Goal: Task Accomplishment & Management: Complete application form

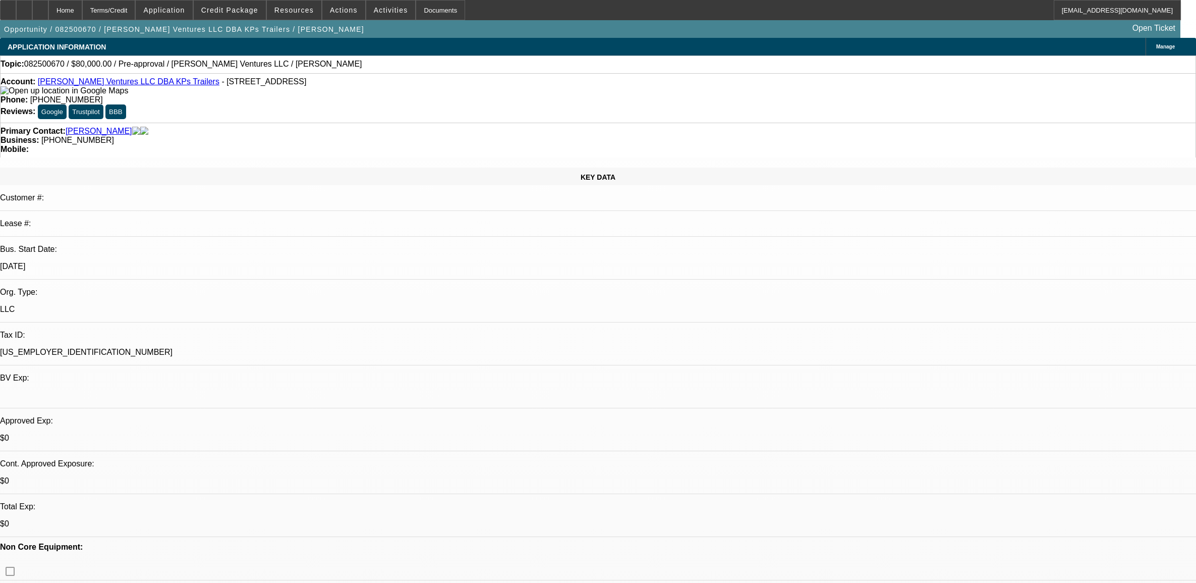
select select "0"
select select "2"
select select "0.1"
select select "4"
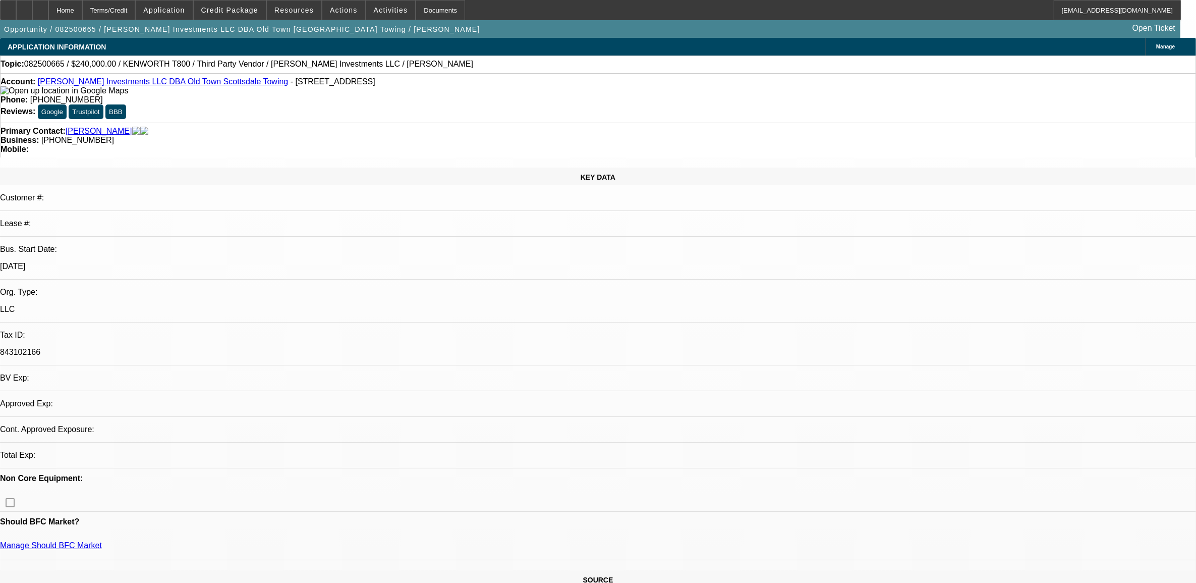
select select "0"
select select "2"
select select "0.1"
select select "4"
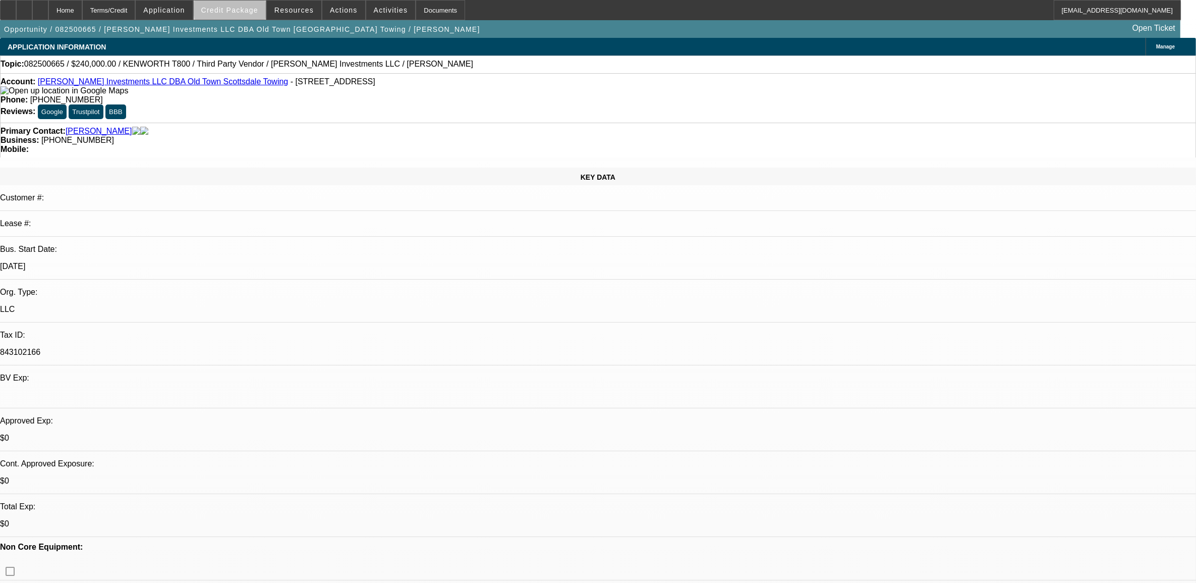
click at [251, 9] on span "Credit Package" at bounding box center [229, 10] width 57 height 8
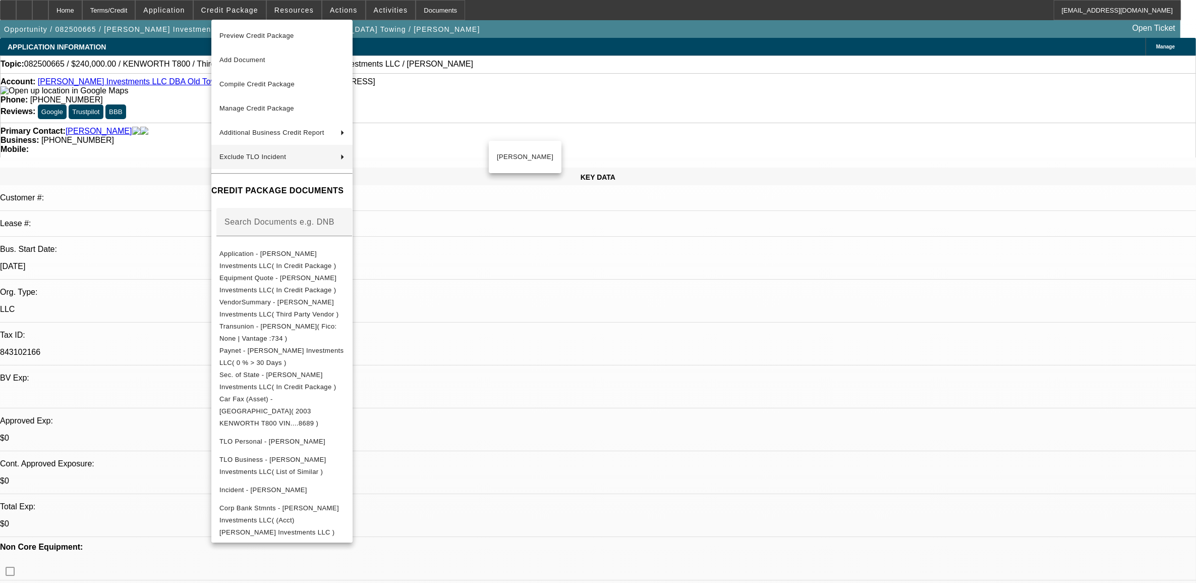
click at [564, 292] on div at bounding box center [598, 291] width 1196 height 583
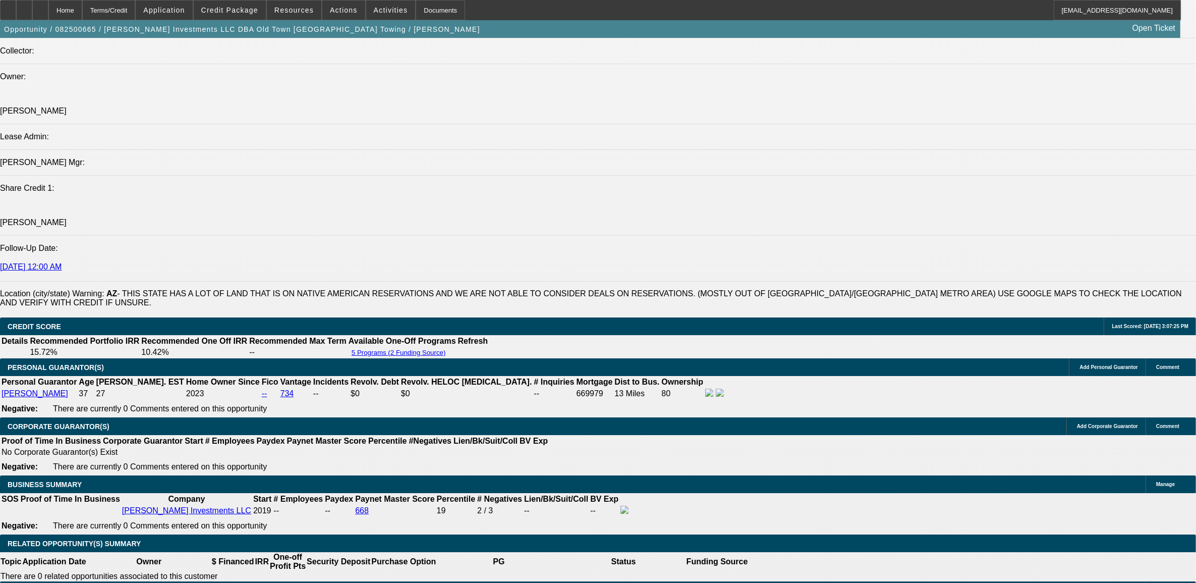
scroll to position [1388, 0]
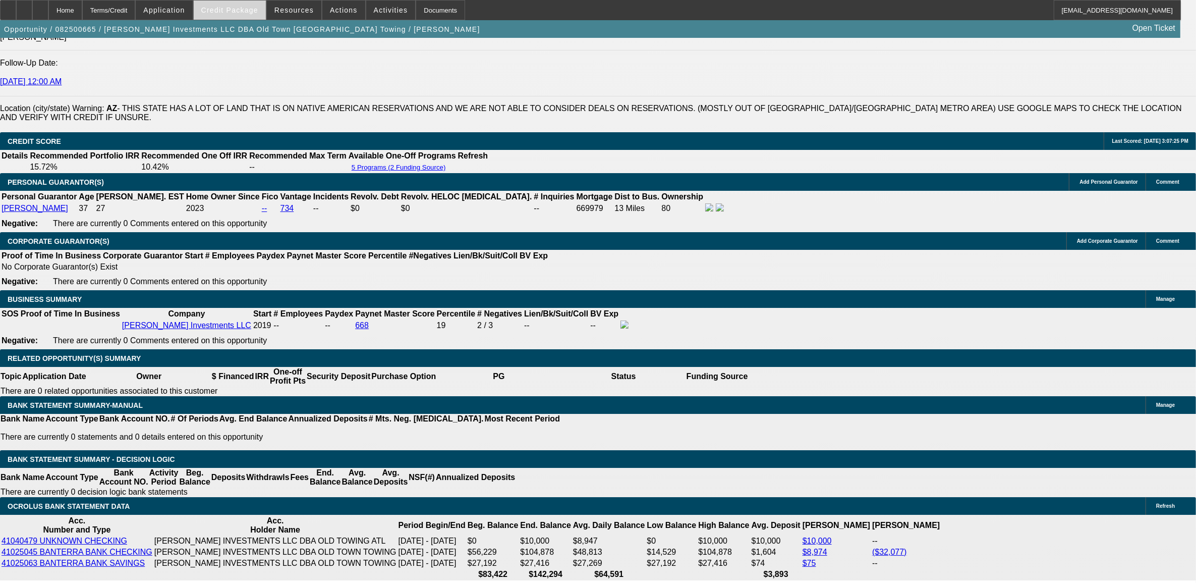
click at [242, 12] on span "Credit Package" at bounding box center [229, 10] width 57 height 8
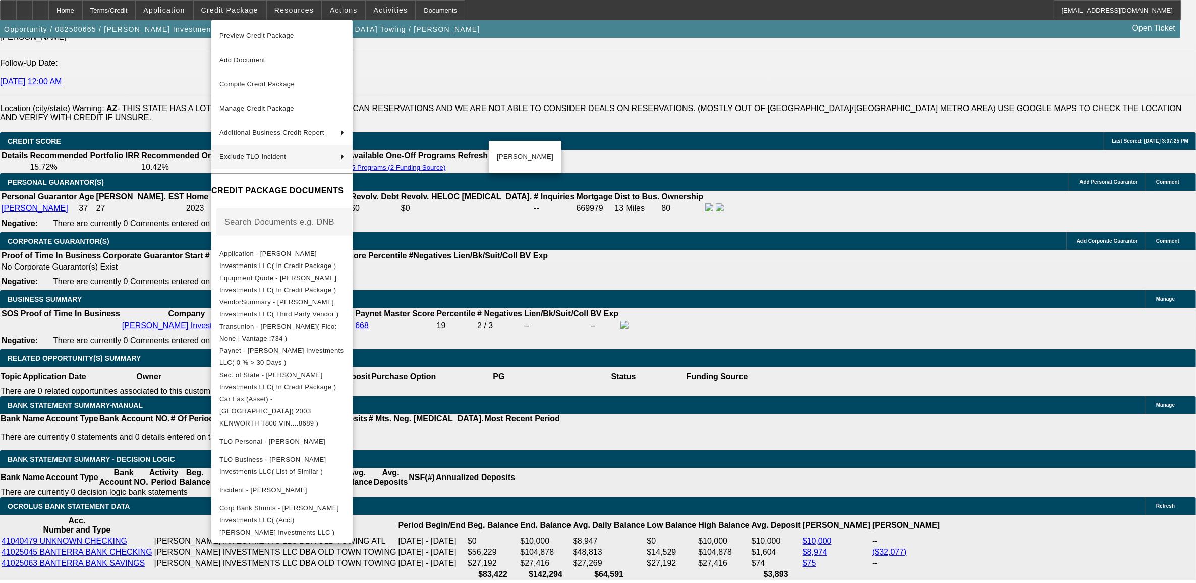
click at [154, 250] on div at bounding box center [598, 291] width 1196 height 583
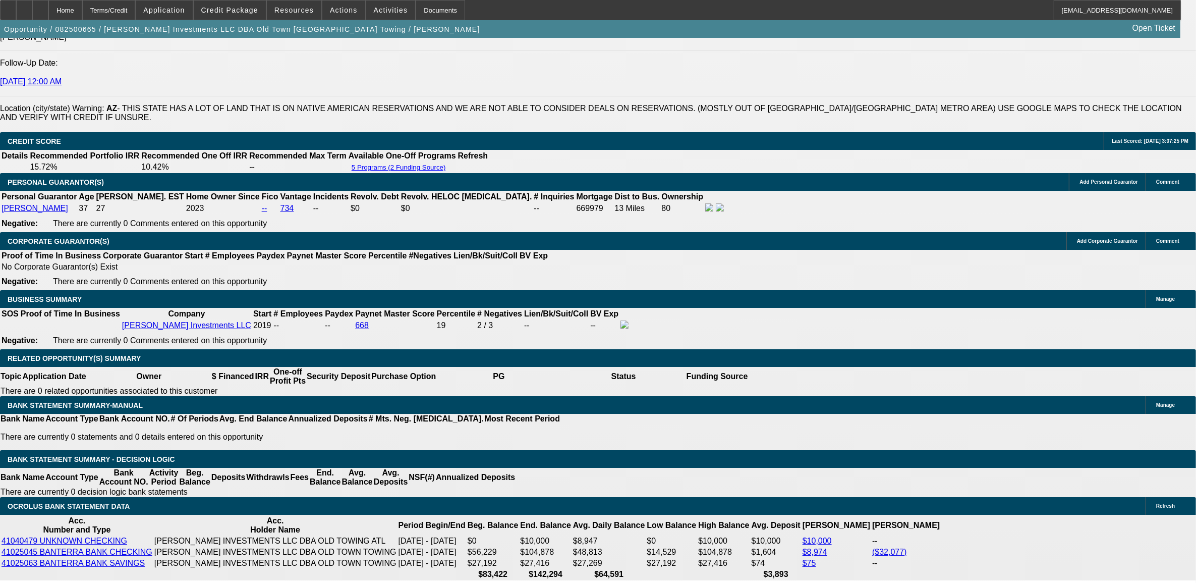
drag, startPoint x: 1194, startPoint y: 245, endPoint x: 1209, endPoint y: 162, distance: 84.7
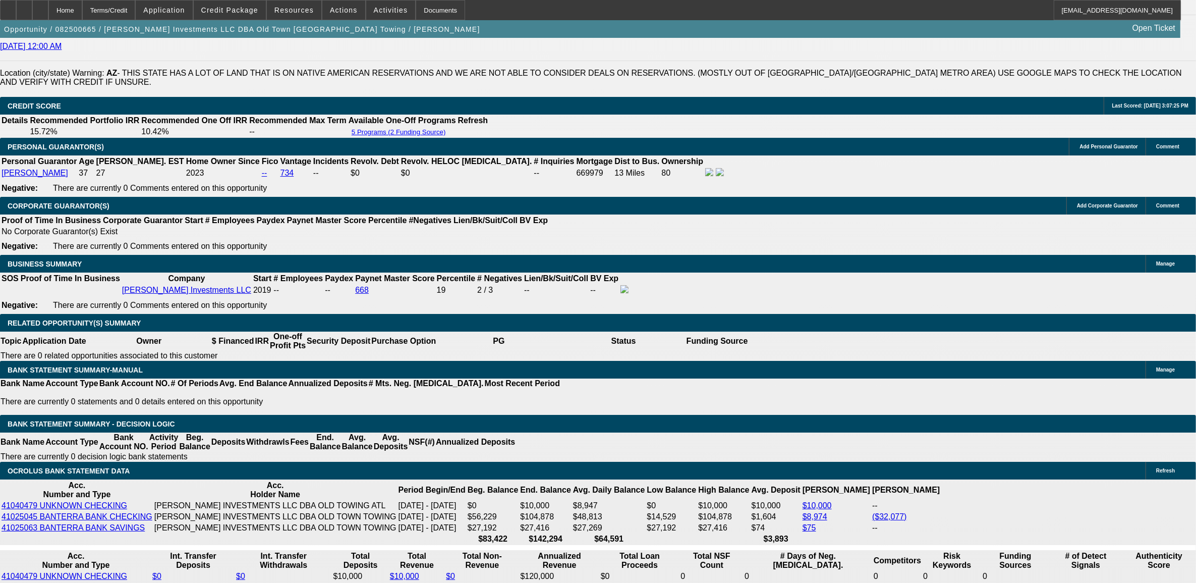
scroll to position [1325, 0]
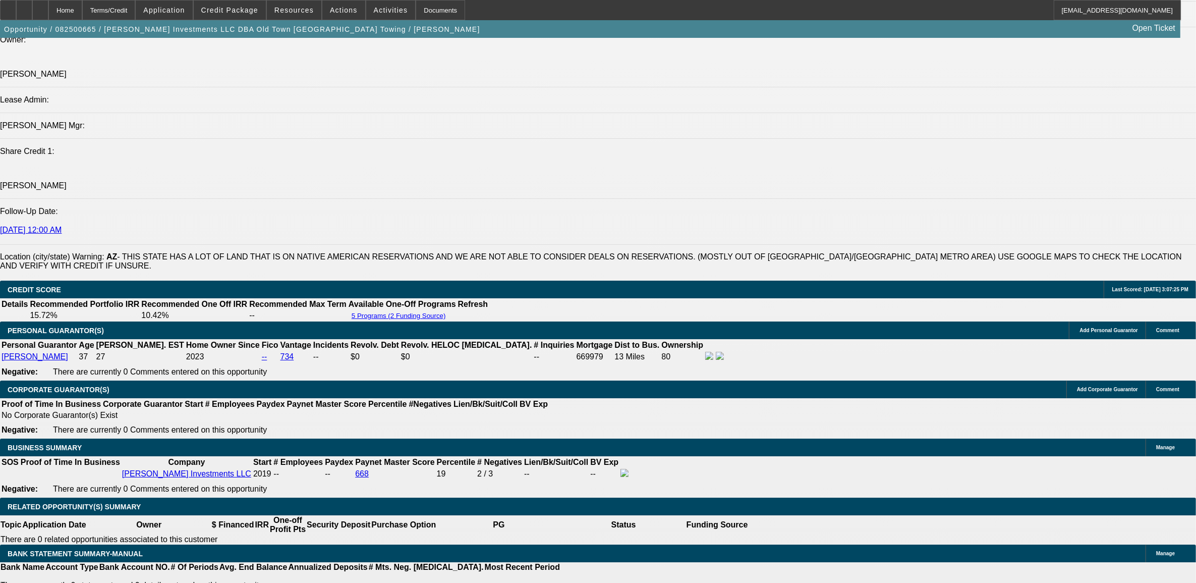
scroll to position [1072, 0]
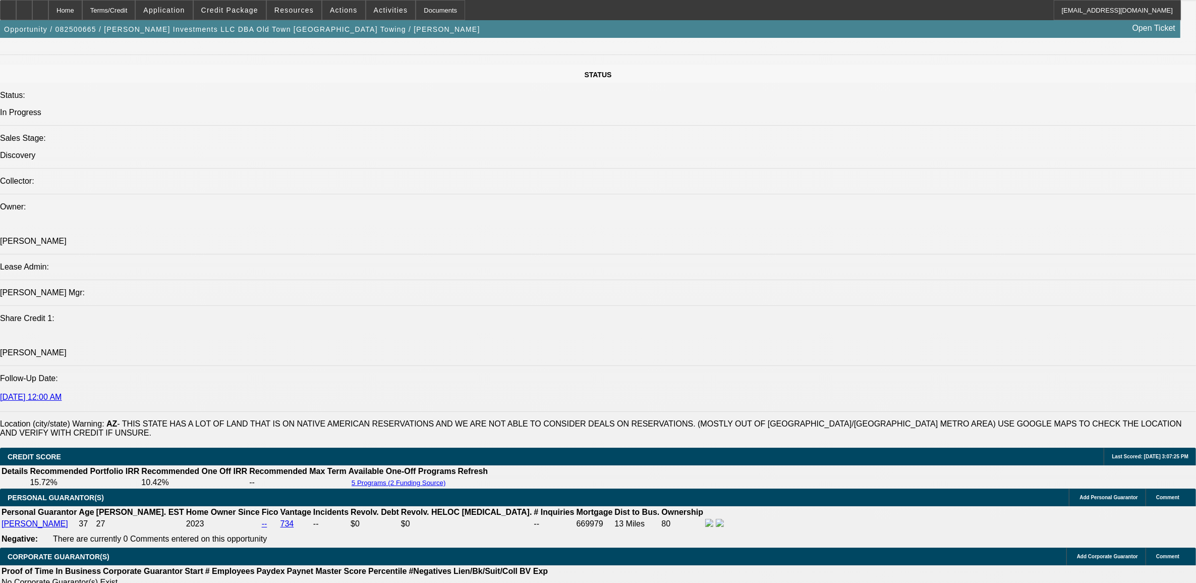
click at [241, 6] on span at bounding box center [230, 10] width 72 height 24
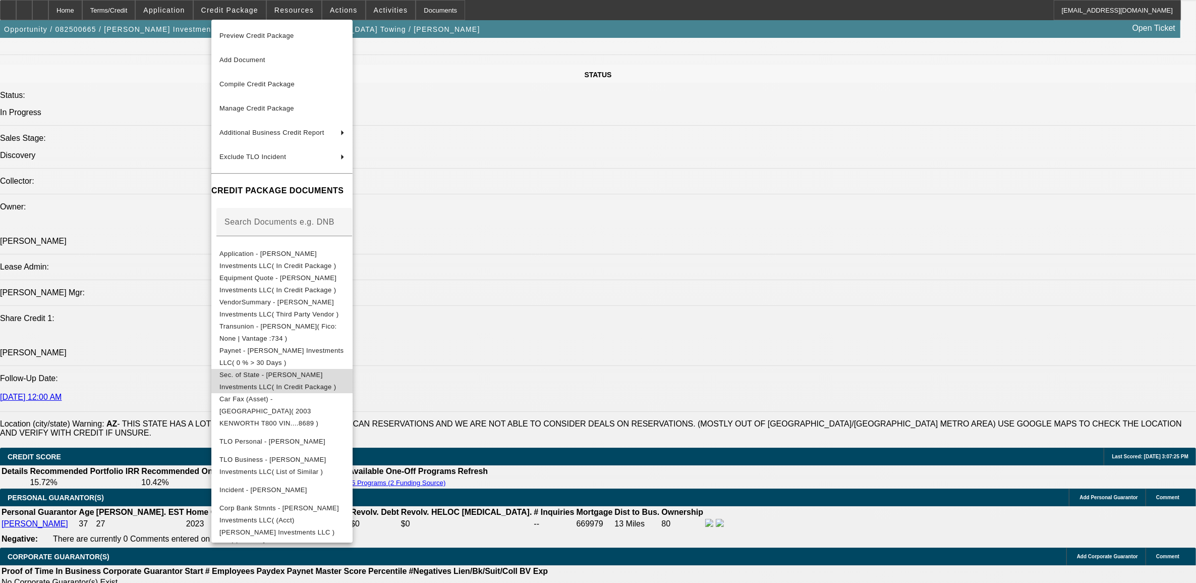
click at [275, 376] on span "Sec. of State - Harrison Stone Investments LLC( In Credit Package )" at bounding box center [277, 380] width 117 height 20
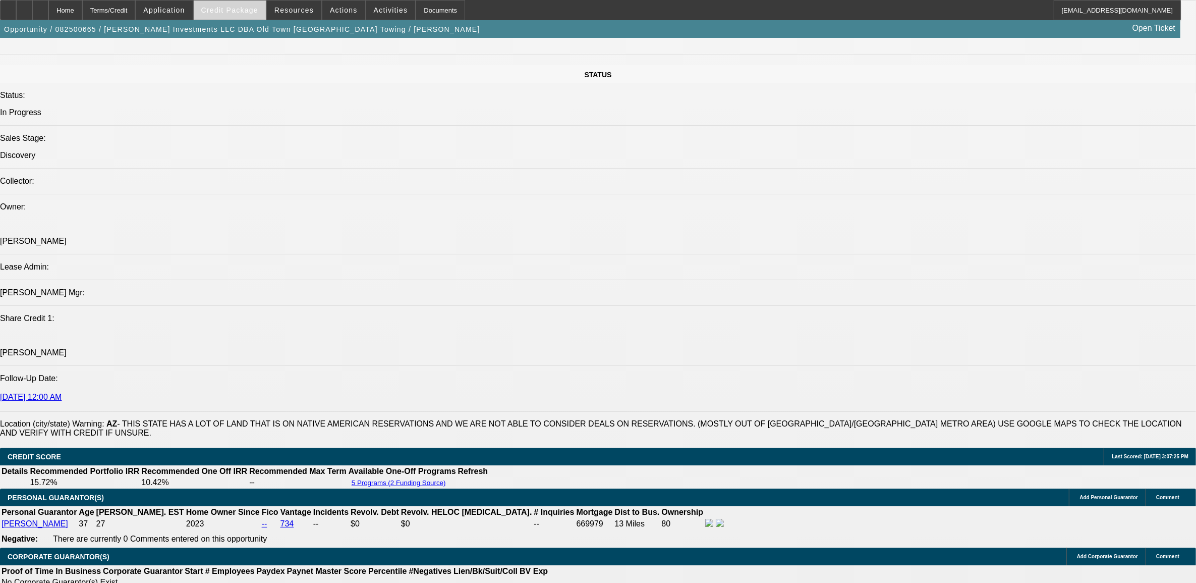
click at [231, 11] on span "Credit Package" at bounding box center [229, 10] width 57 height 8
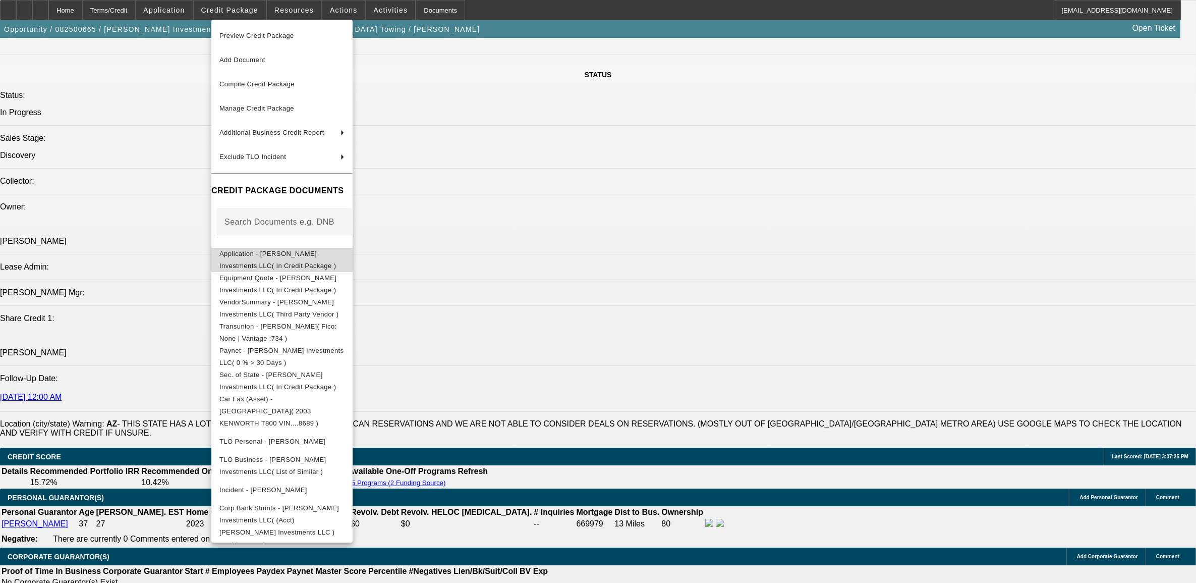
click at [250, 254] on span "Application - Harrison Stone Investments LLC( In Credit Package )" at bounding box center [277, 259] width 117 height 20
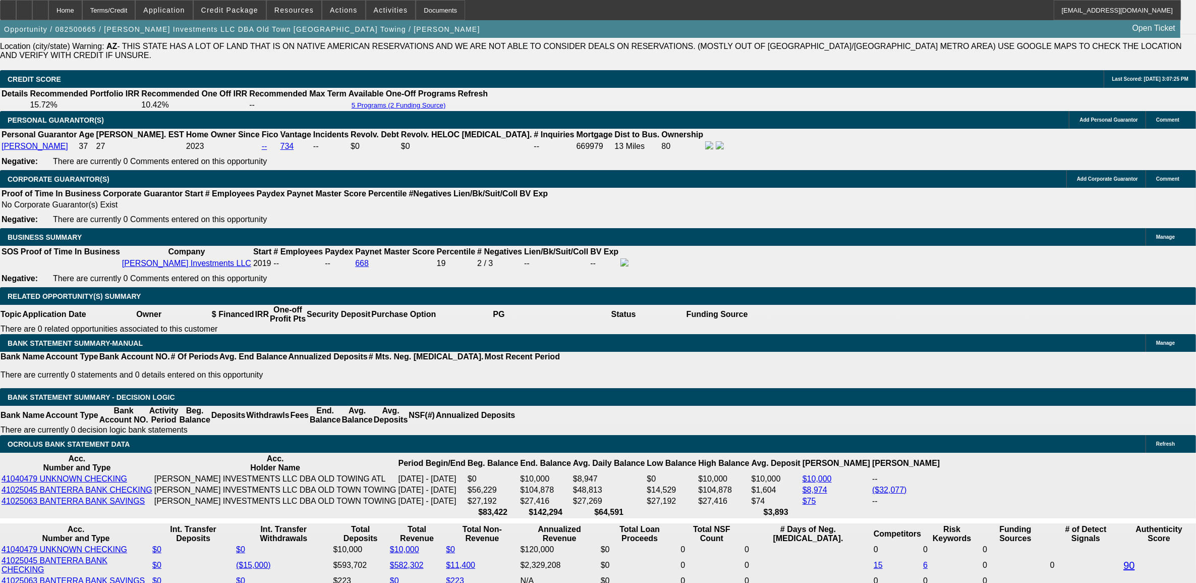
scroll to position [1451, 0]
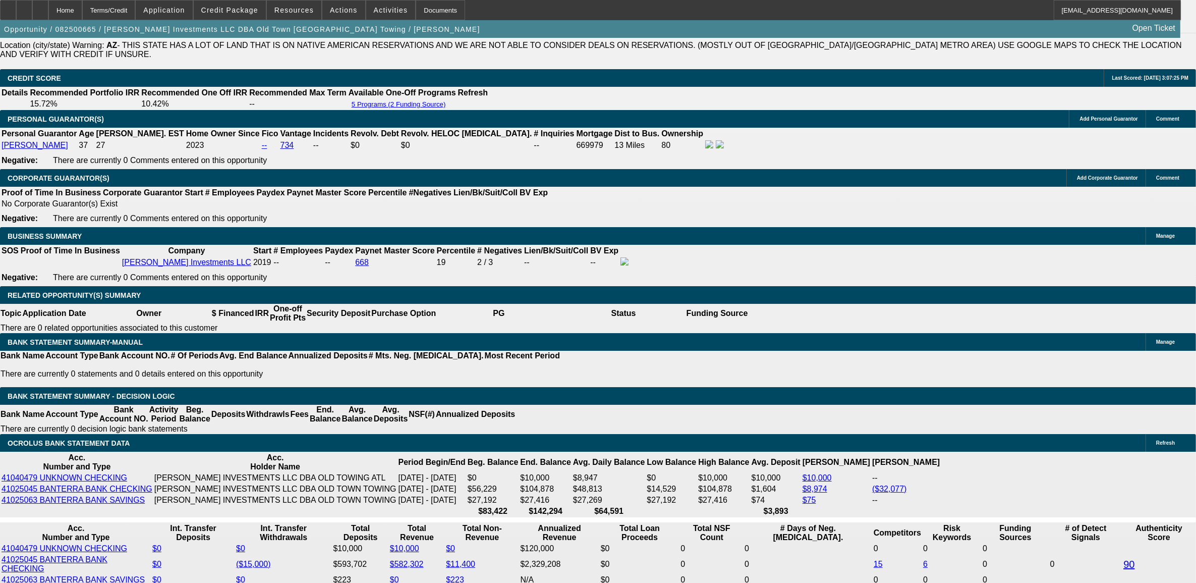
drag, startPoint x: 677, startPoint y: 159, endPoint x: 669, endPoint y: 175, distance: 17.4
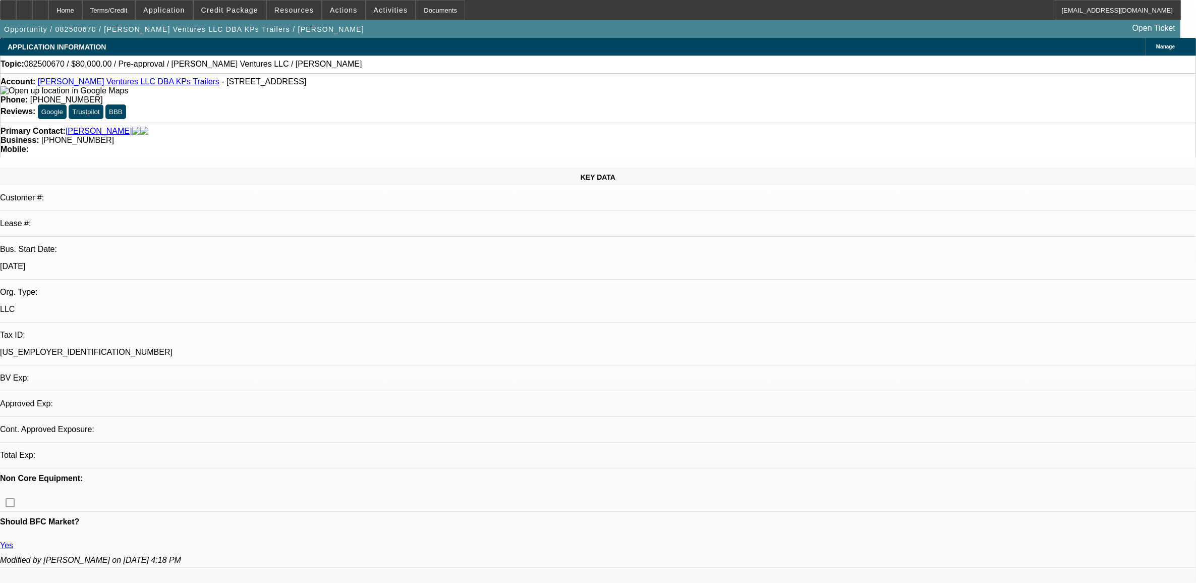
select select "0"
select select "2"
select select "0.1"
select select "4"
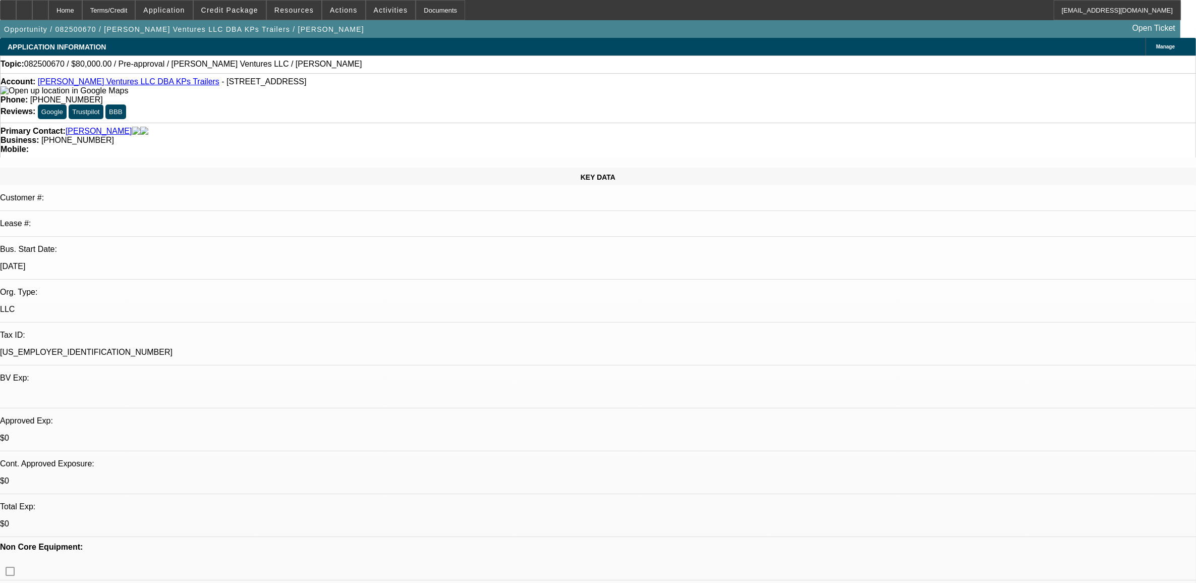
click at [53, 67] on span "082500670 / $80,000.00 / Pre-approval / Scherer Ventures LLC / Scherer, Eric" at bounding box center [193, 64] width 338 height 9
copy span "082500670"
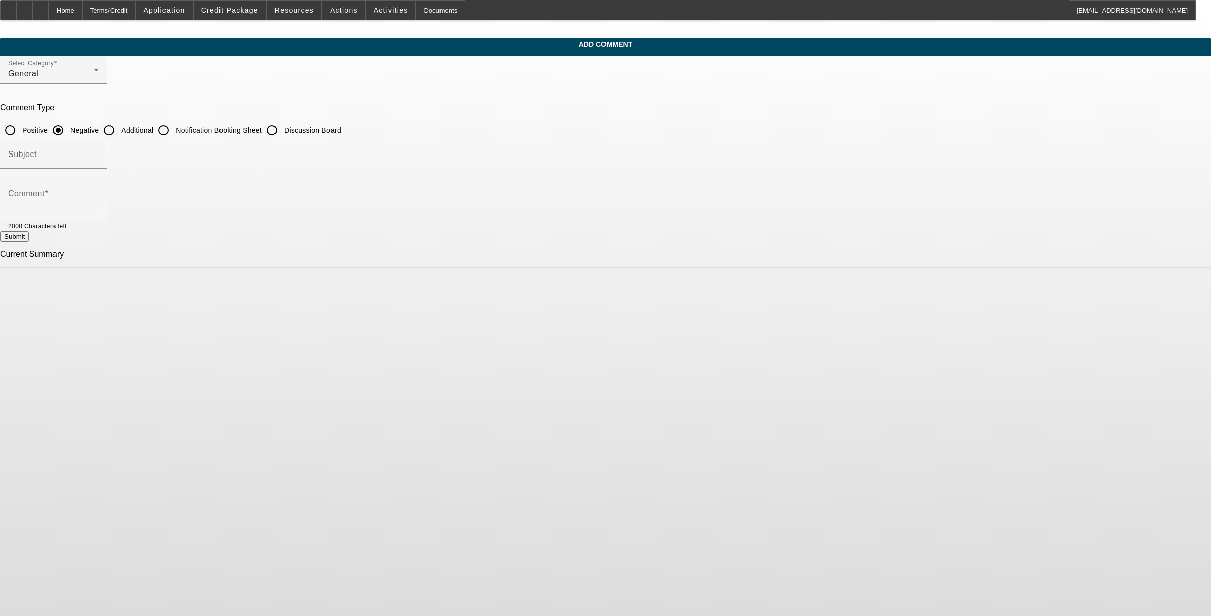
click at [119, 129] on input "Additional" at bounding box center [109, 130] width 20 height 20
radio input "true"
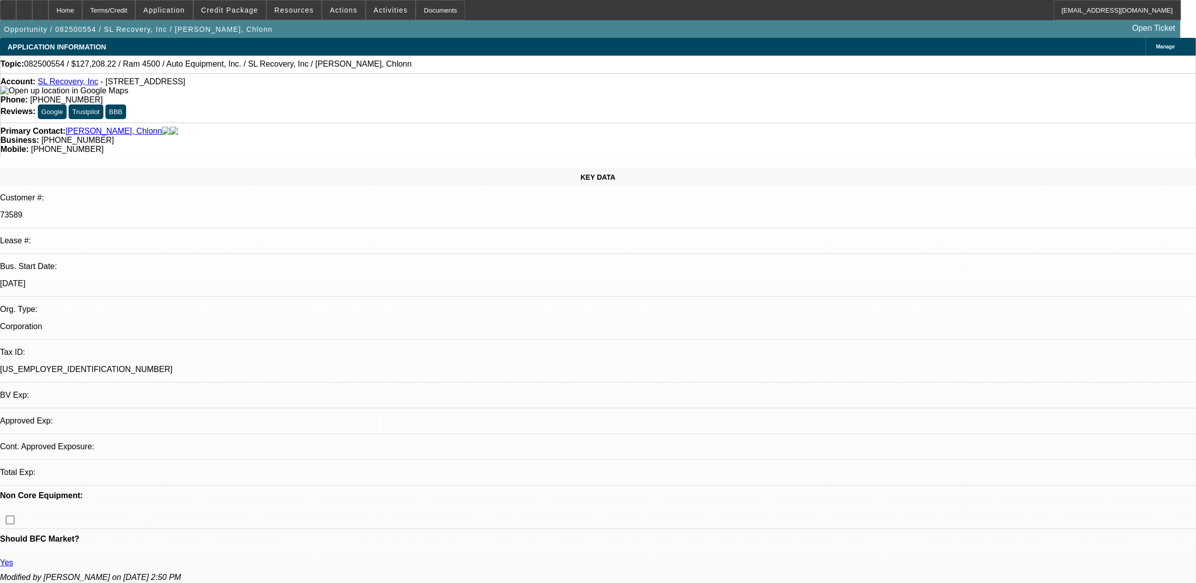
select select "0"
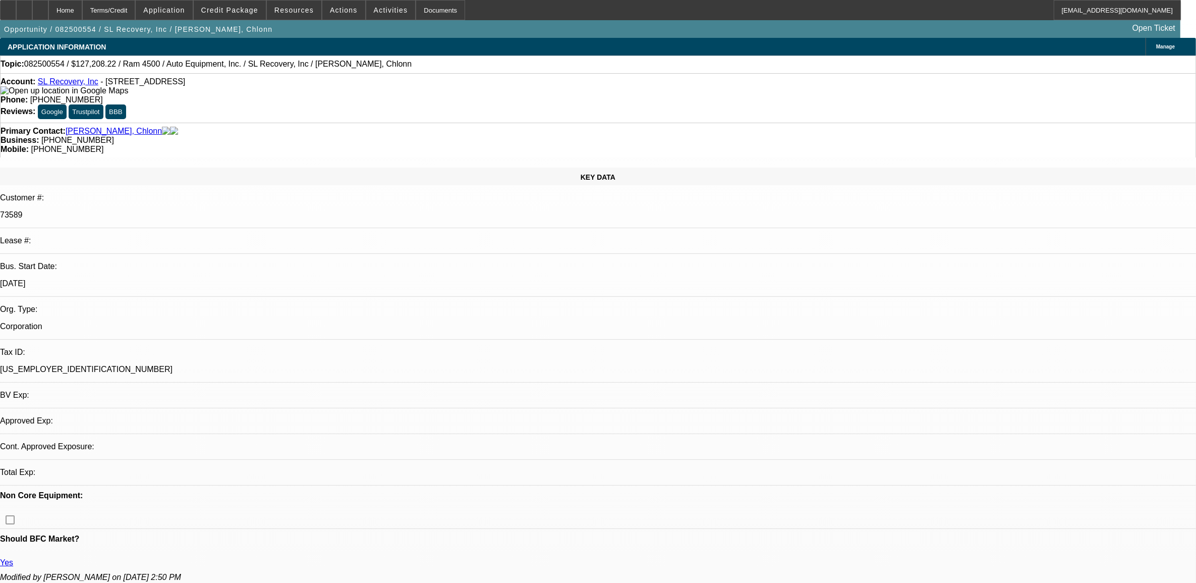
select select "0"
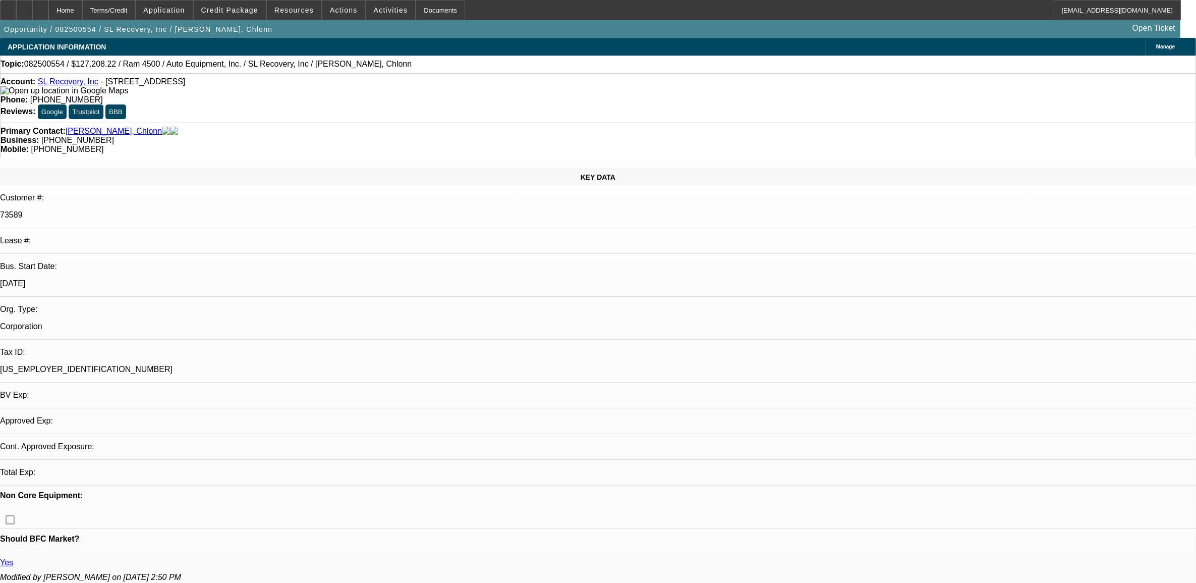
select select "0"
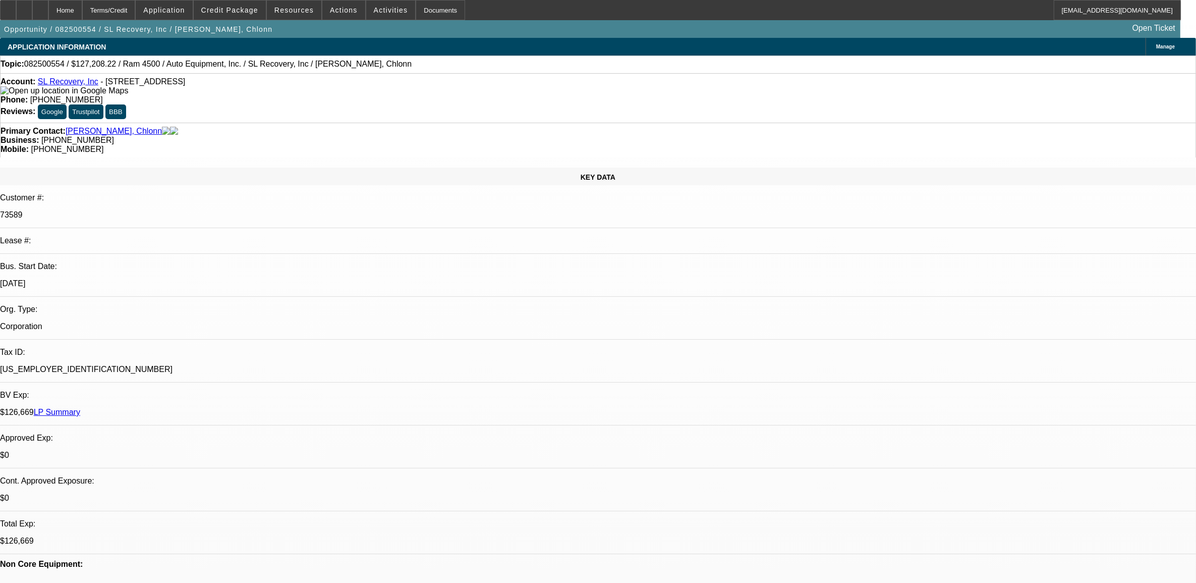
select select "1"
select select "6"
select select "1"
select select "2"
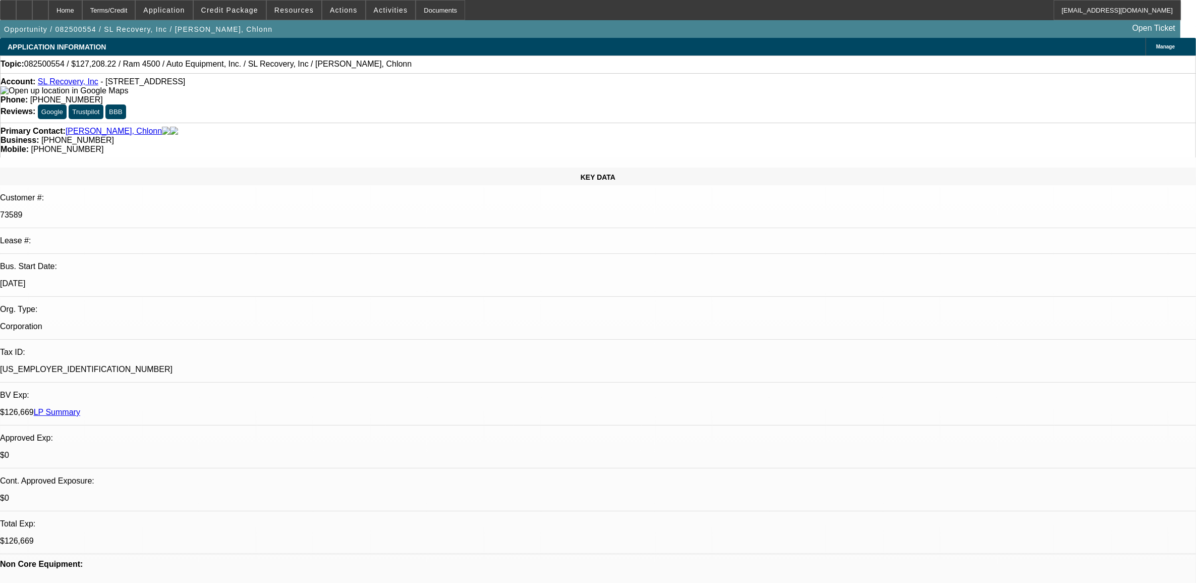
select select "6"
select select "1"
select select "2"
select select "6"
select select "1"
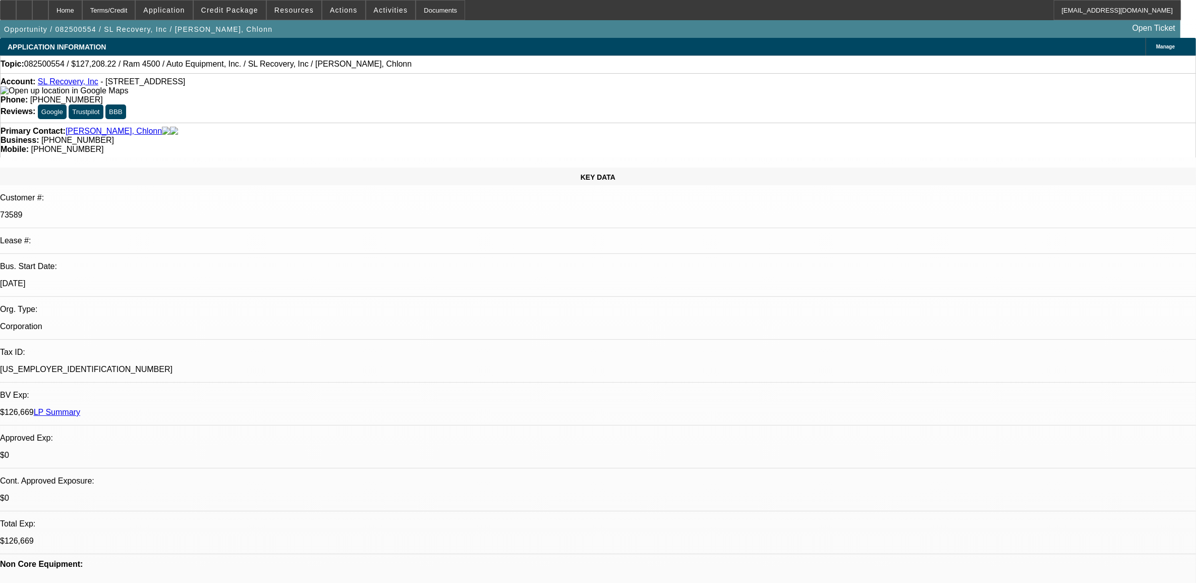
select select "2"
select select "6"
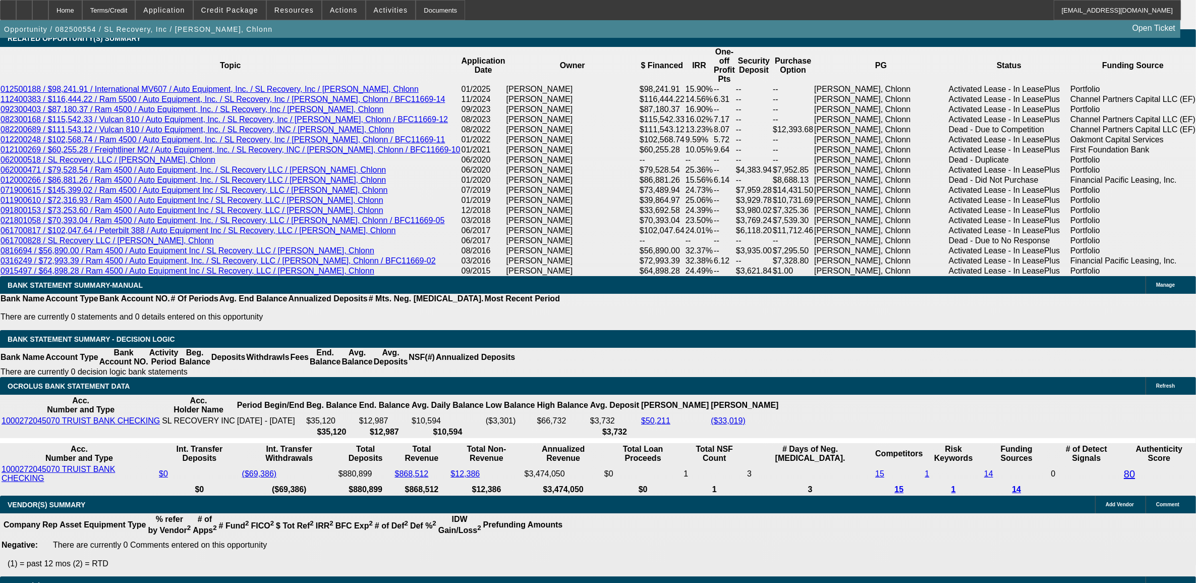
scroll to position [1781, 0]
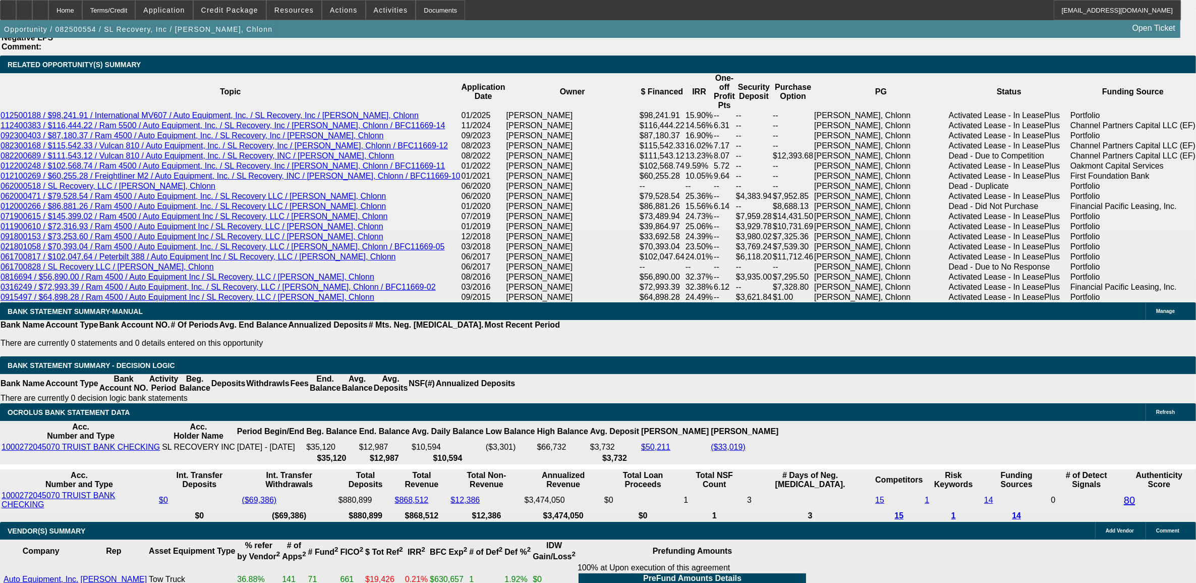
scroll to position [1718, 0]
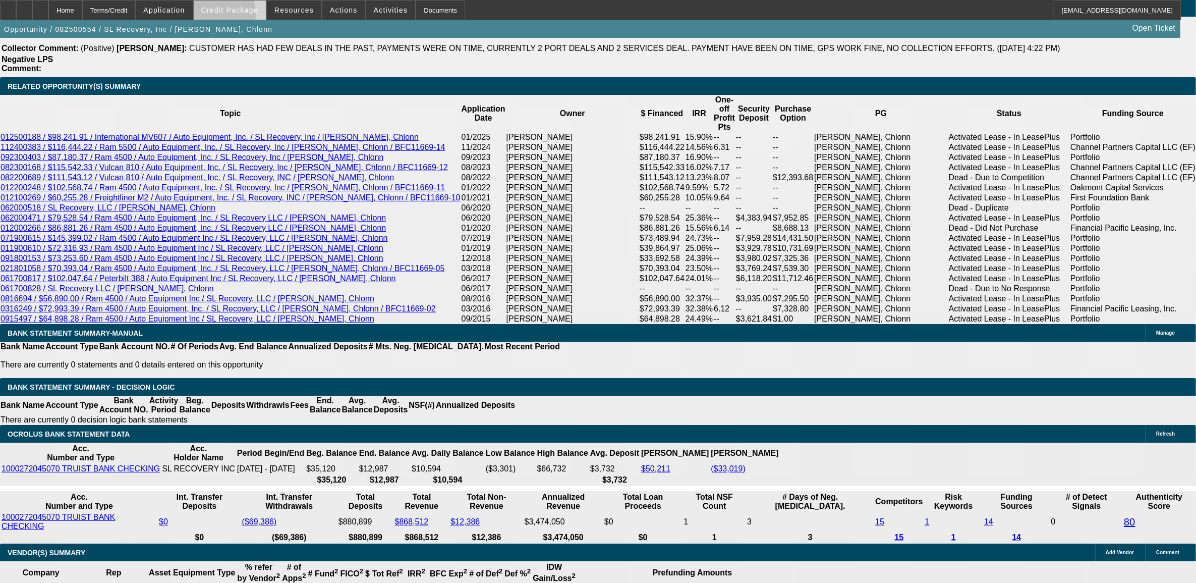
click at [227, 17] on span at bounding box center [230, 10] width 72 height 24
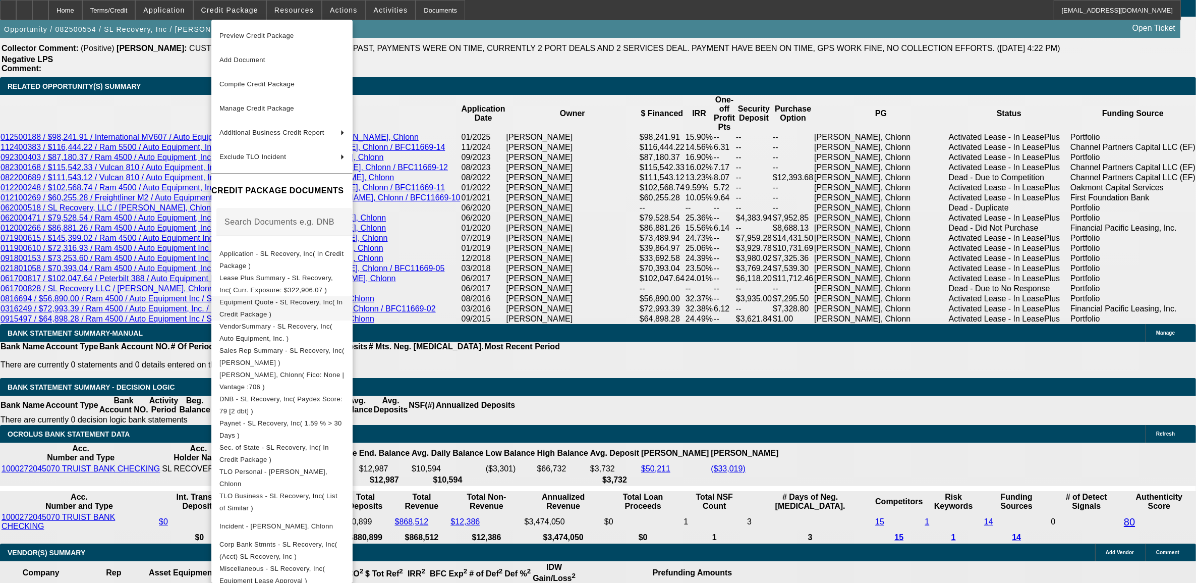
click at [273, 313] on button "Equipment Quote - SL Recovery, Inc( In Credit Package )" at bounding box center [281, 308] width 141 height 24
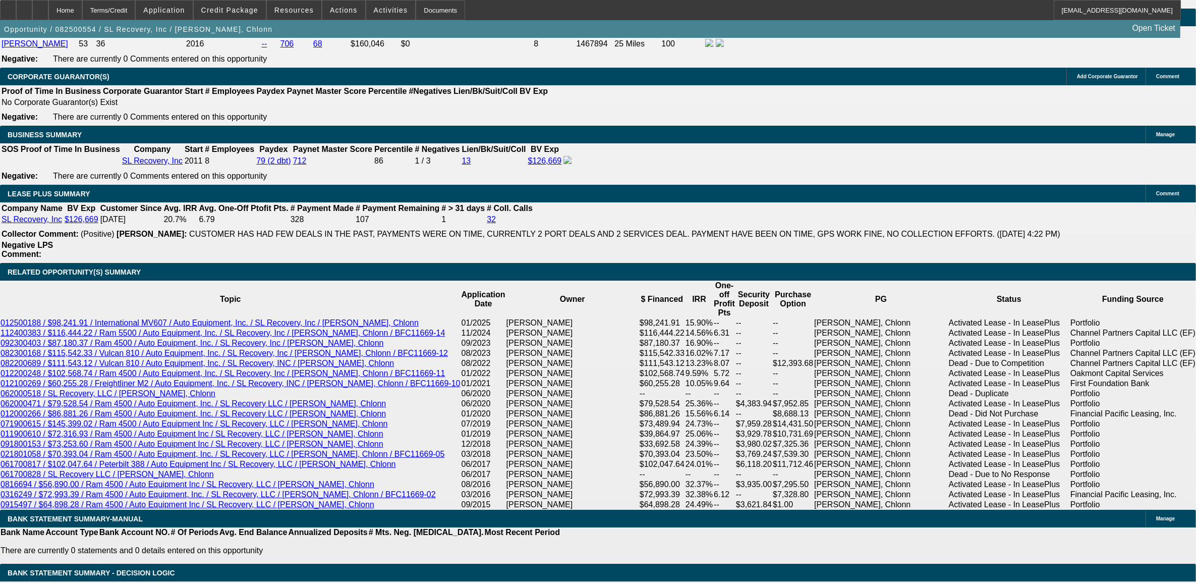
scroll to position [1529, 0]
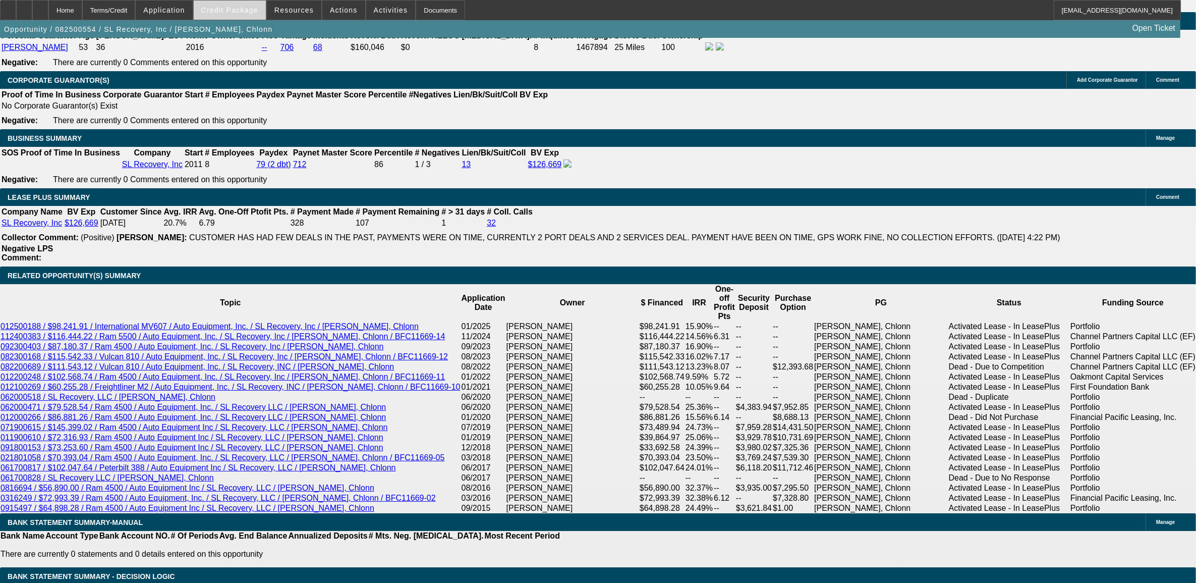
click at [243, 16] on span at bounding box center [230, 10] width 72 height 24
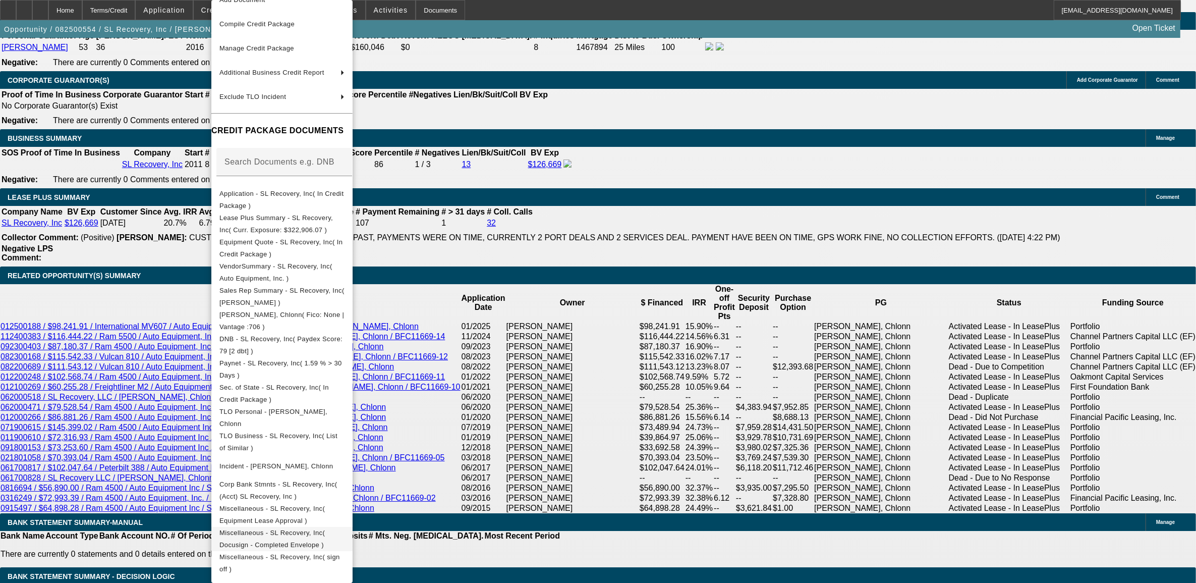
scroll to position [63, 0]
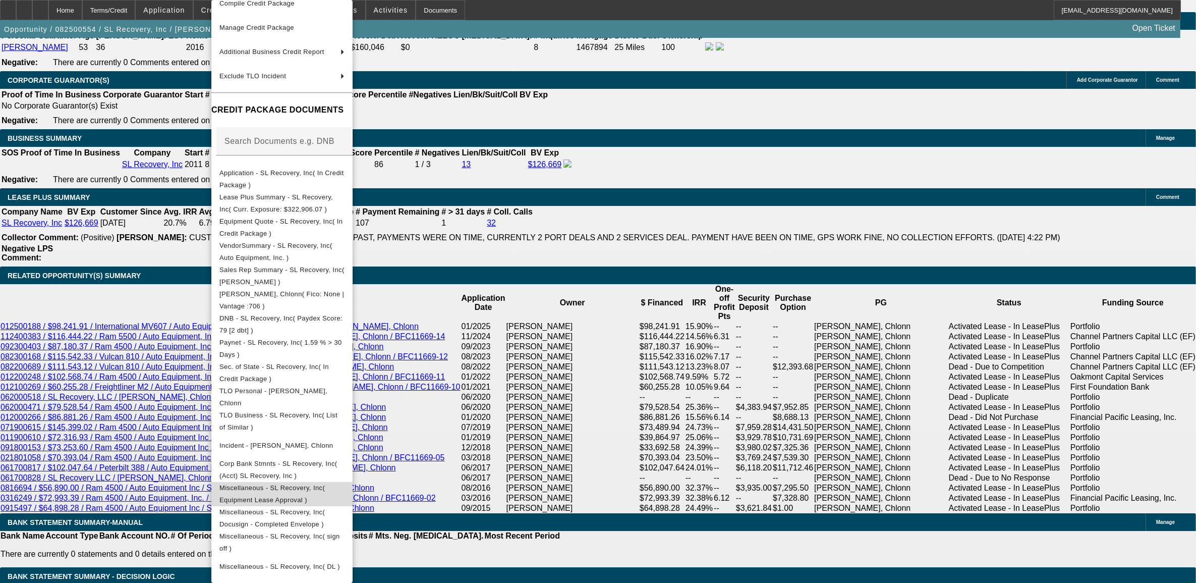
click at [321, 491] on span "Miscellaneous - SL Recovery, Inc( Equipment Lease Approval )" at bounding box center [281, 494] width 125 height 24
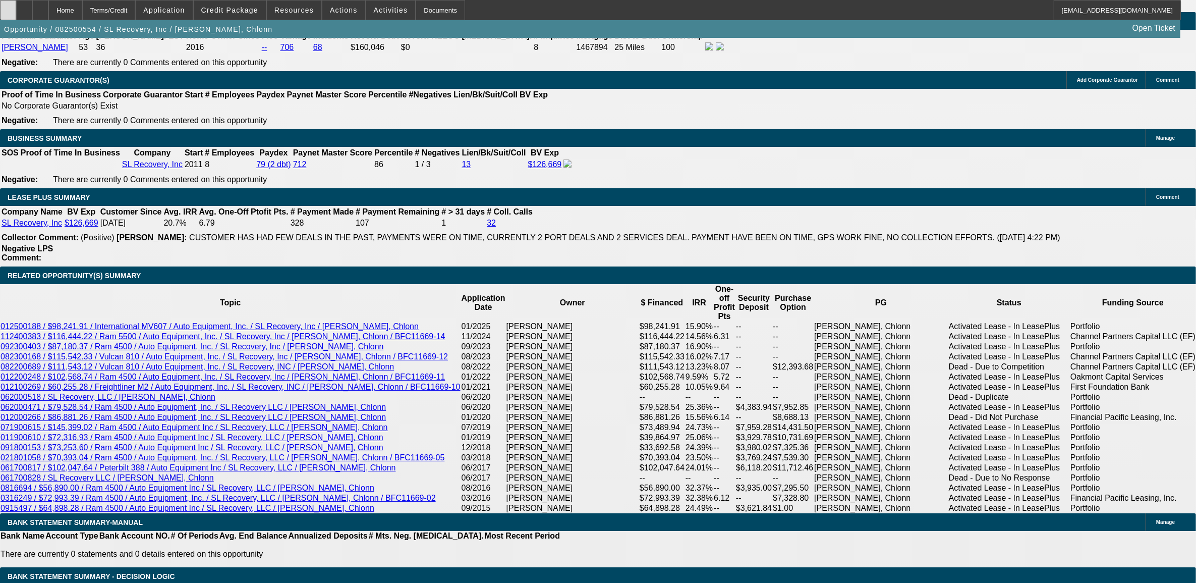
click at [8, 7] on icon at bounding box center [8, 7] width 0 height 0
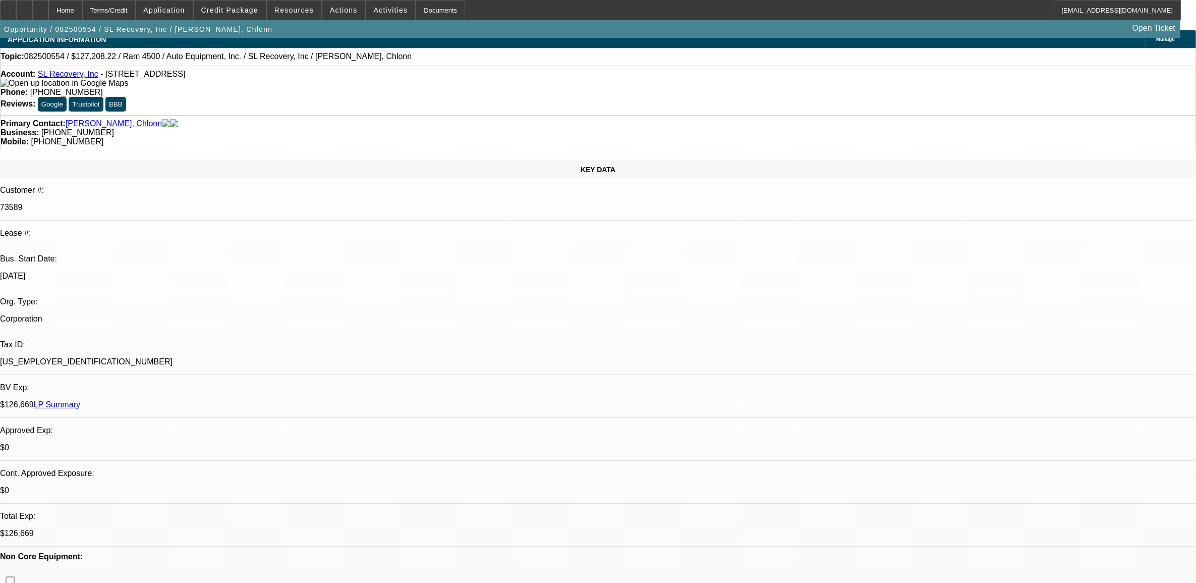
scroll to position [0, 0]
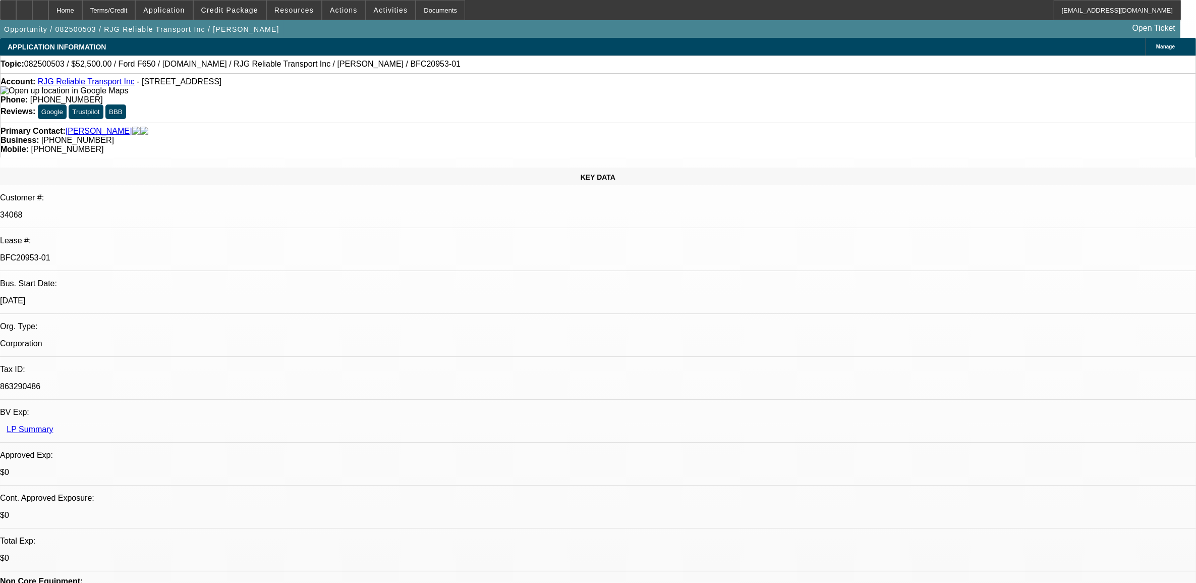
select select "0"
select select "0.1"
select select "0"
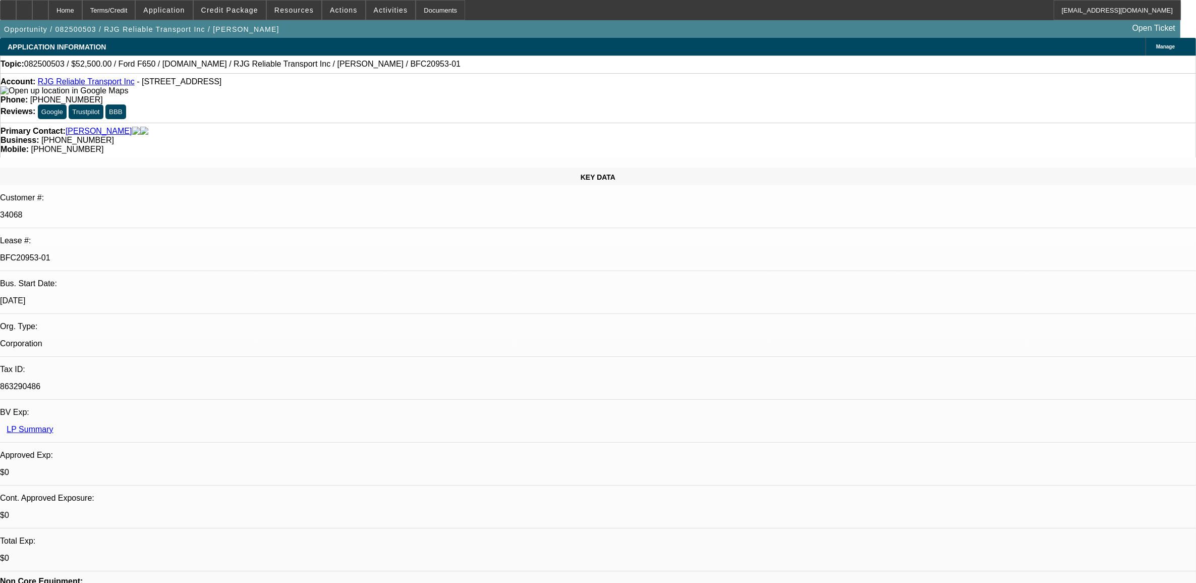
select select "0.1"
select select "0"
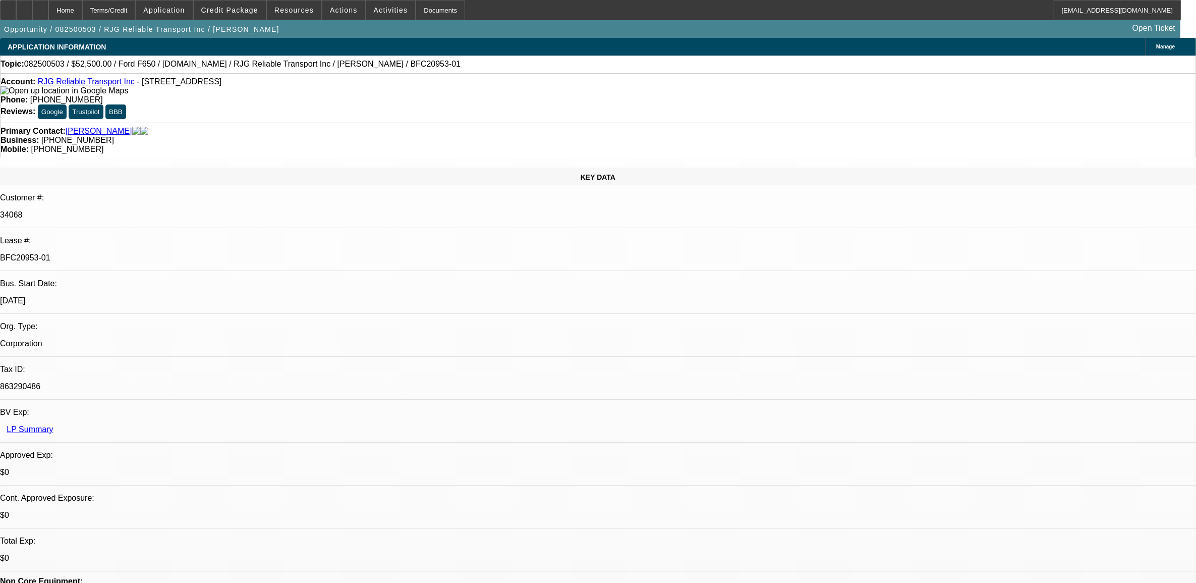
select select "0"
select select "1"
select select "3"
select select "4"
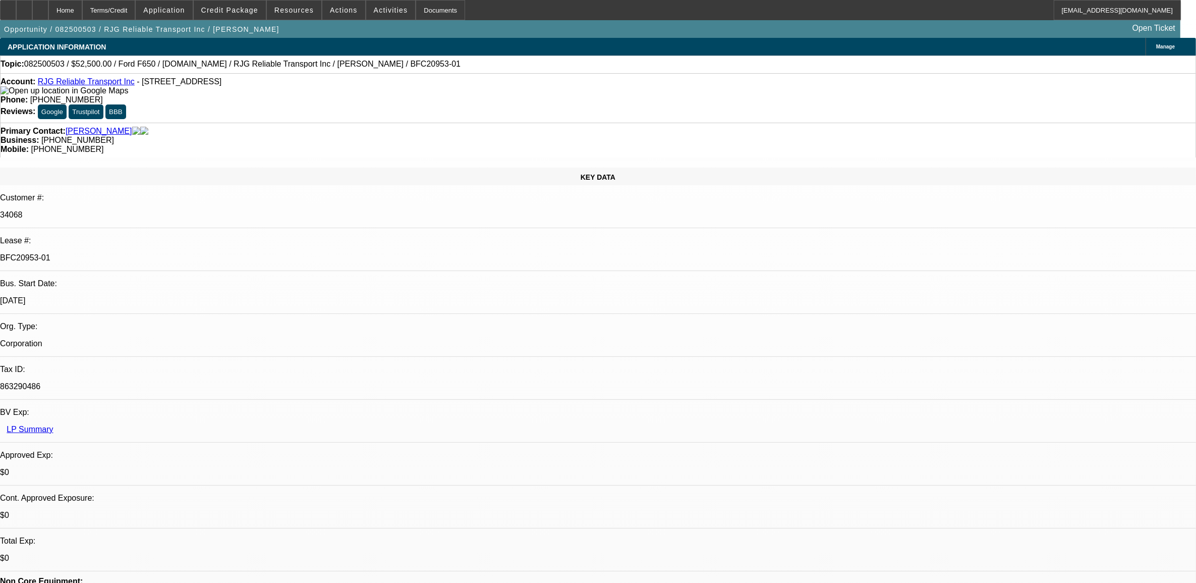
select select "1"
select select "3"
select select "4"
select select "1"
select select "3"
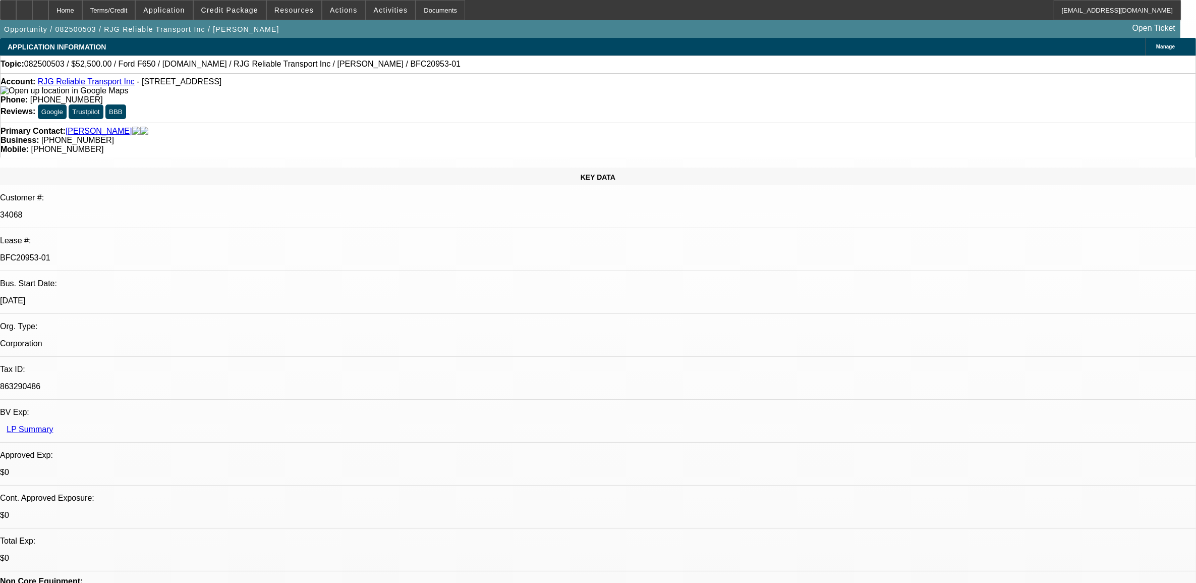
select select "6"
select select "1"
select select "6"
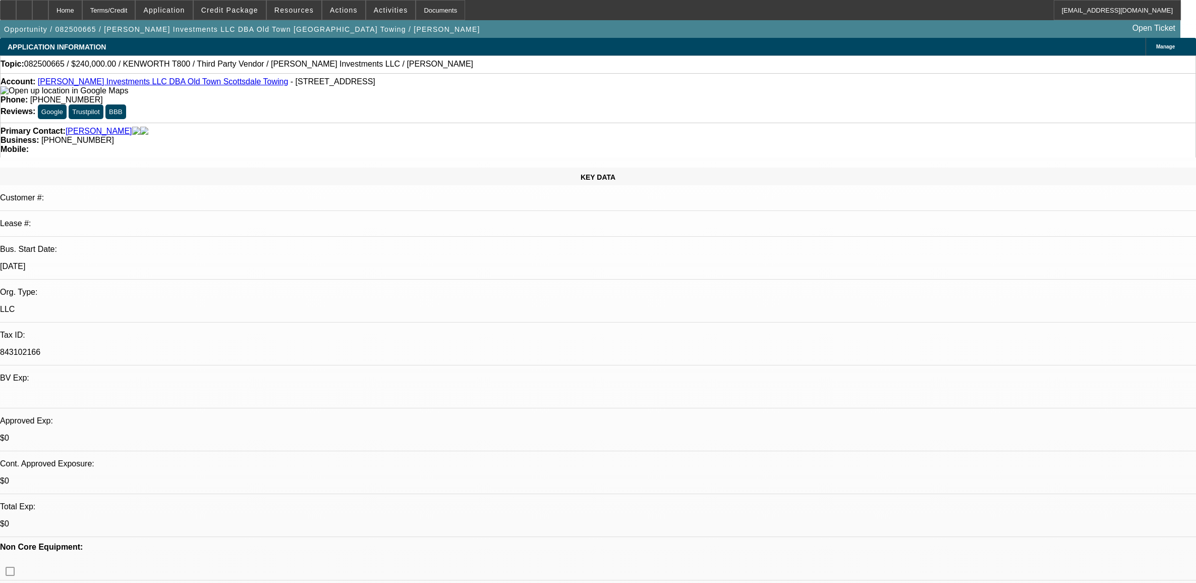
select select "0"
select select "2"
select select "0.1"
select select "4"
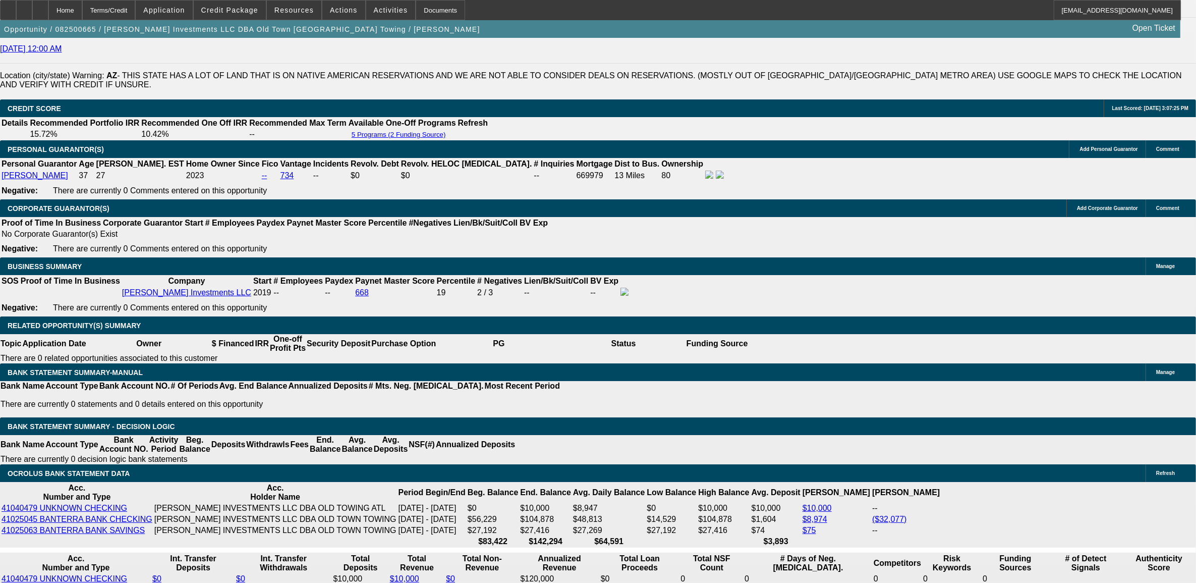
scroll to position [1451, 0]
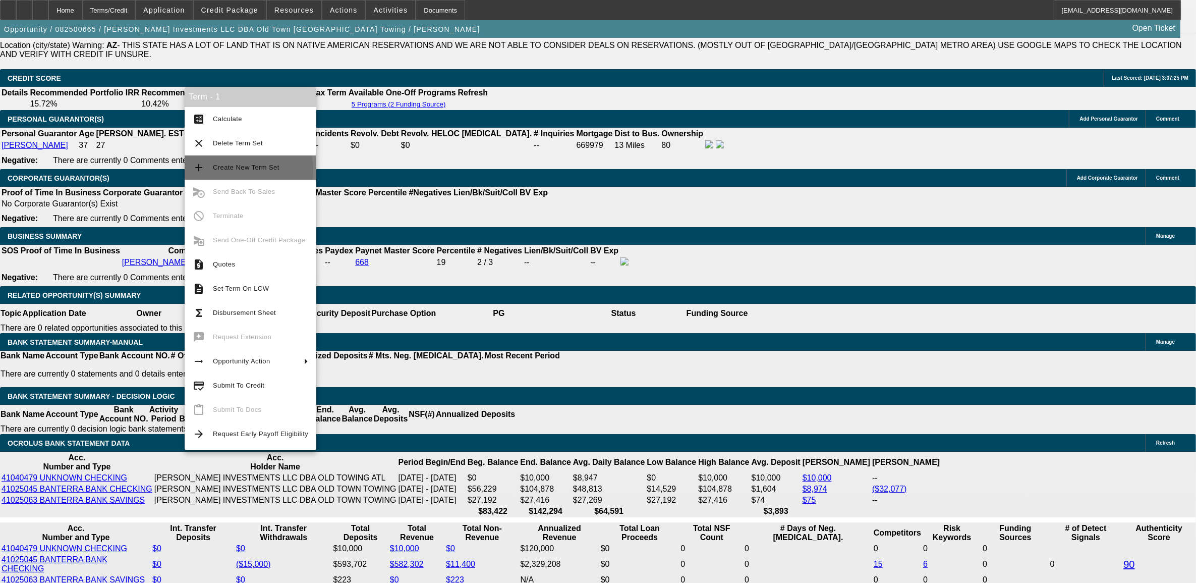
click at [248, 170] on span "Create New Term Set" at bounding box center [246, 167] width 67 height 8
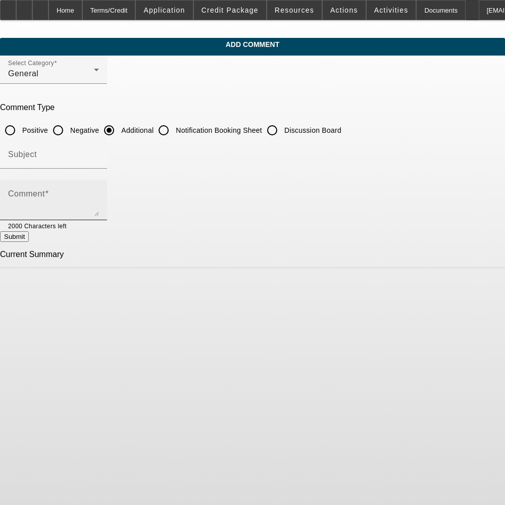
click at [99, 200] on textarea "Comment" at bounding box center [53, 204] width 91 height 24
type textarea "H"
click at [99, 194] on textarea "Old Town Scottsdale Towing was established" at bounding box center [53, 204] width 91 height 24
click at [60, 211] on textarea "Old Town Scottsdale Towing was established in 2019 and is owned and operated by…" at bounding box center [53, 204] width 91 height 24
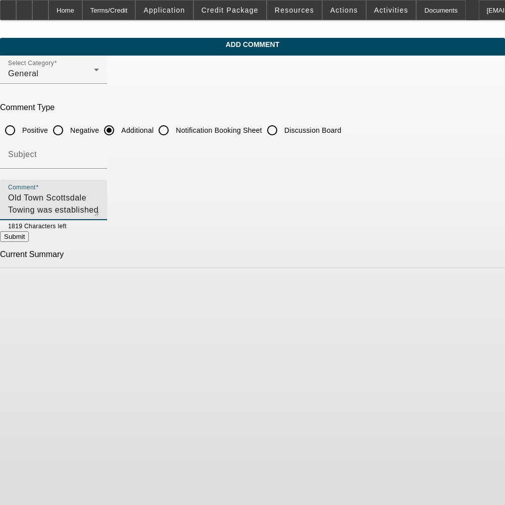
click at [60, 211] on textarea "Old Town Scottsdale Towing was established in 2019 and is owned and operated by…" at bounding box center [53, 204] width 91 height 24
click at [99, 211] on textarea "Old Town Scottsdale Towing was established in 2019 and is owned and operated by…" at bounding box center [53, 204] width 91 height 24
drag, startPoint x: 387, startPoint y: 205, endPoint x: 397, endPoint y: 211, distance: 12.0
type textarea "Old Town Scottsdale Towing was established in 2019 and is owned and operated by…"
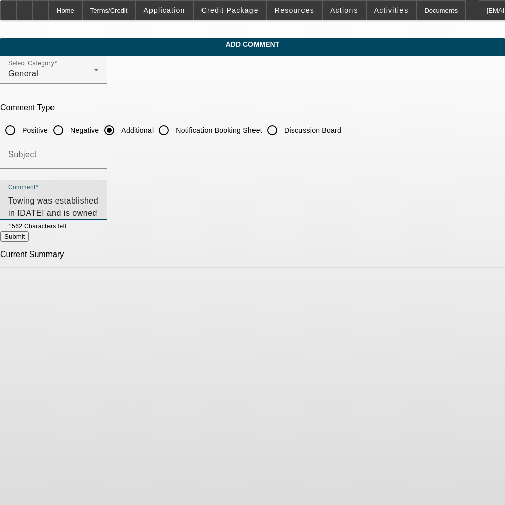
click at [29, 238] on button "Submit" at bounding box center [14, 236] width 29 height 11
radio input "true"
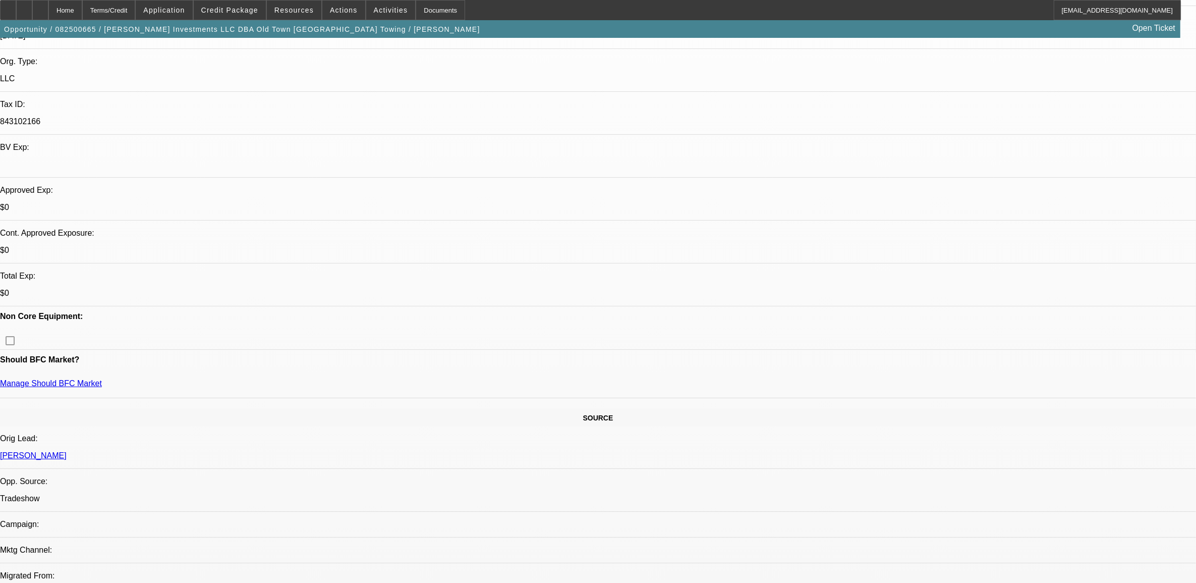
select select "0"
select select "2"
select select "0.1"
select select "4"
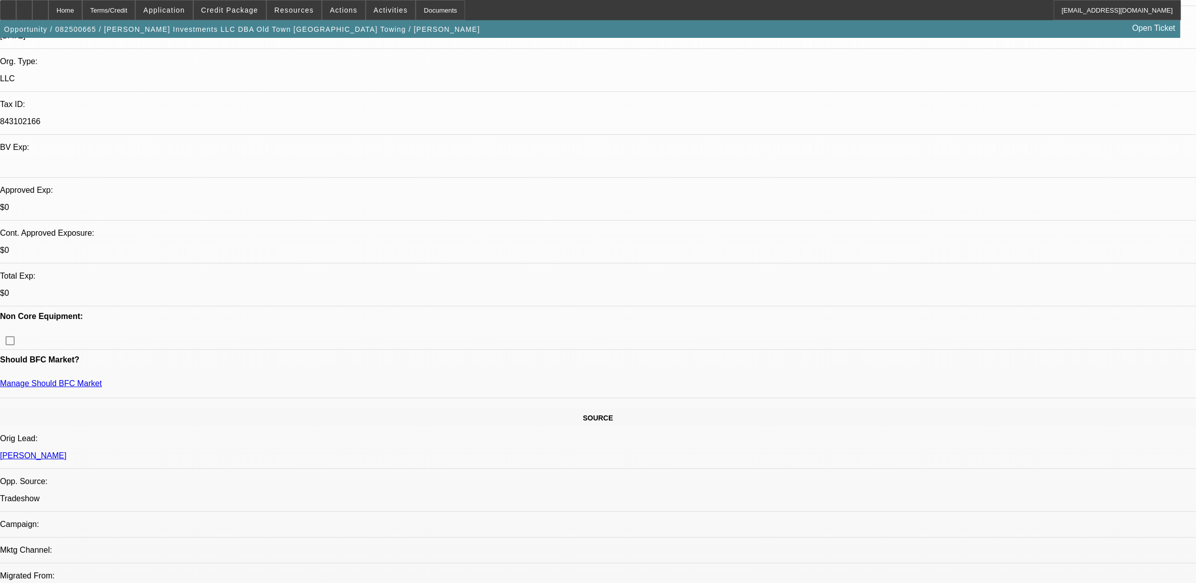
select select "0"
select select "2"
select select "0.1"
select select "4"
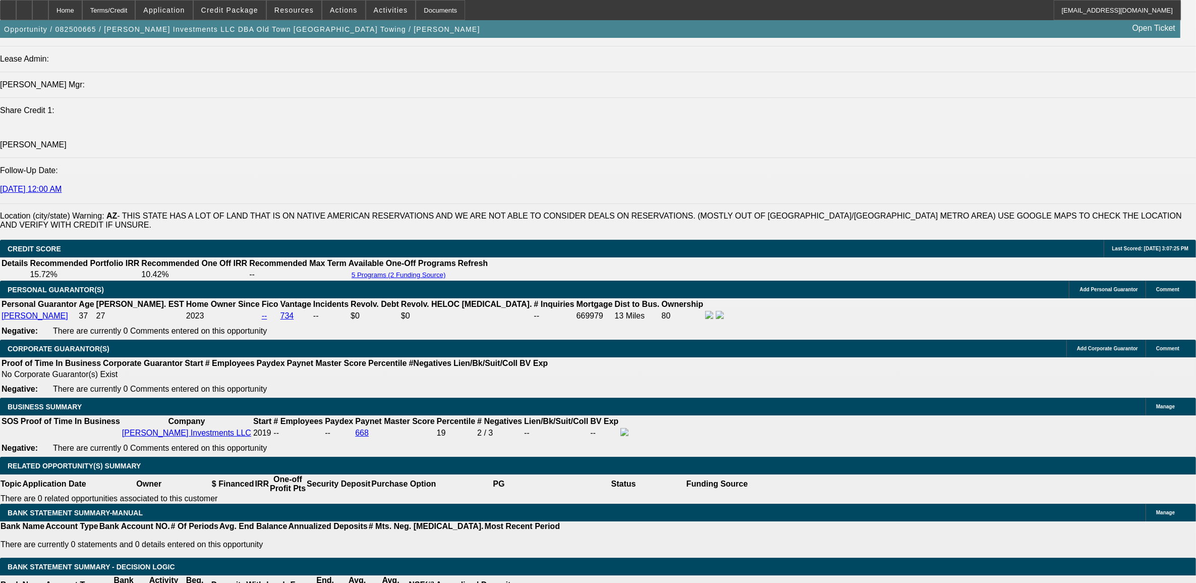
scroll to position [1369, 0]
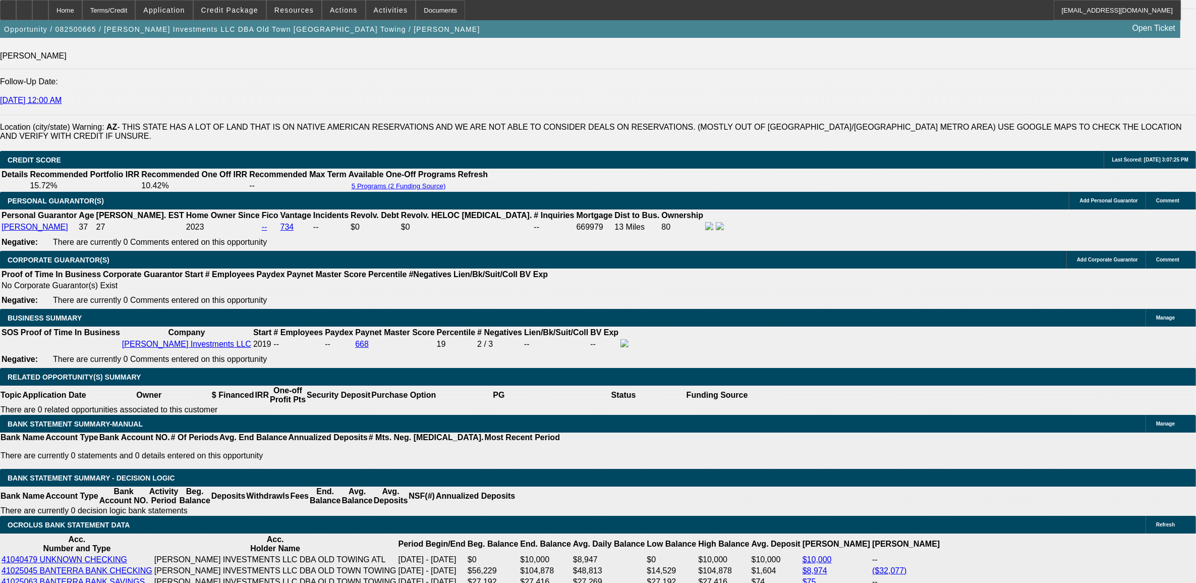
type input "UNKNOWN"
type input "84"
type input "$3,849.21"
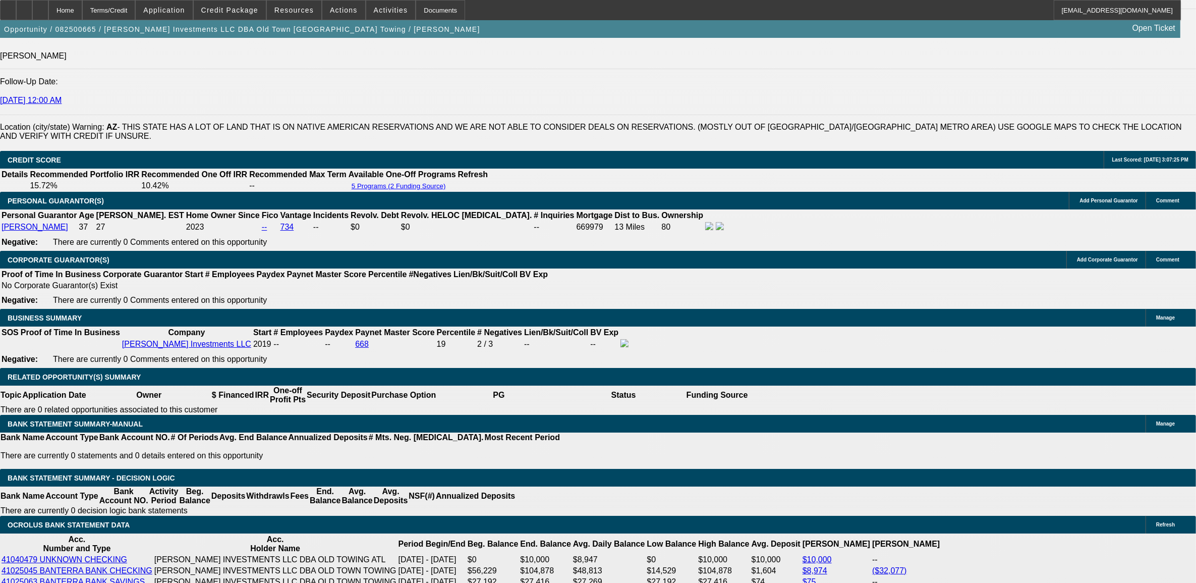
type input "84"
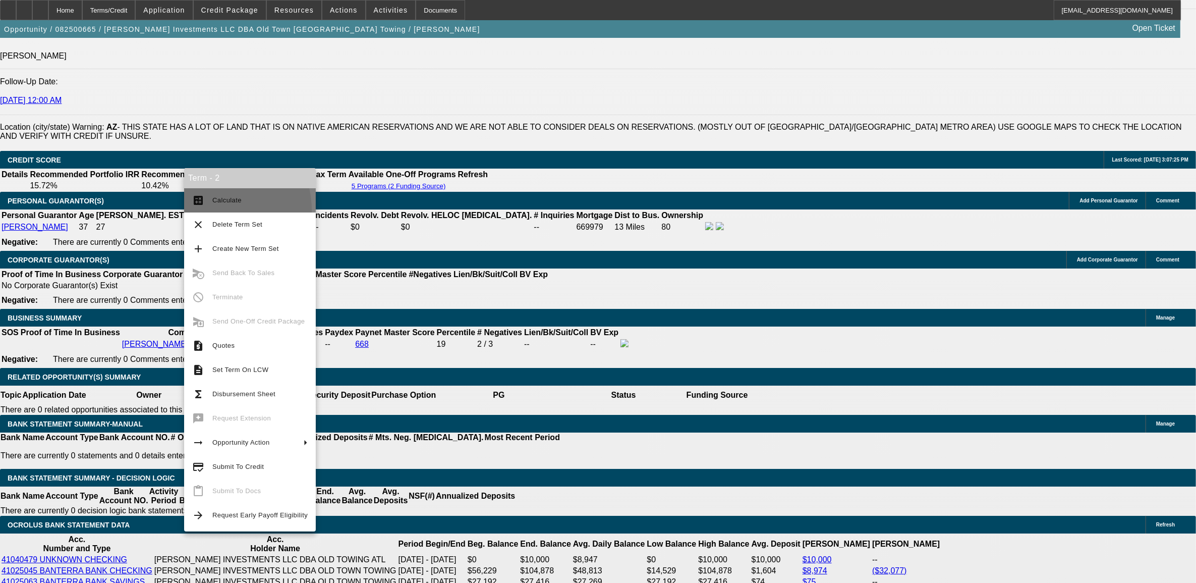
click at [207, 210] on button "calculate Calculate" at bounding box center [250, 200] width 132 height 24
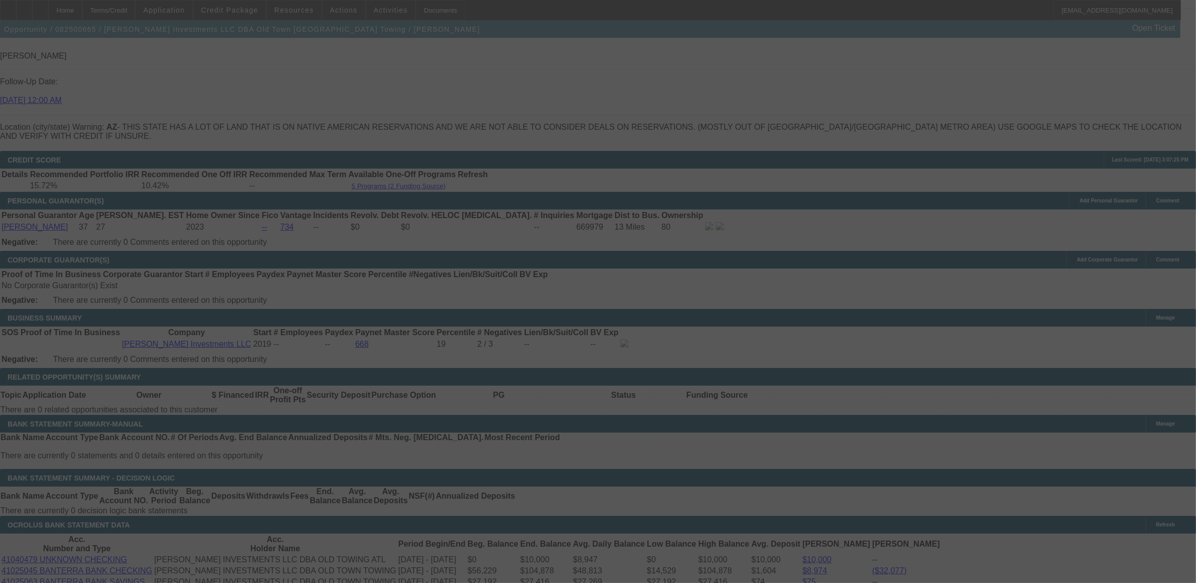
select select "0"
select select "2"
select select "0.1"
select select "4"
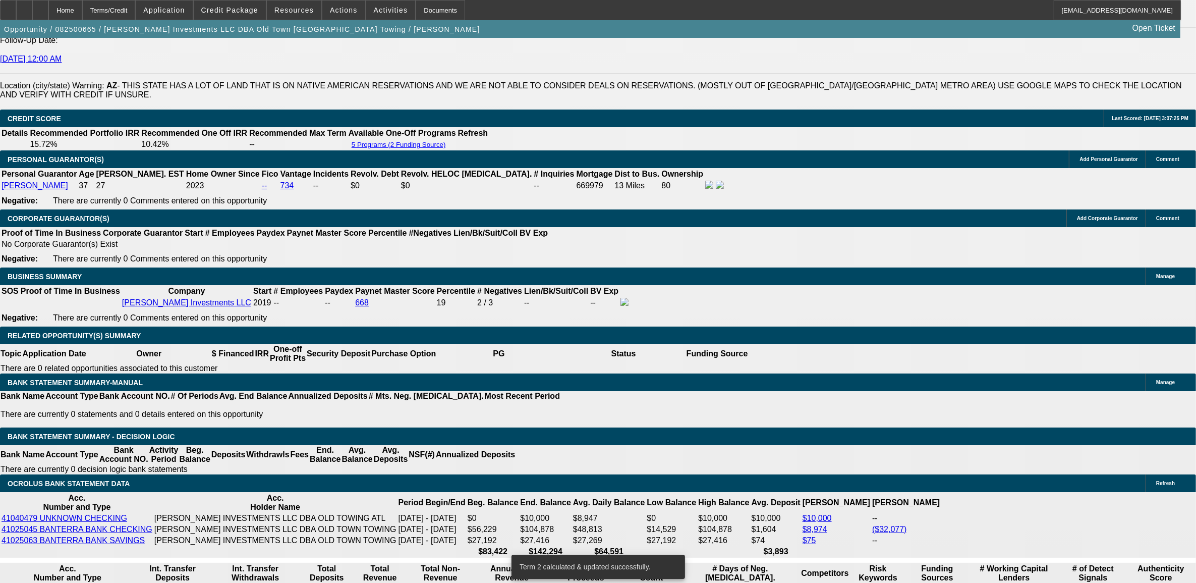
scroll to position [1432, 0]
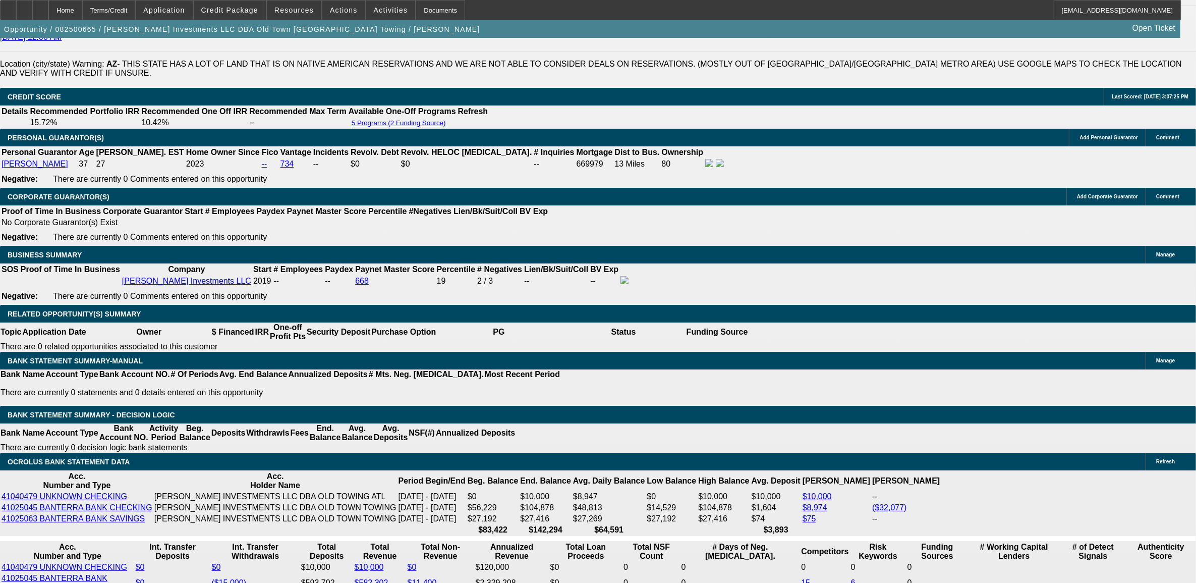
type input "1"
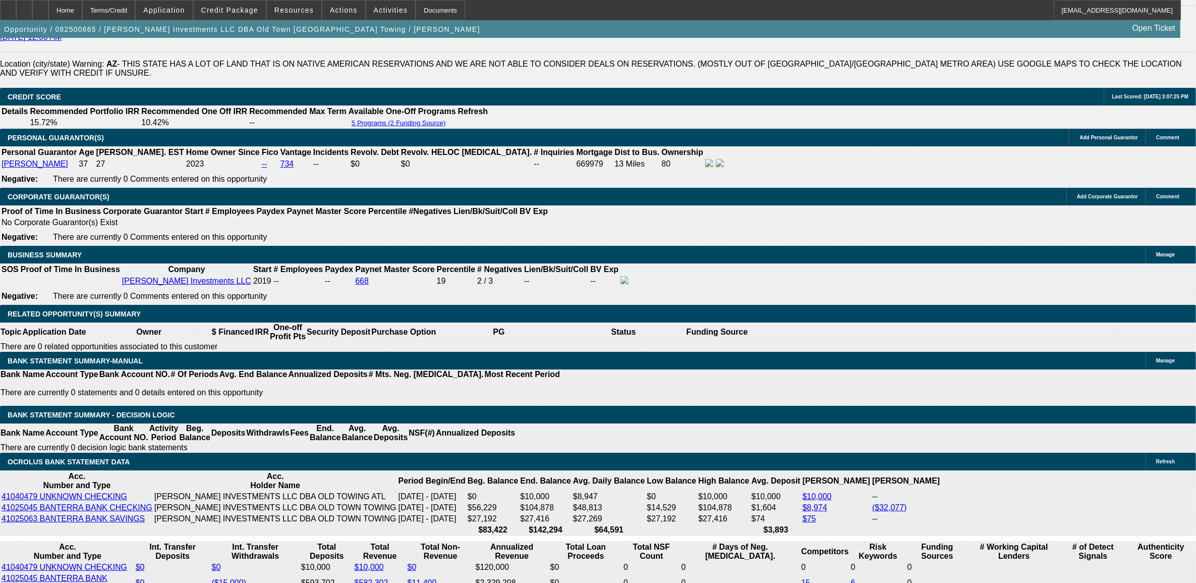
type input "UNKNOWN"
type input "10"
type input "$3,984.28"
type input "10.9"
type input "$4,096.78"
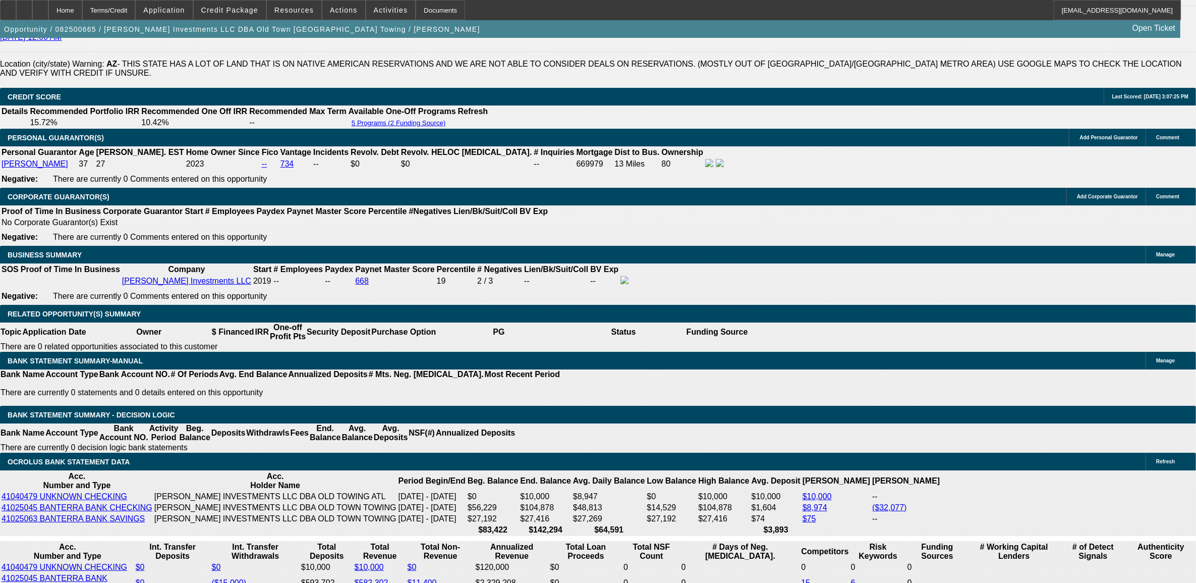
type input "10.9"
drag, startPoint x: 130, startPoint y: 434, endPoint x: 157, endPoint y: 458, distance: 35.4
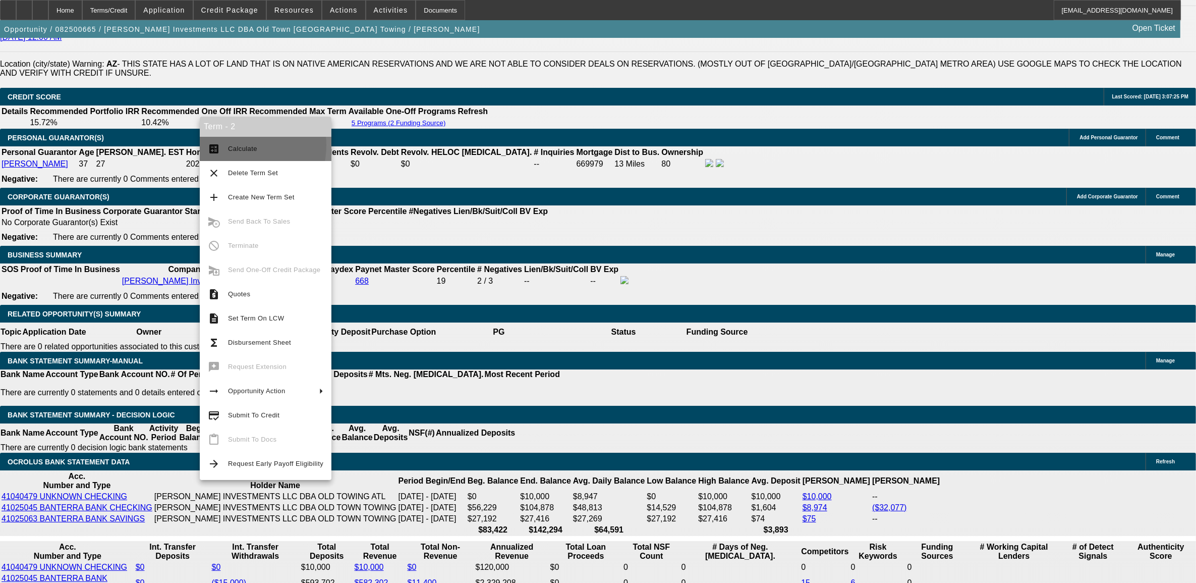
click at [231, 145] on span "Calculate" at bounding box center [275, 149] width 95 height 12
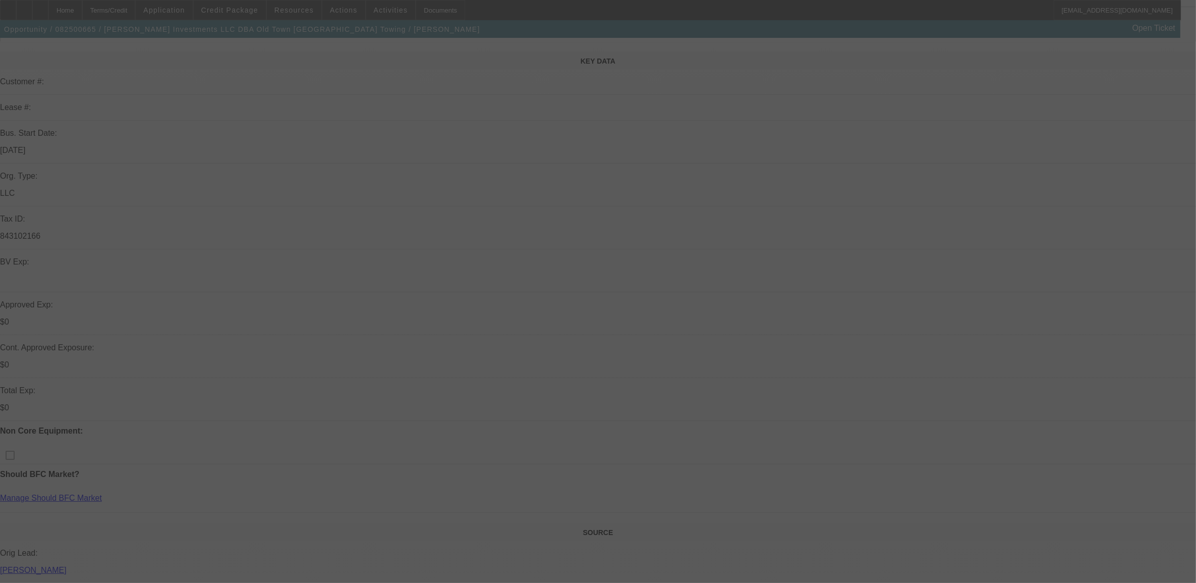
scroll to position [0, 0]
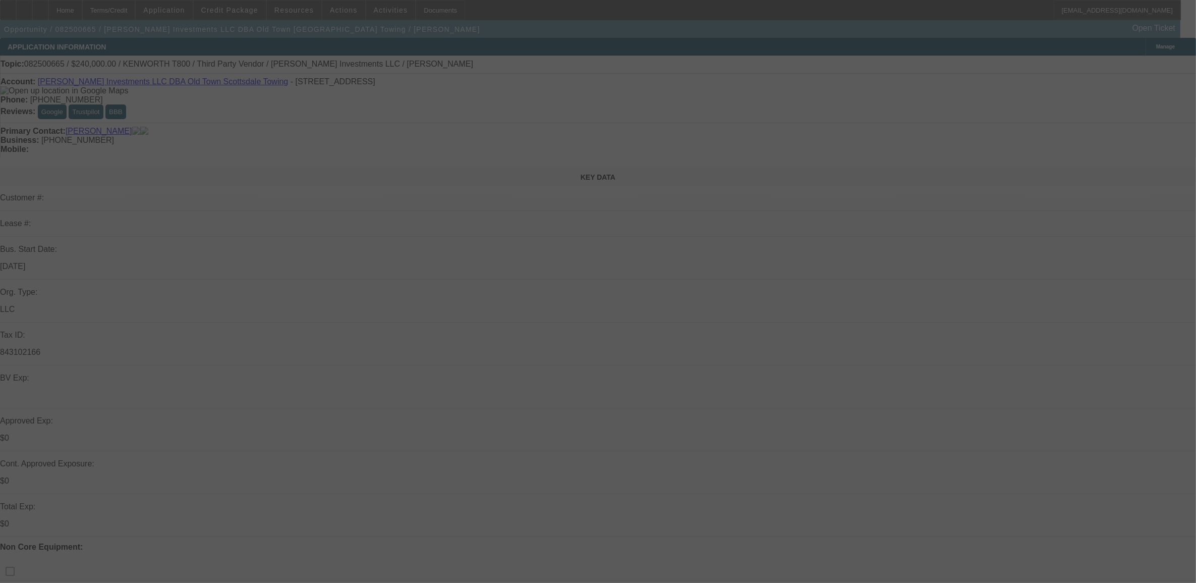
select select "0"
select select "2"
select select "0.1"
select select "4"
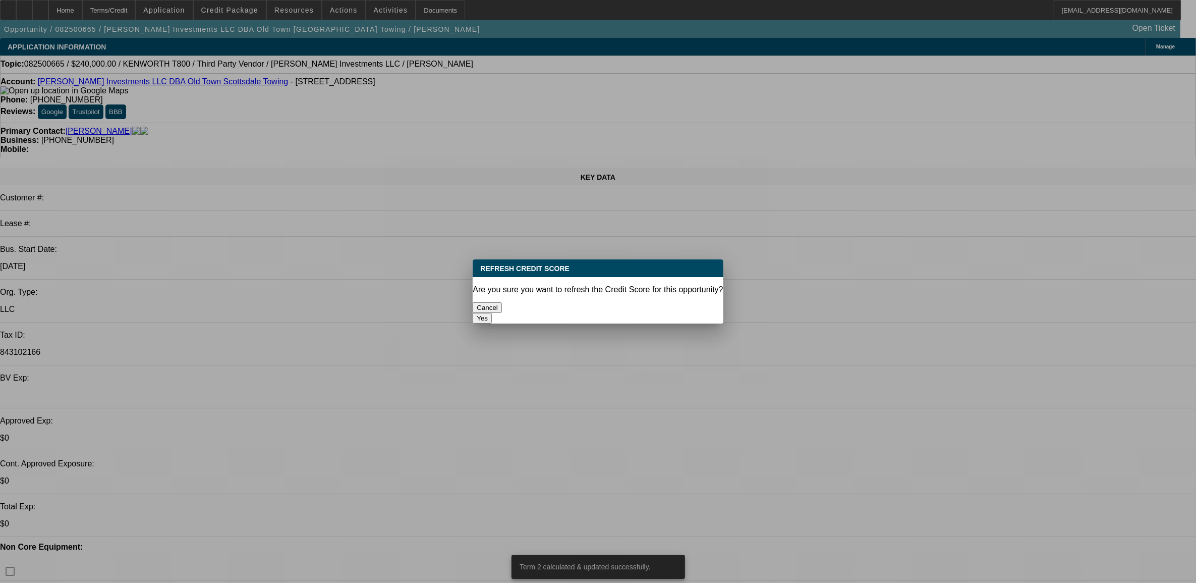
click at [492, 313] on button "Yes" at bounding box center [482, 318] width 19 height 11
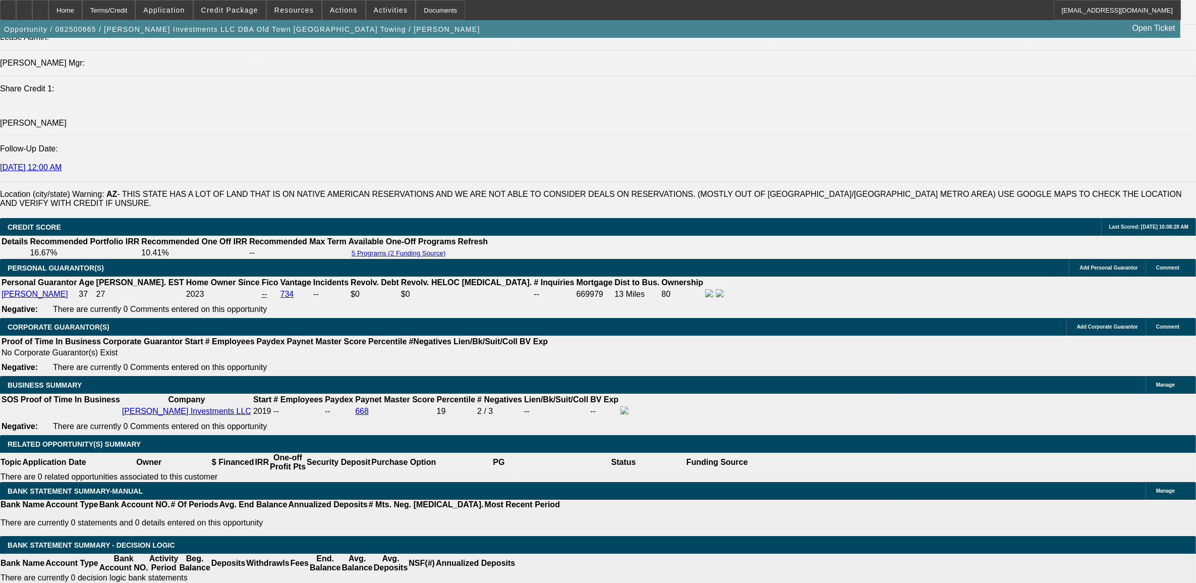
scroll to position [1325, 0]
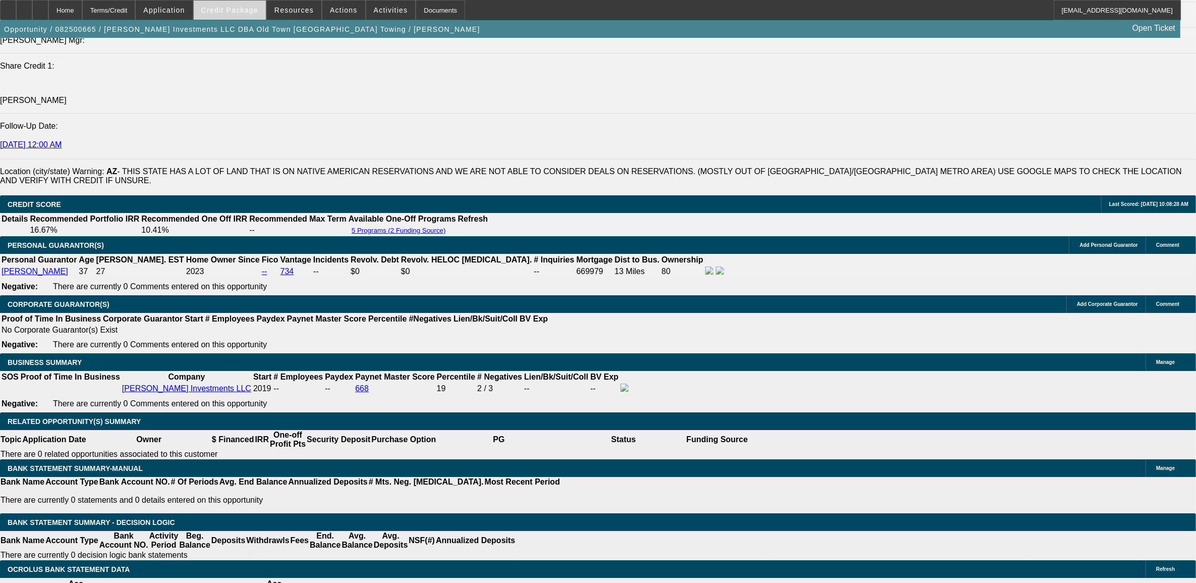
click at [244, 8] on span "Credit Package" at bounding box center [229, 10] width 57 height 8
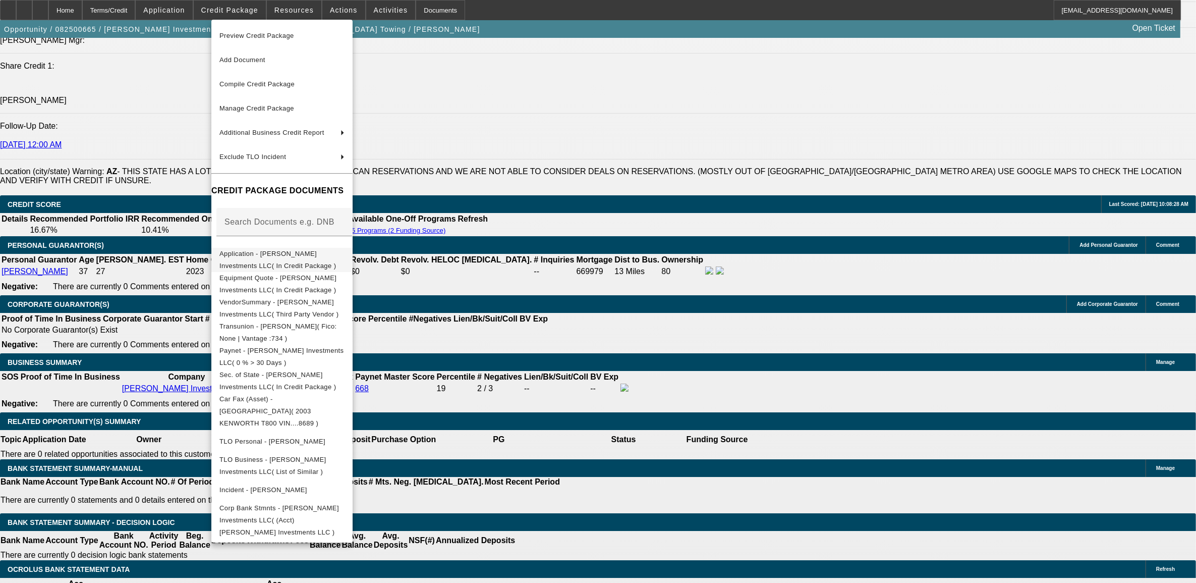
click at [281, 256] on span "Application - [PERSON_NAME] Investments LLC( In Credit Package )" at bounding box center [277, 259] width 117 height 20
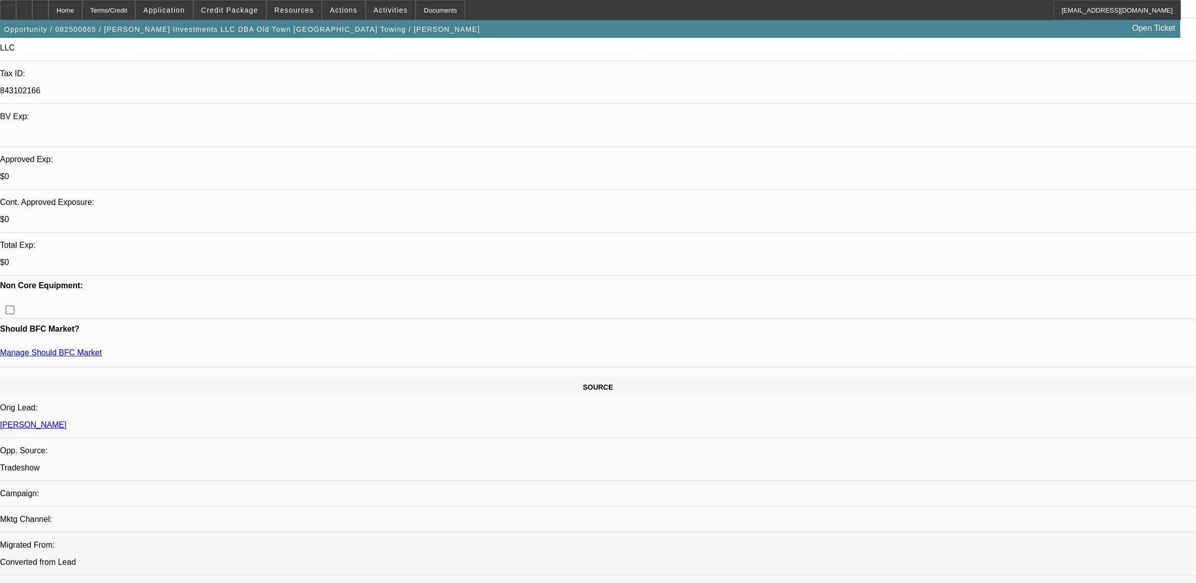
scroll to position [126, 0]
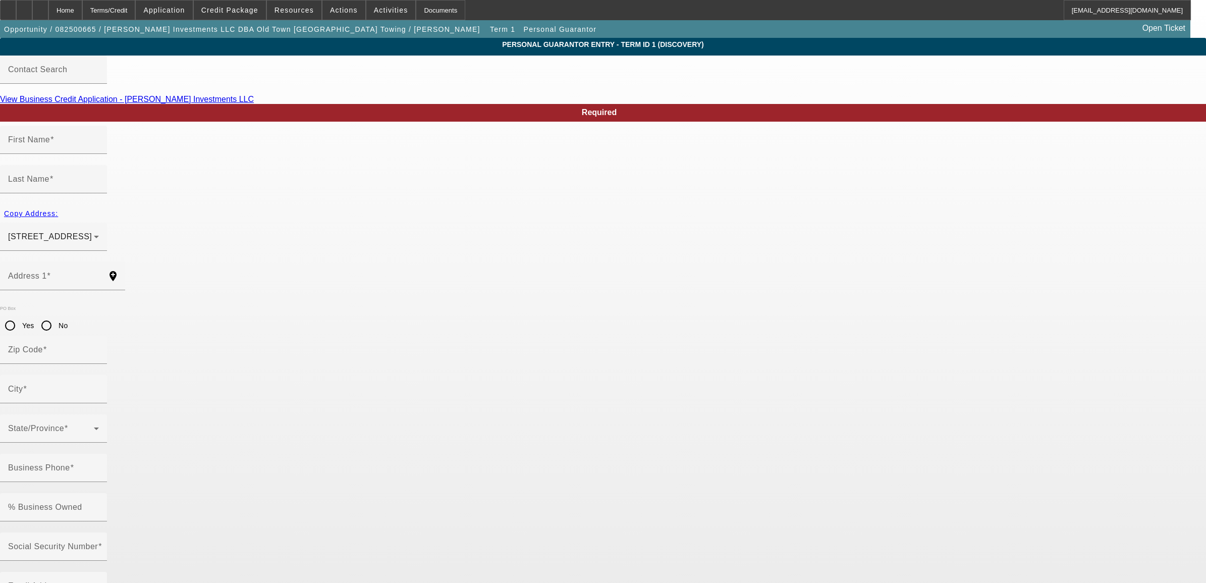
type input "[PERSON_NAME]"
type input "Stone"
type input "6216 East Crocus Drive"
radio input "true"
type input "85254"
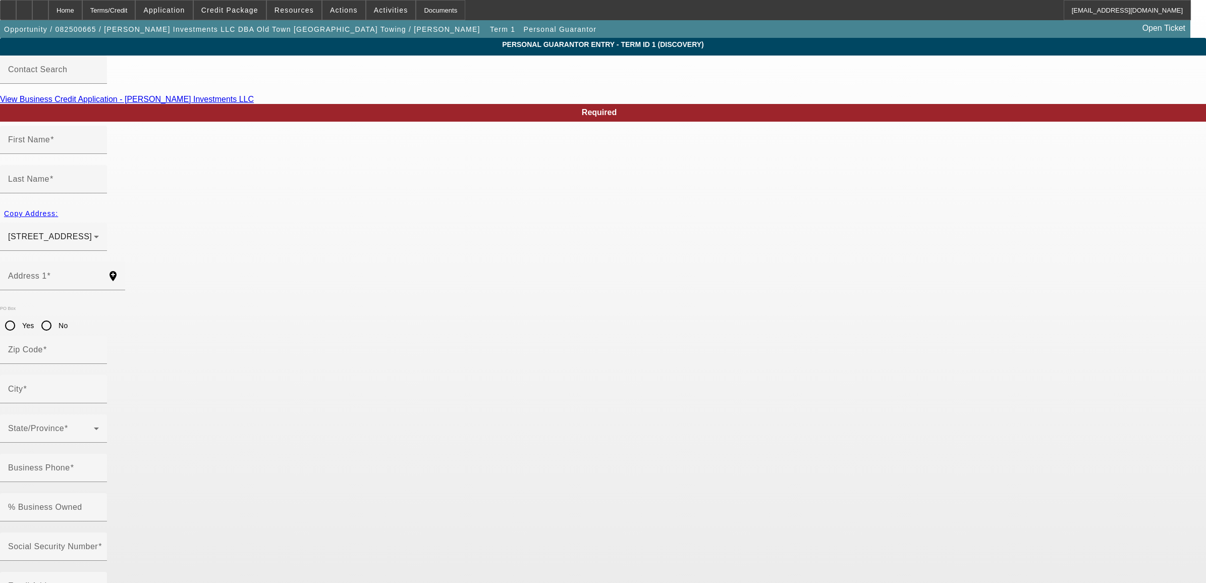
type input "Scottsdale"
type input "(480) 561-7413"
type input "80"
type input "021-70-3491"
type input "harrison@oldtowntowing.com"
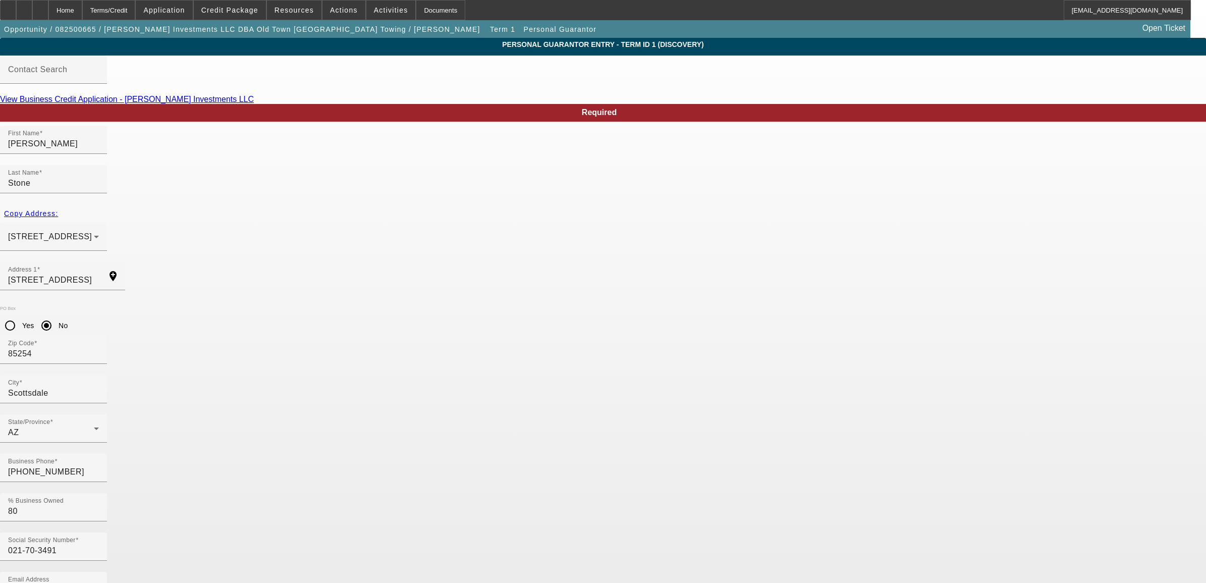
type input "(480) 561-7413"
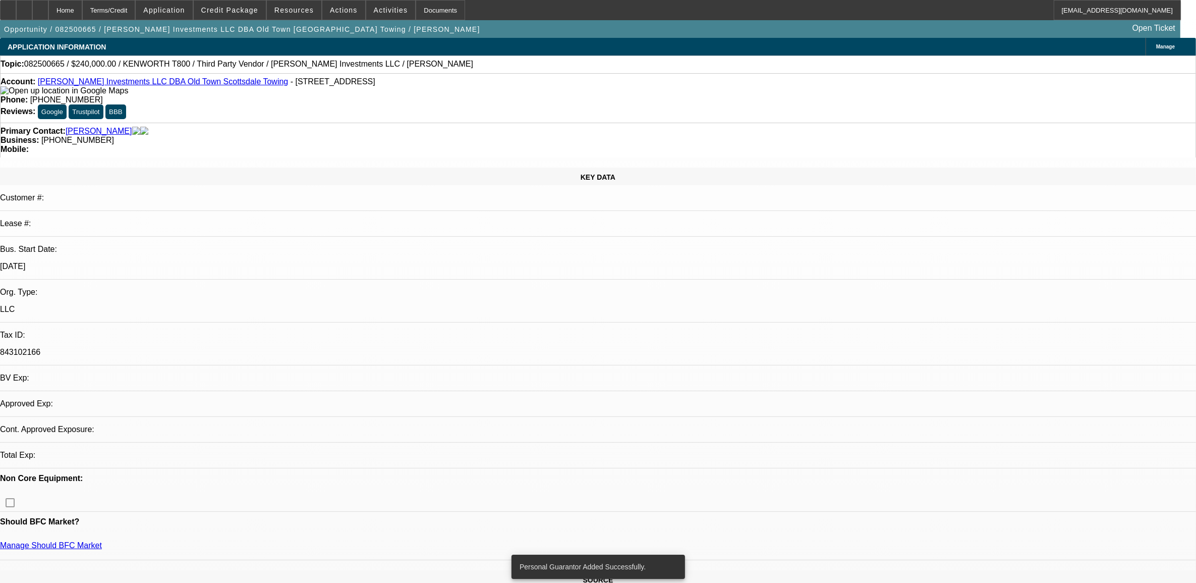
select select "0"
select select "2"
select select "0.1"
select select "4"
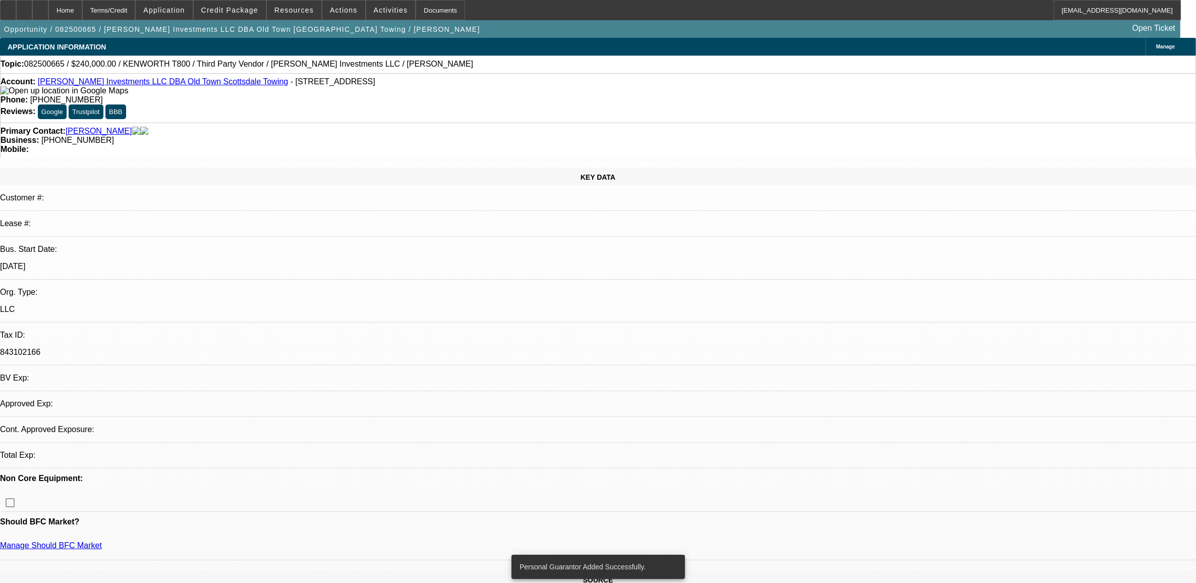
select select "0"
select select "2"
select select "0.1"
select select "4"
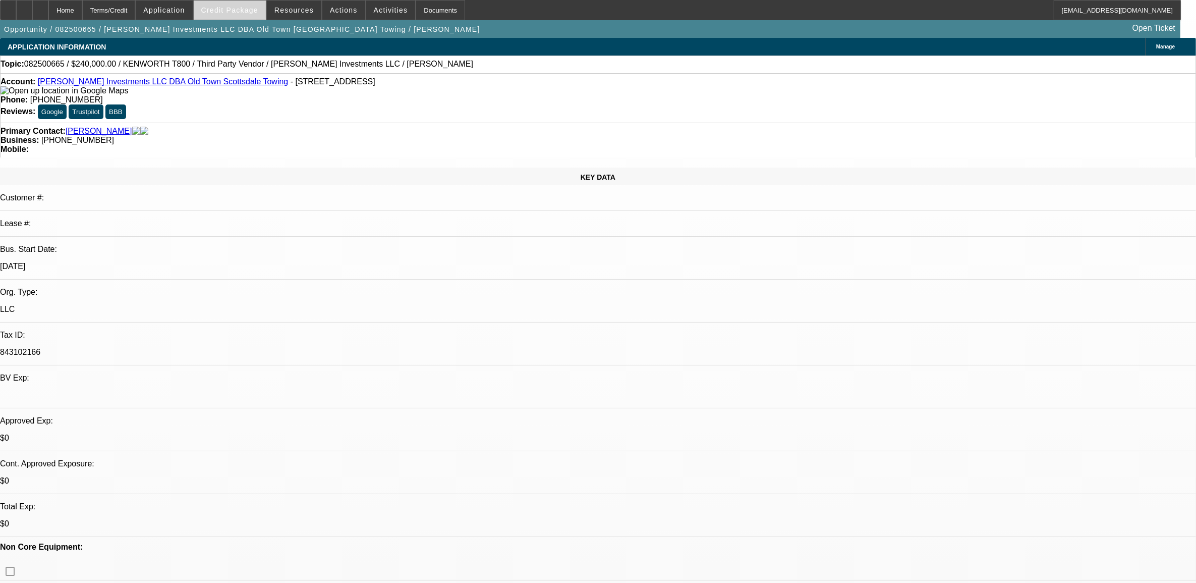
click at [228, 8] on span "Credit Package" at bounding box center [229, 10] width 57 height 8
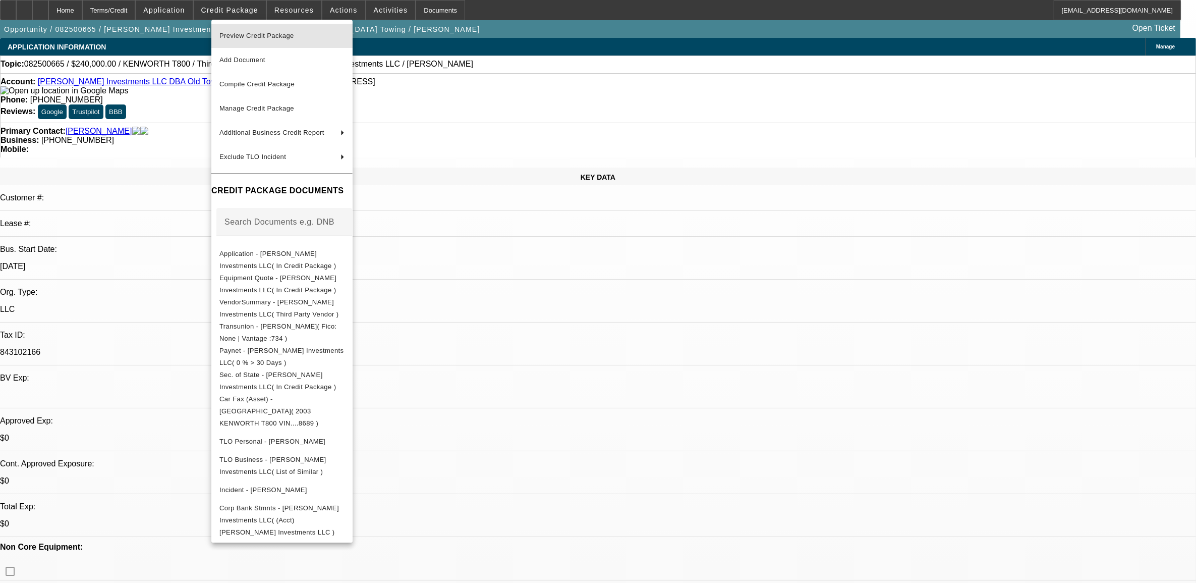
click at [255, 37] on span "Preview Credit Package" at bounding box center [256, 36] width 75 height 8
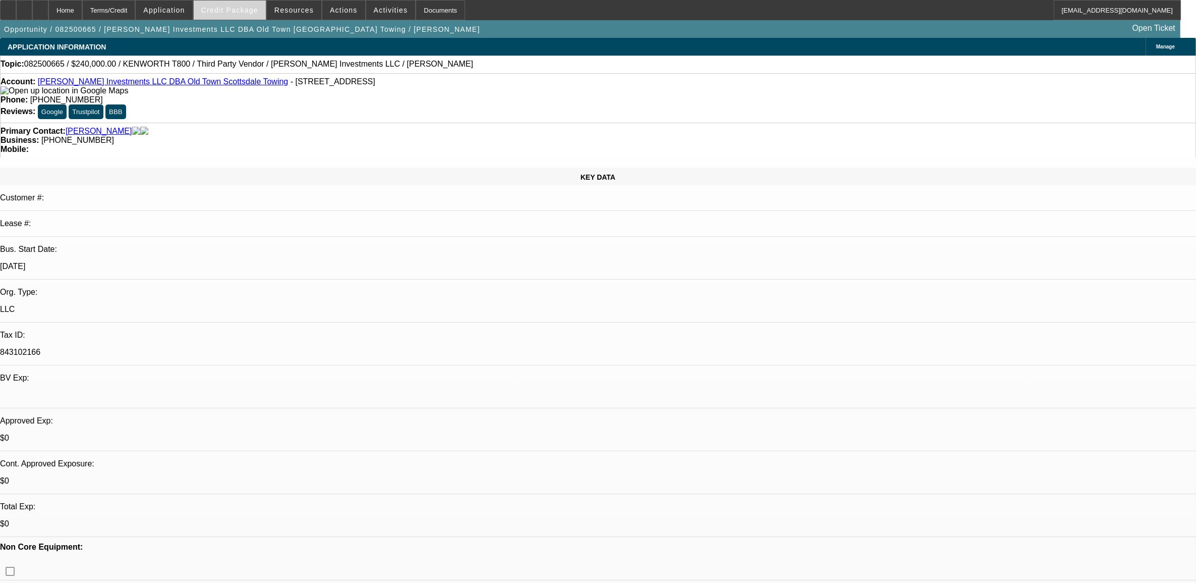
drag, startPoint x: 251, startPoint y: 4, endPoint x: 244, endPoint y: 18, distance: 16.2
click at [251, 8] on button "Credit Package" at bounding box center [230, 10] width 72 height 19
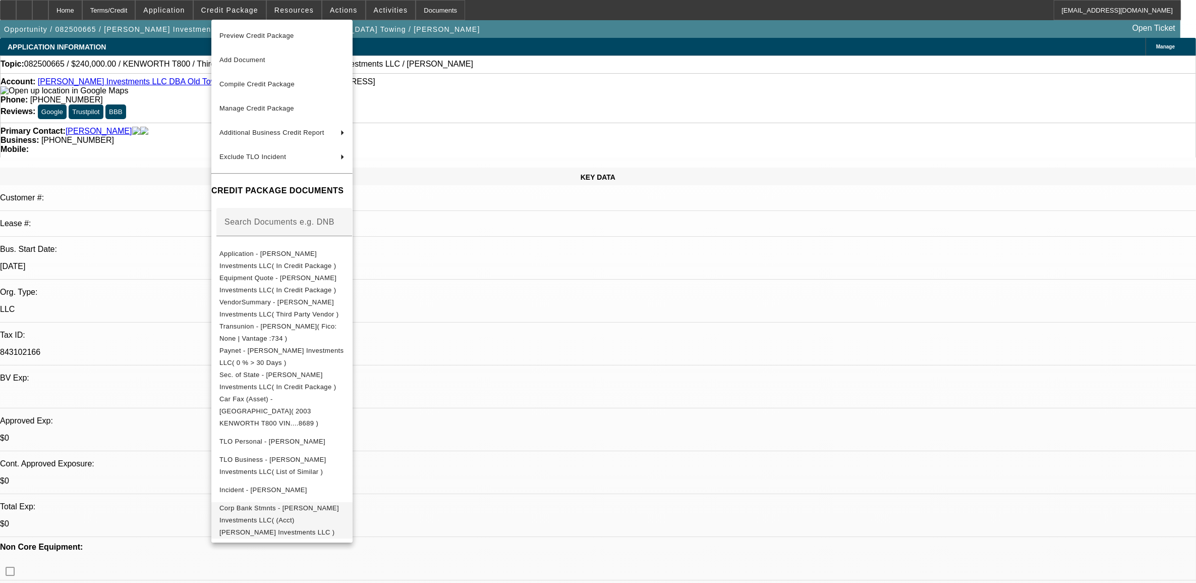
click at [318, 502] on span "Corp Bank Stmnts - [PERSON_NAME] Investments LLC( (Acct) [PERSON_NAME] Investme…" at bounding box center [281, 520] width 125 height 36
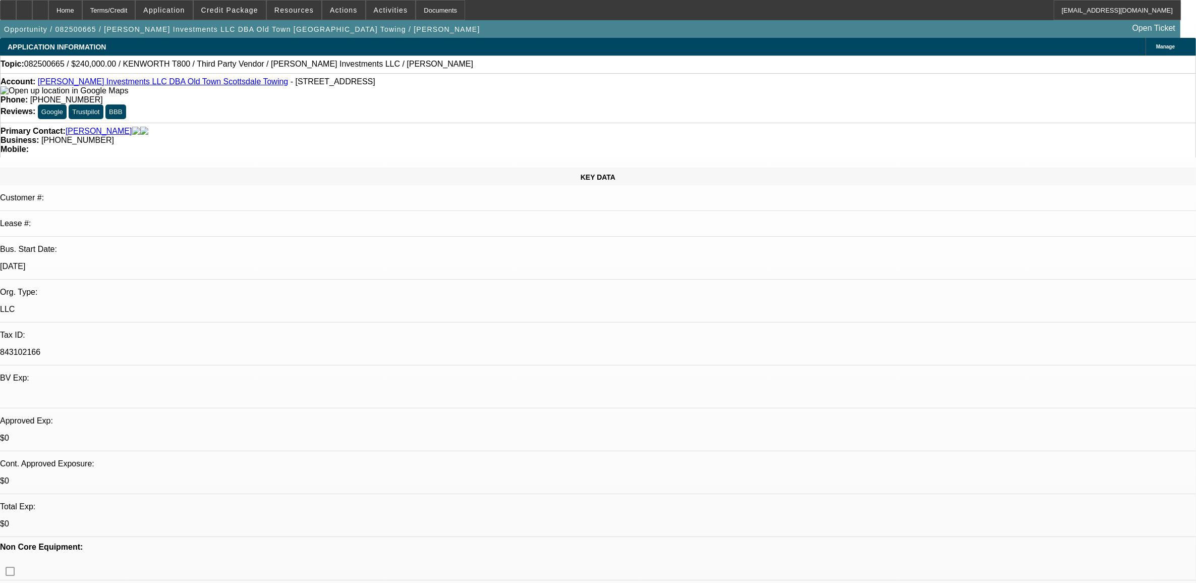
click at [1146, 54] on div "Manage" at bounding box center [1171, 47] width 50 height 18
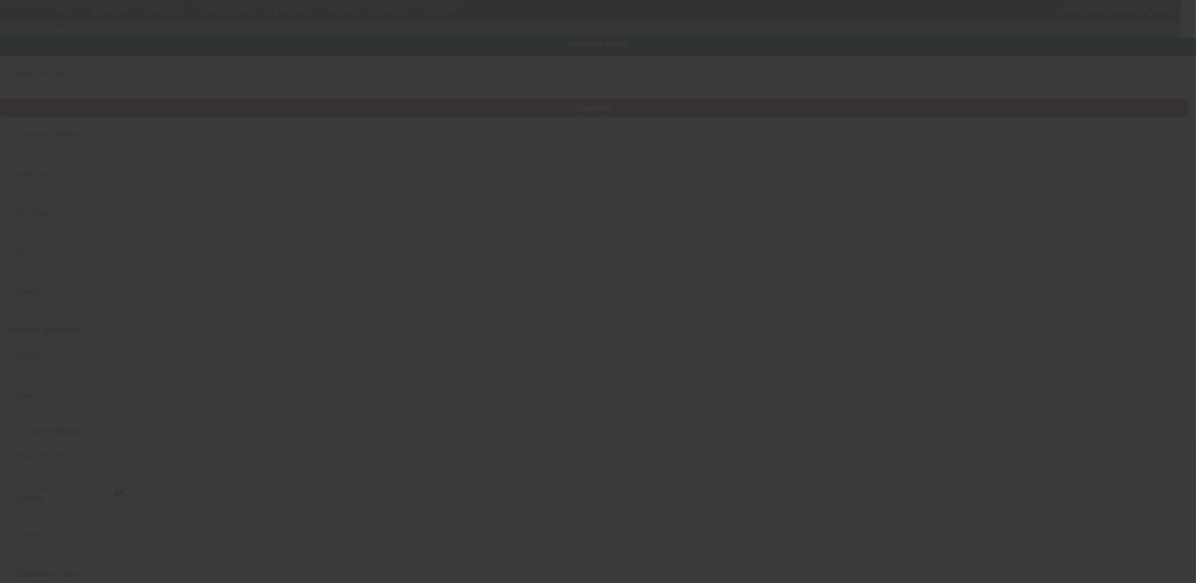
type input "[PERSON_NAME] Investments LLC"
type input "2415 S 17th St"
type input "85034"
type input "Phoenix"
type input "[PHONE_NUMBER]"
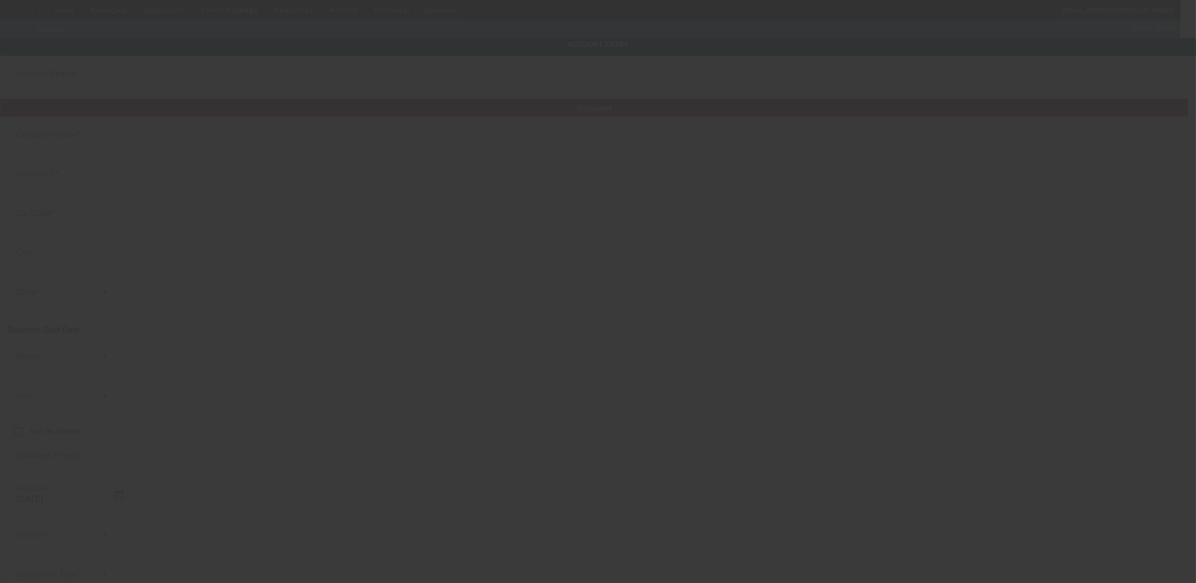
type input "Old Town Scottsdale Towing"
type input "Apt 9"
type input "843102166"
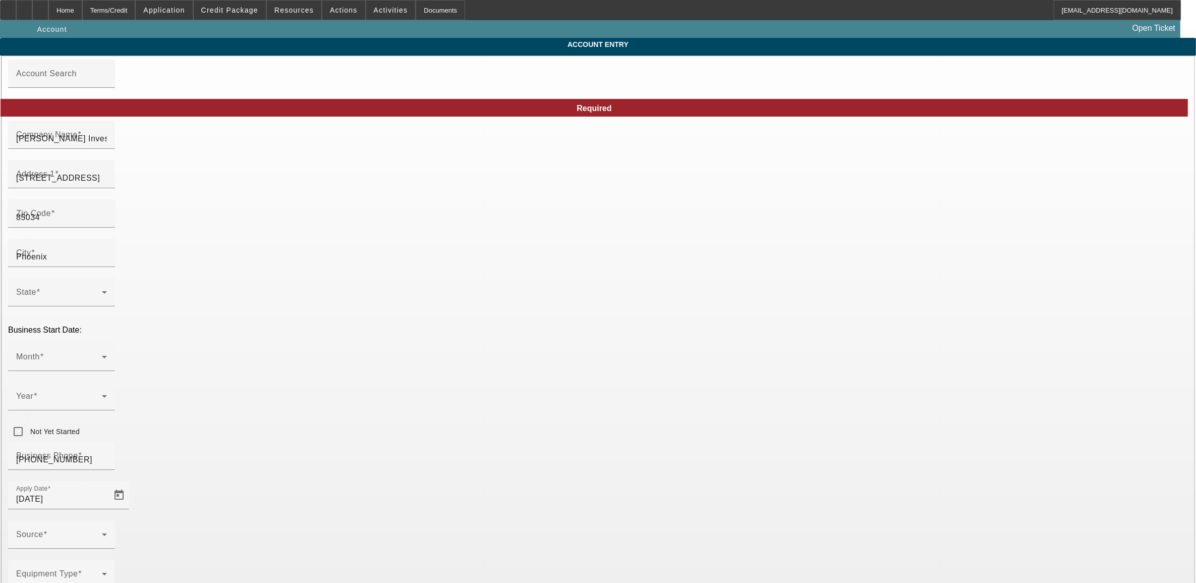
click at [770, 48] on div at bounding box center [598, 291] width 1196 height 583
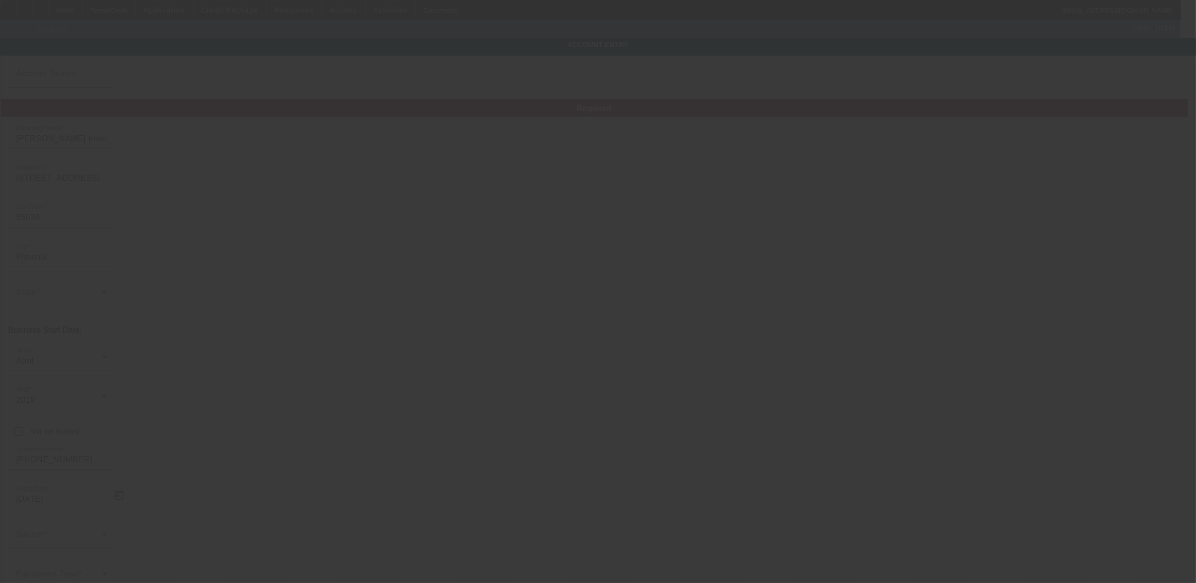
type input "8/25/2025"
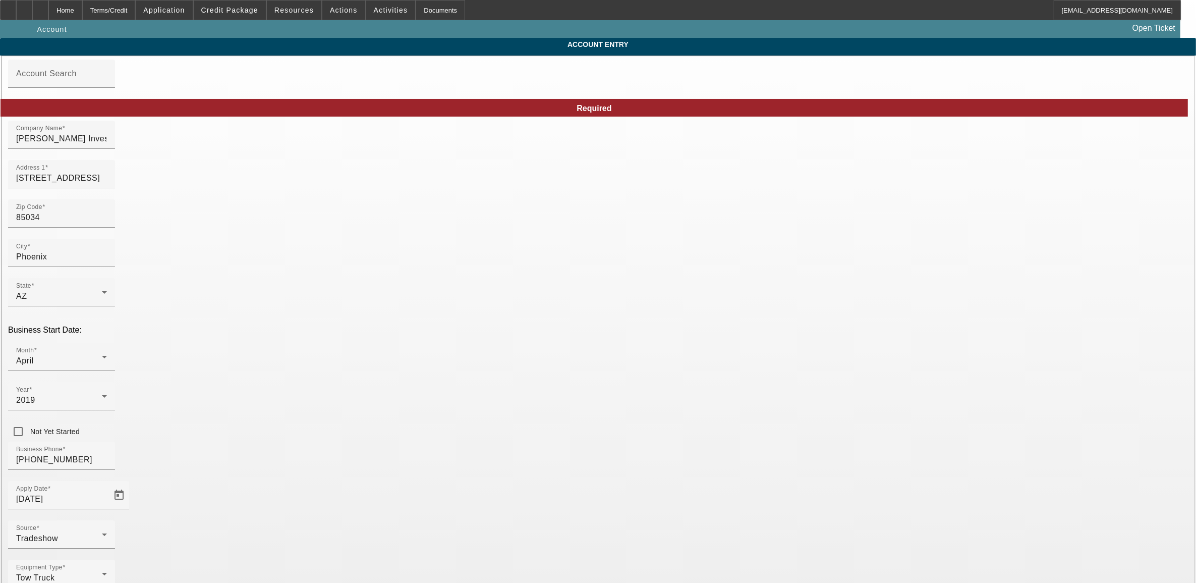
type input "Old Town Towing"
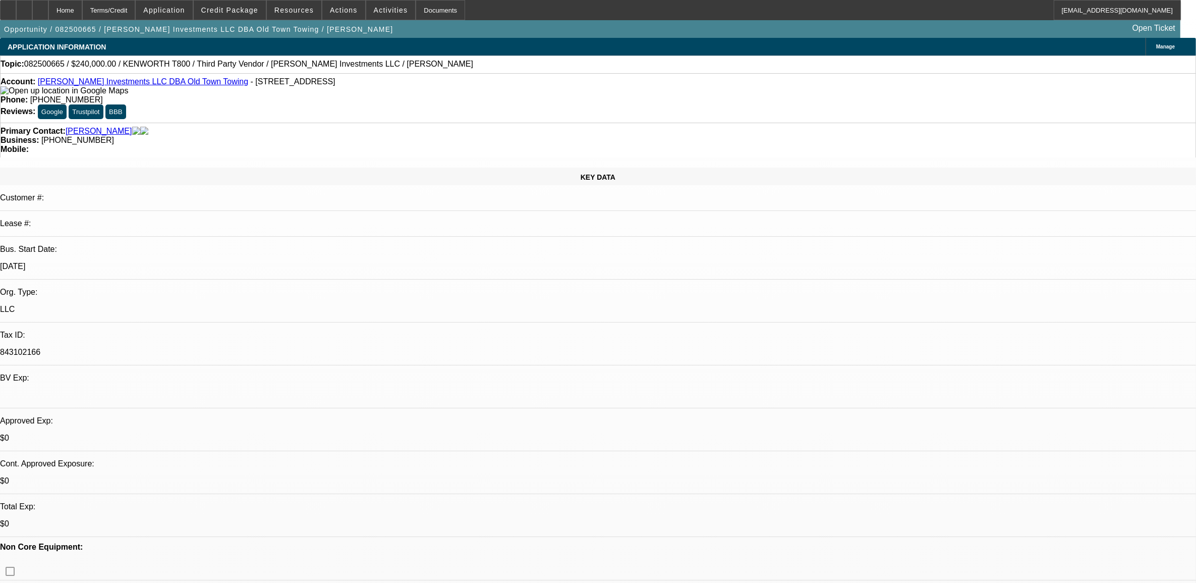
select select "0"
select select "2"
select select "0.1"
select select "4"
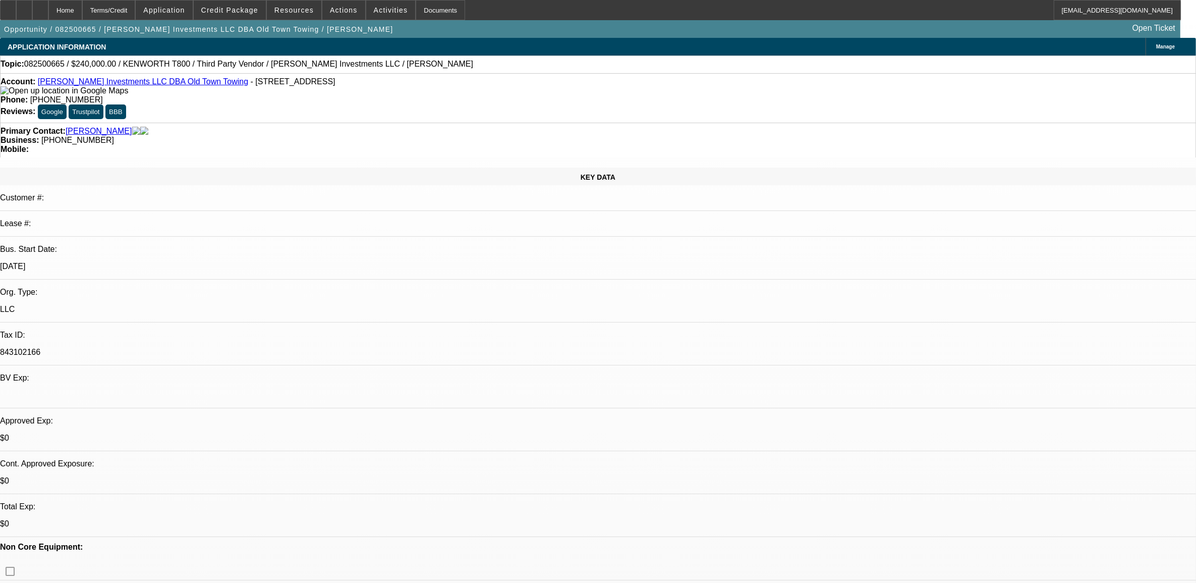
select select "0"
select select "2"
select select "0.1"
select select "4"
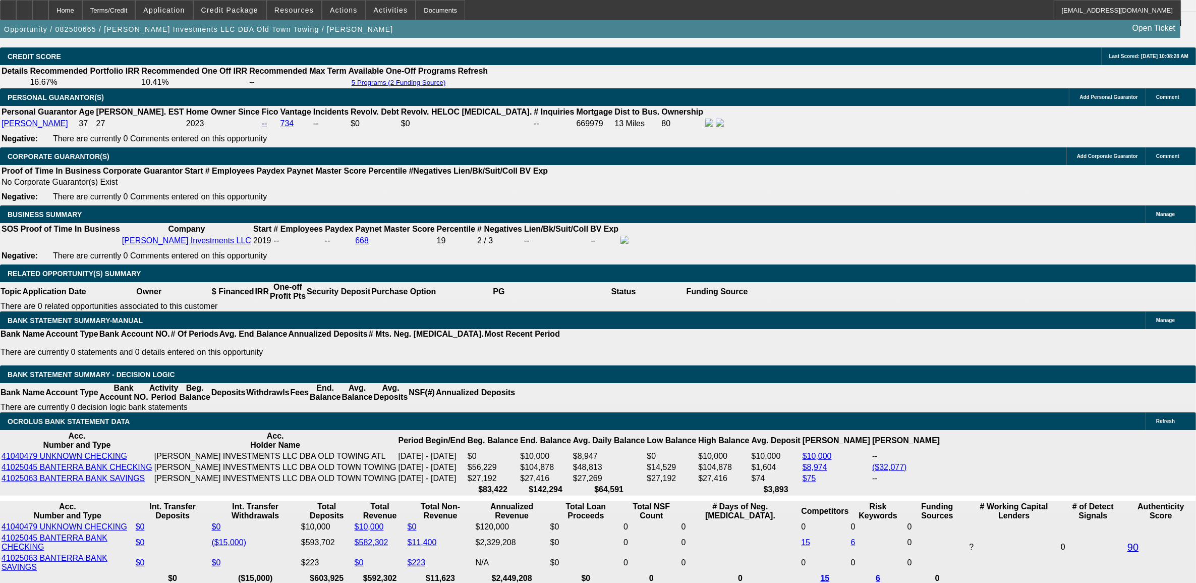
scroll to position [1451, 0]
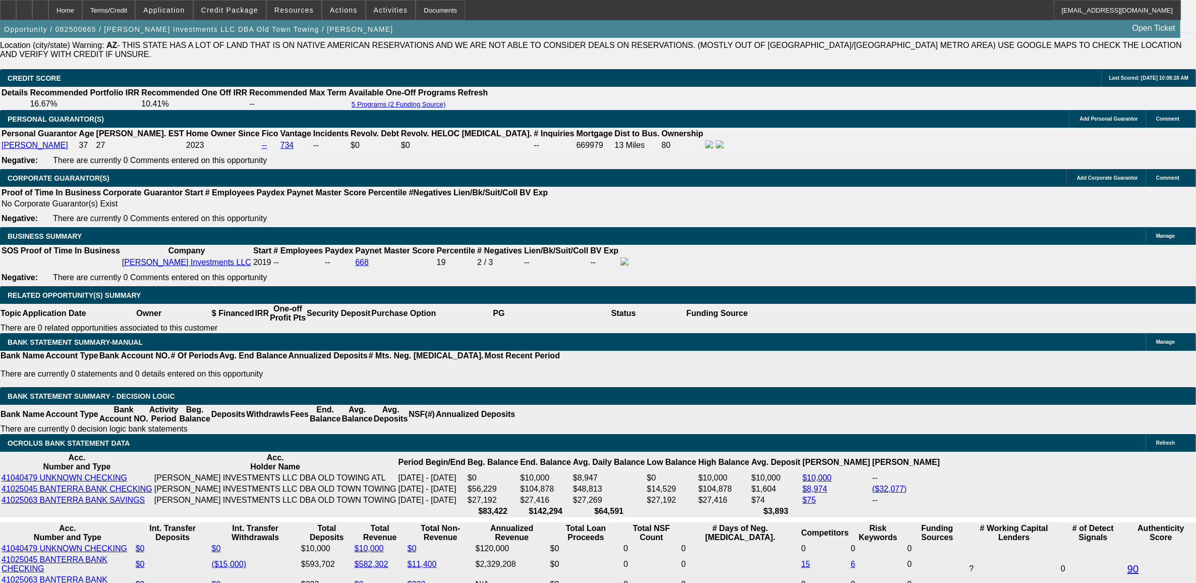
type input "UNKNOWN"
type input "9.9"
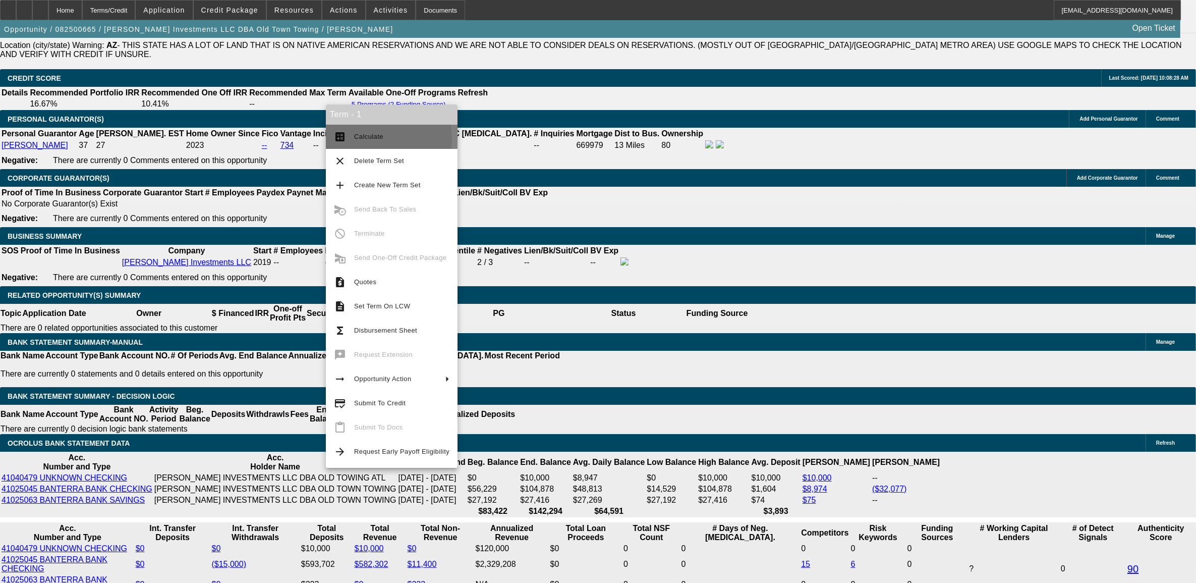
click at [363, 138] on span "Calculate" at bounding box center [368, 137] width 29 height 8
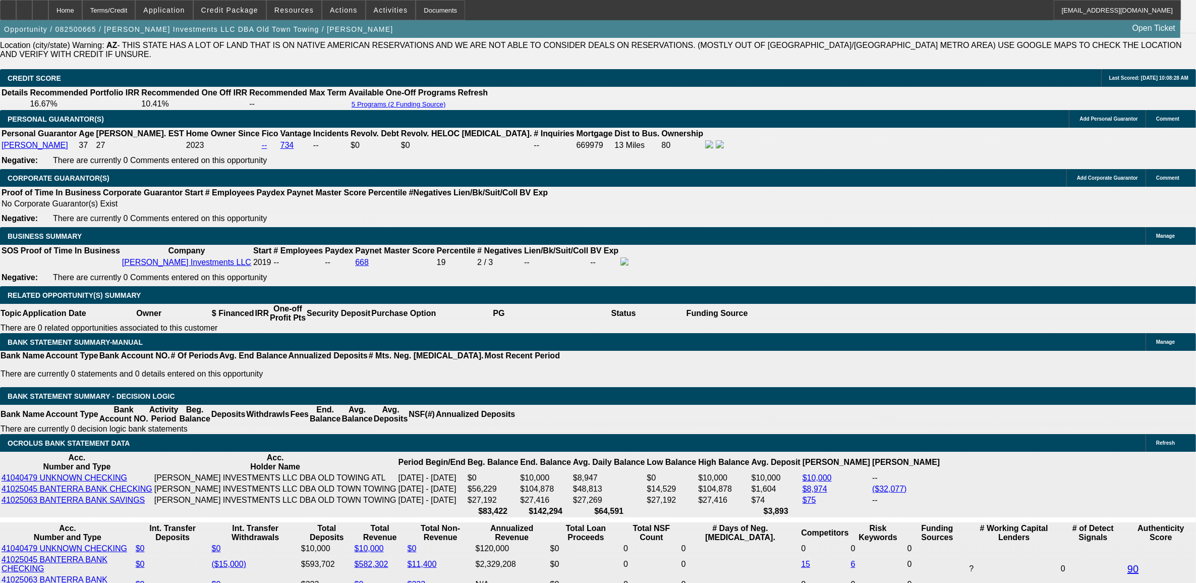
type input "$4,434.11"
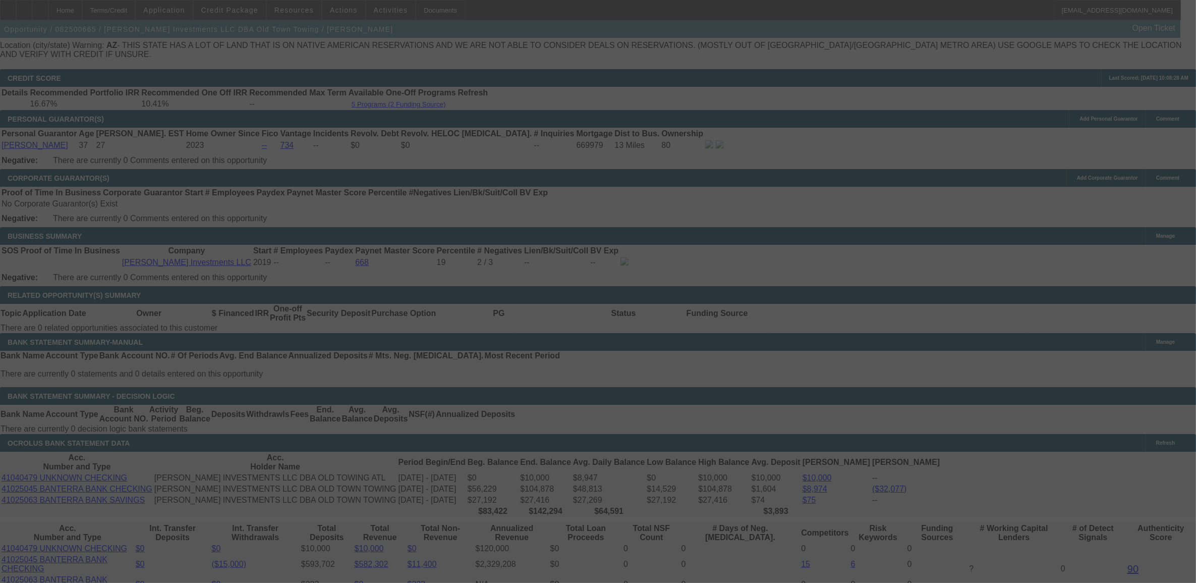
select select "0"
select select "2"
select select "0.1"
select select "4"
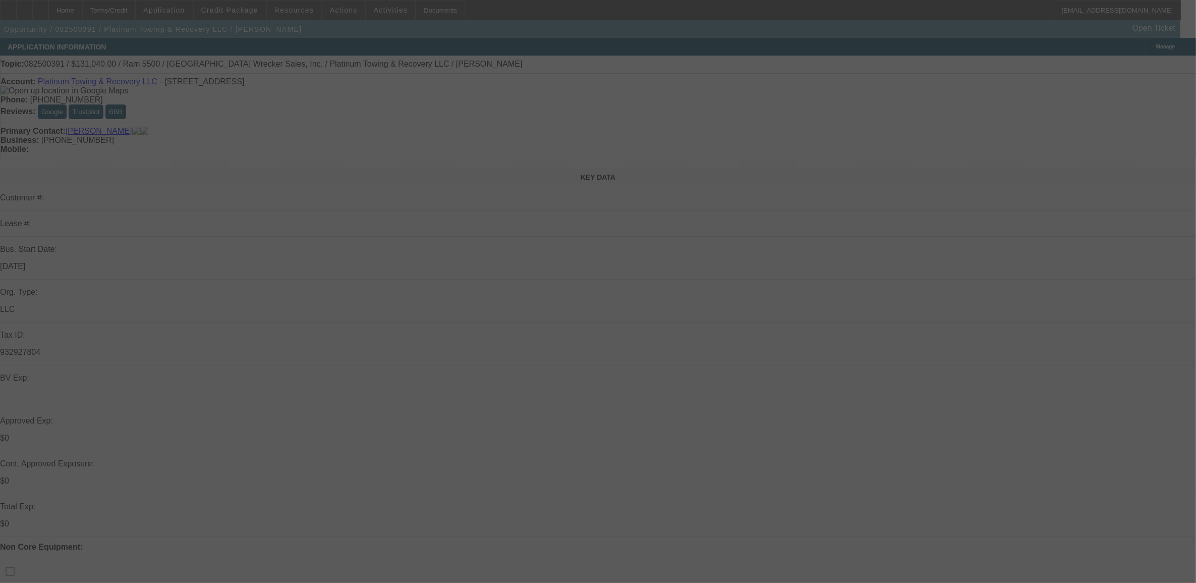
select select "0.1"
select select "0"
select select "0.1"
select select "0"
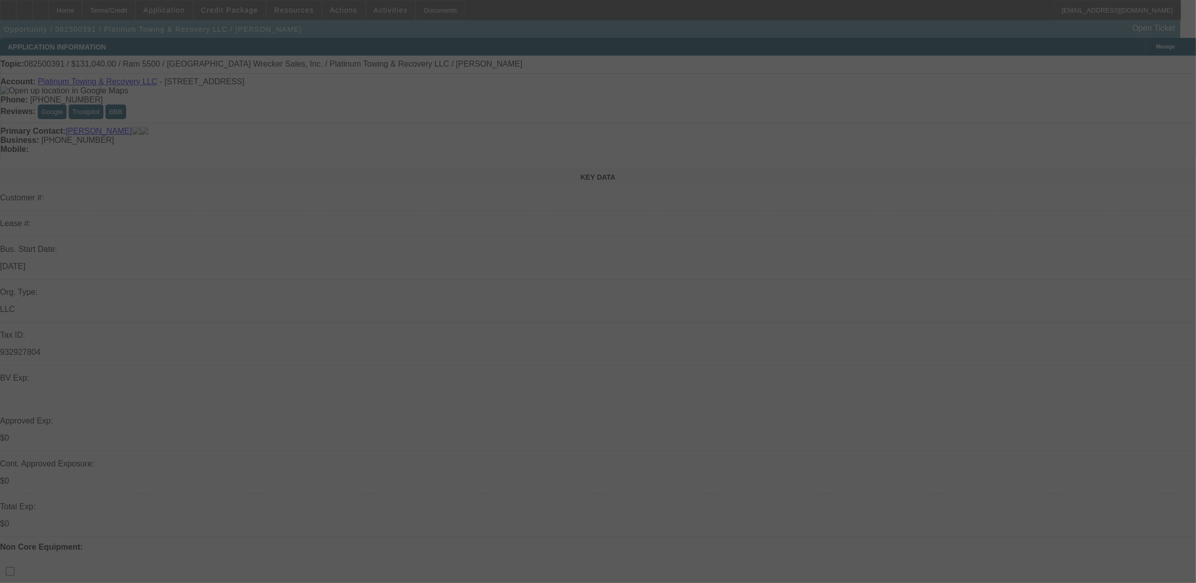
select select "0"
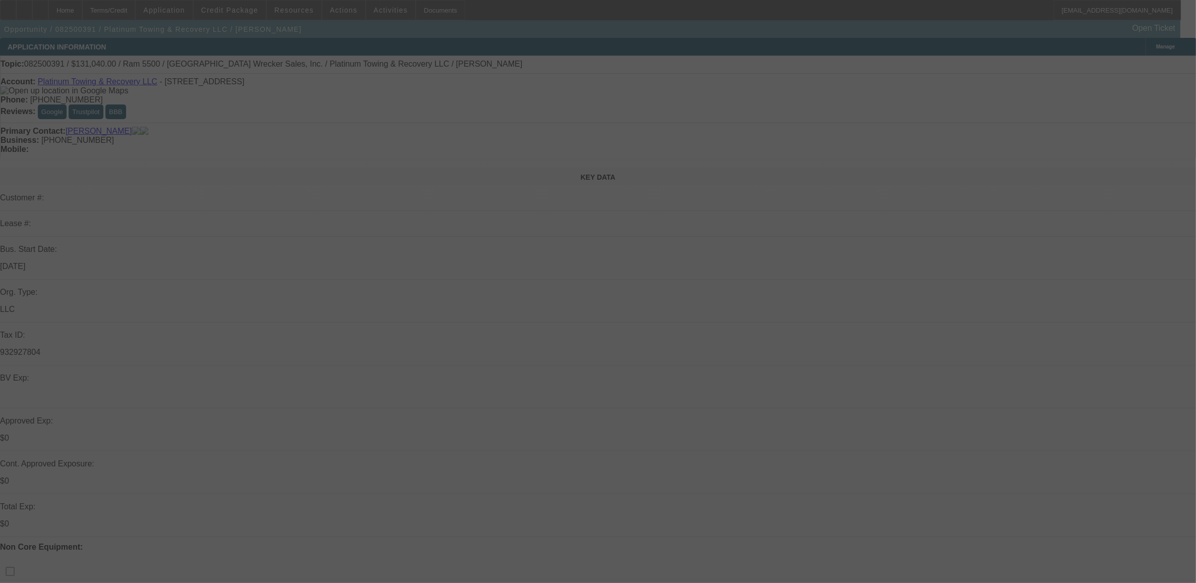
select select "0"
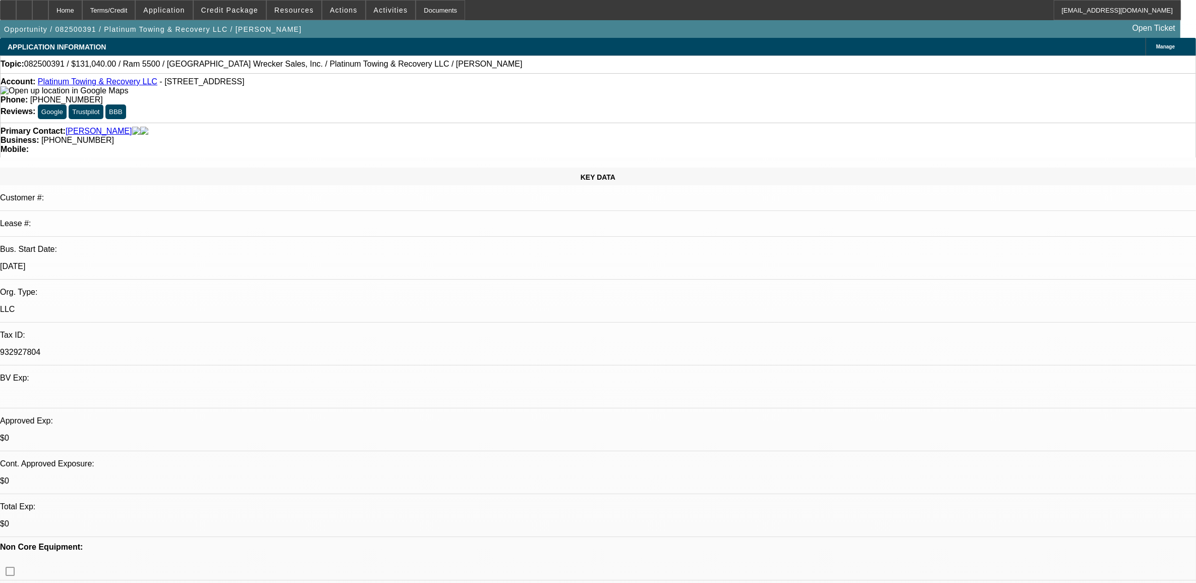
select select "1"
select select "2"
select select "6"
select select "1"
select select "2"
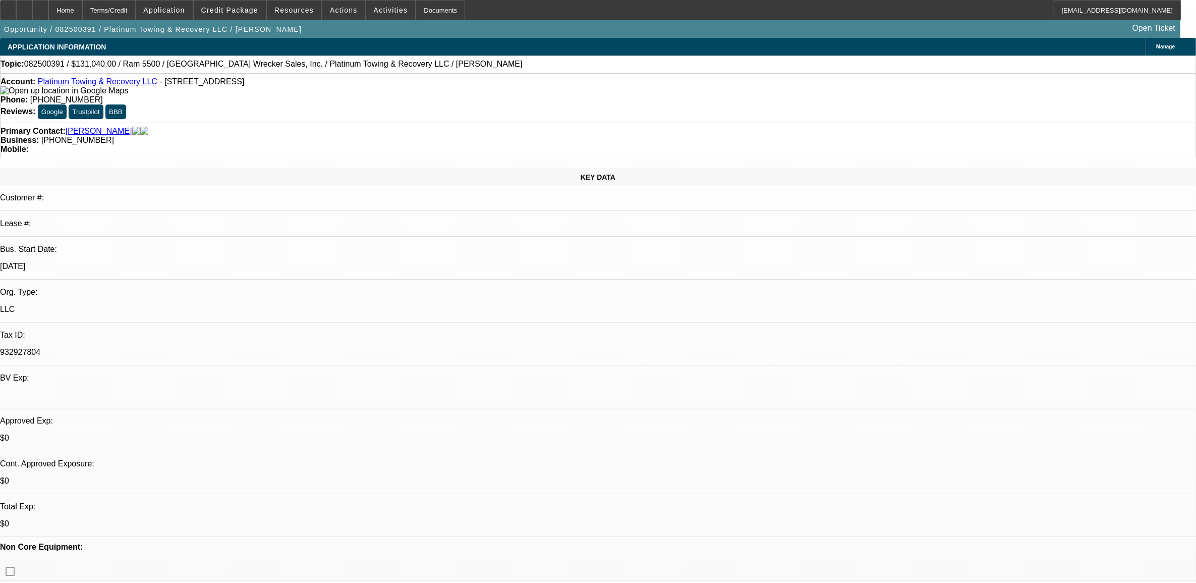
select select "6"
select select "1"
select select "2"
select select "6"
select select "1"
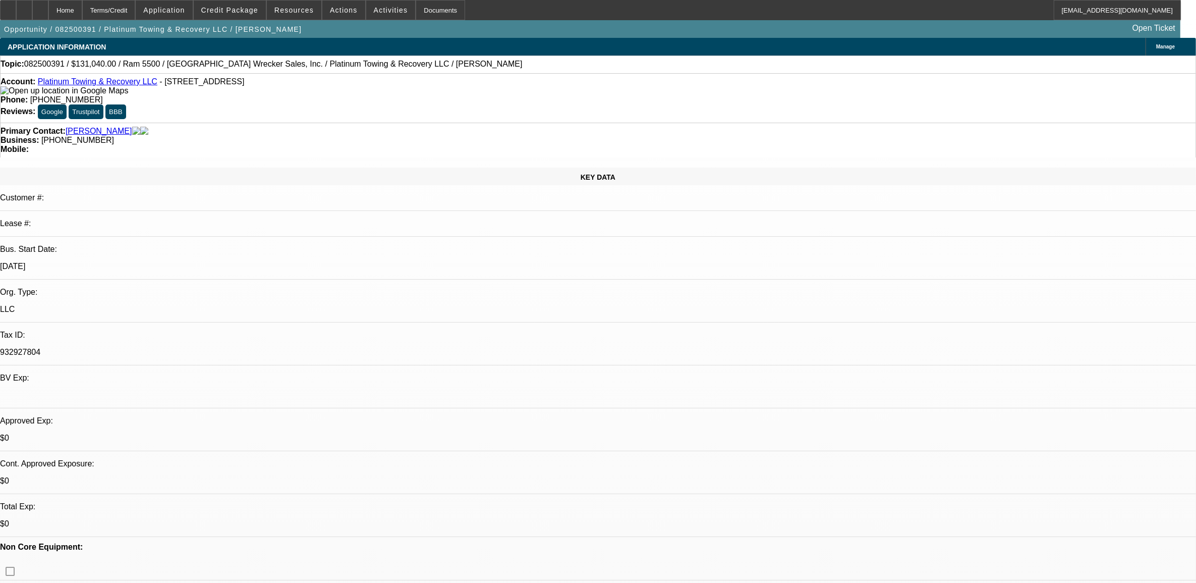
select select "2"
select select "6"
click at [197, 219] on div "Lease #:" at bounding box center [598, 228] width 1196 height 18
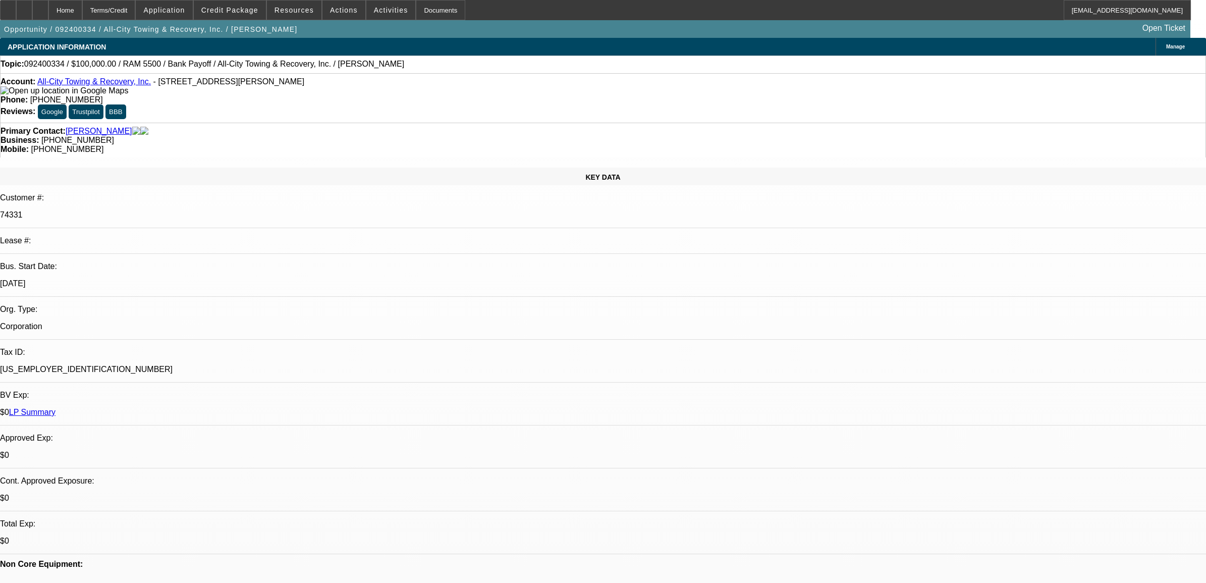
select select "0"
select select "2"
select select "0"
select select "6"
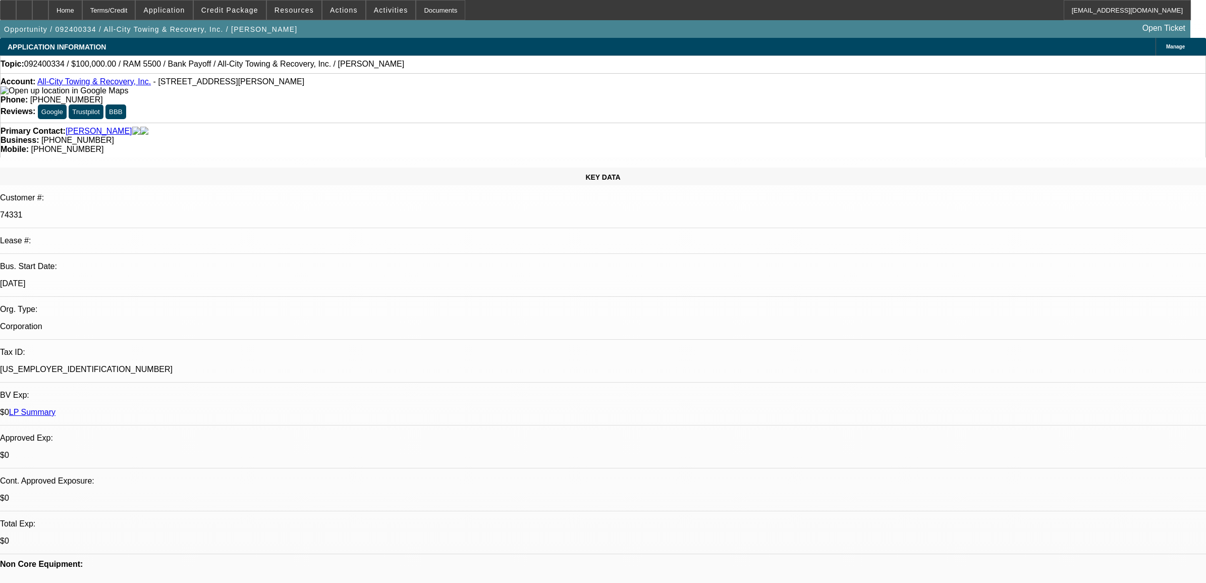
select select "0"
select select "2"
select select "0"
select select "6"
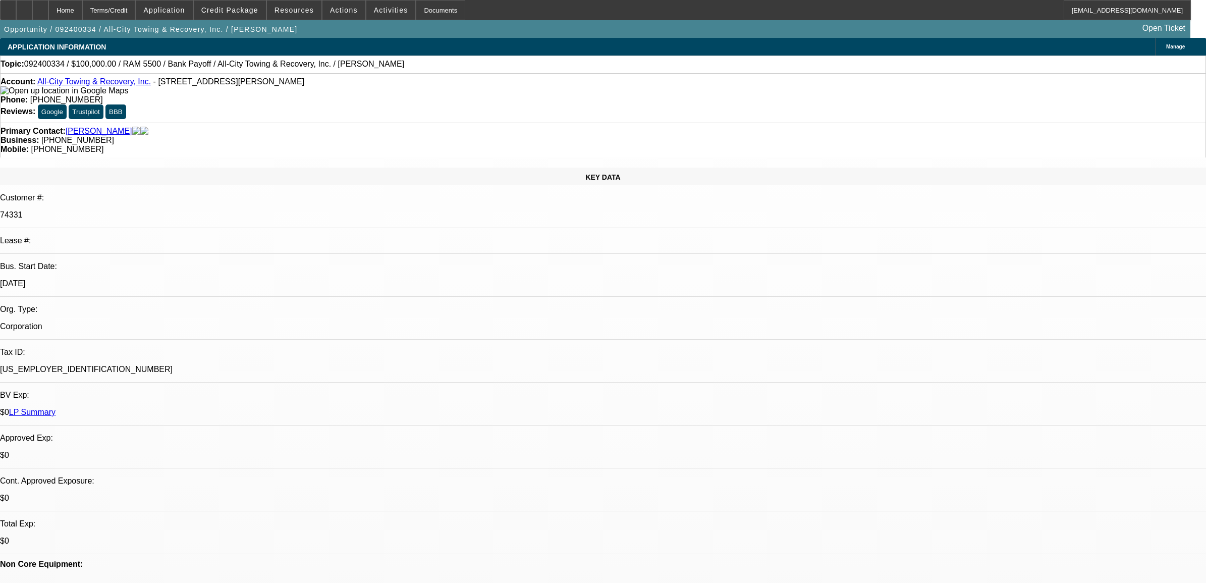
select select "0"
select select "2"
select select "0"
select select "6"
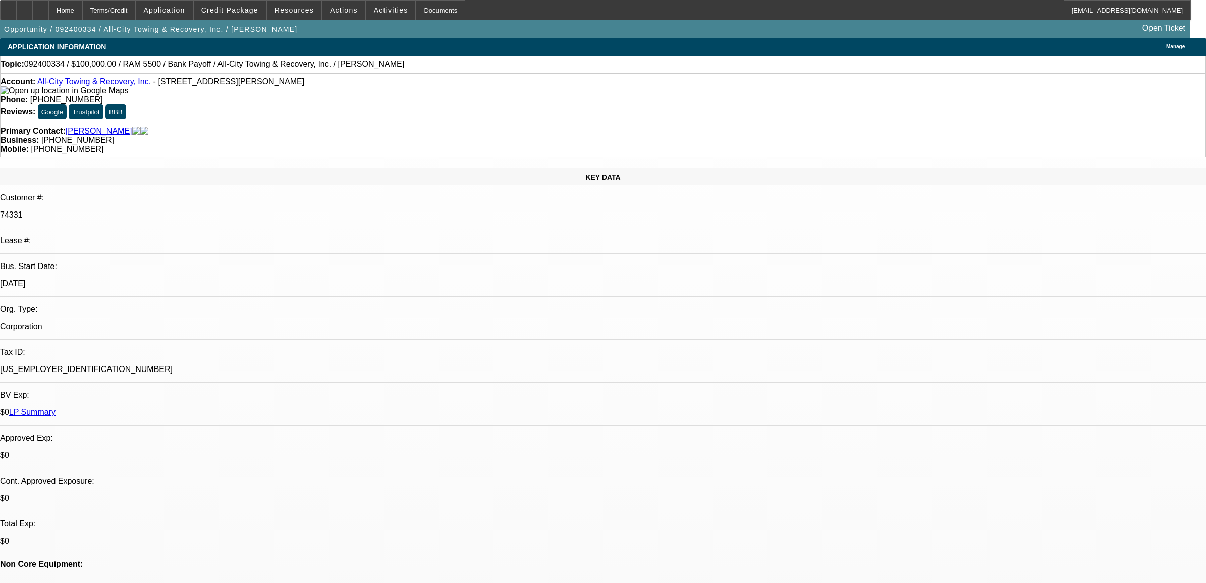
select select "0"
select select "2"
select select "0"
select select "6"
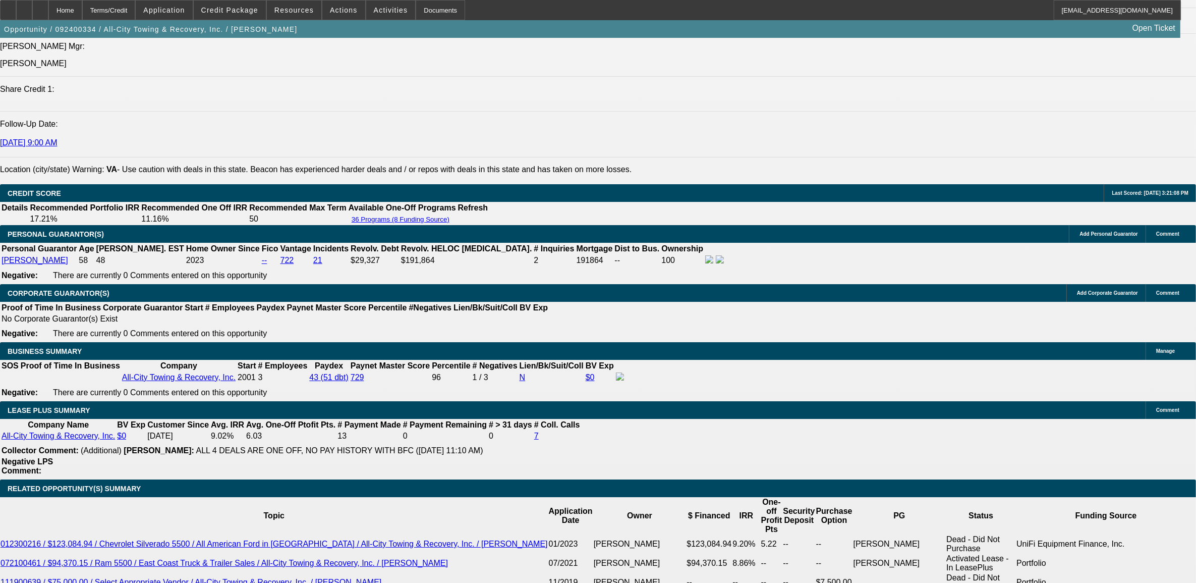
scroll to position [1083, 0]
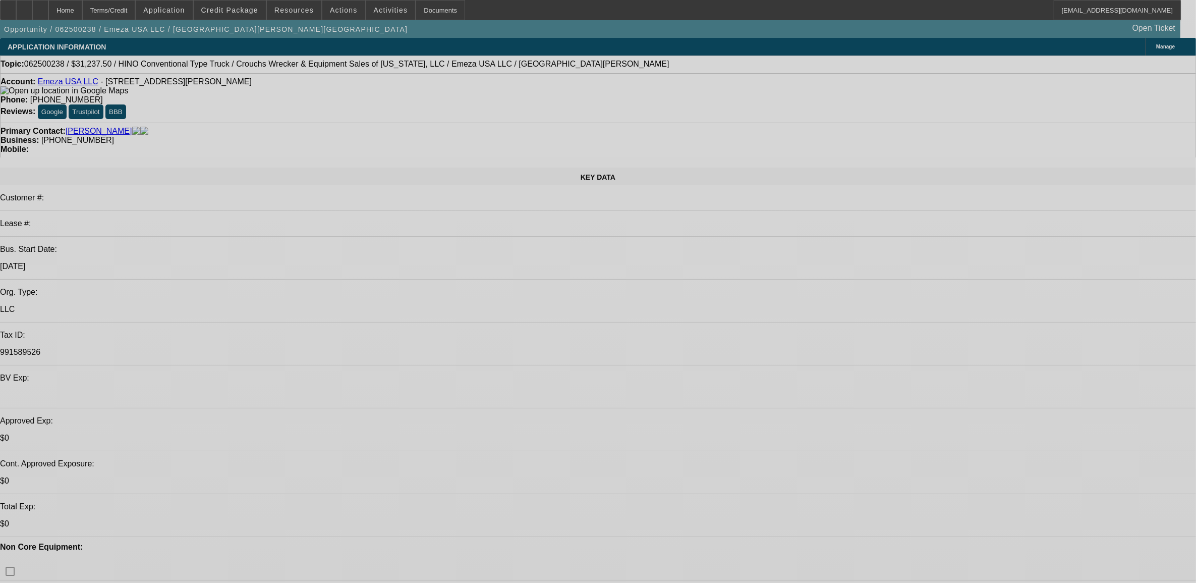
select select "0.15"
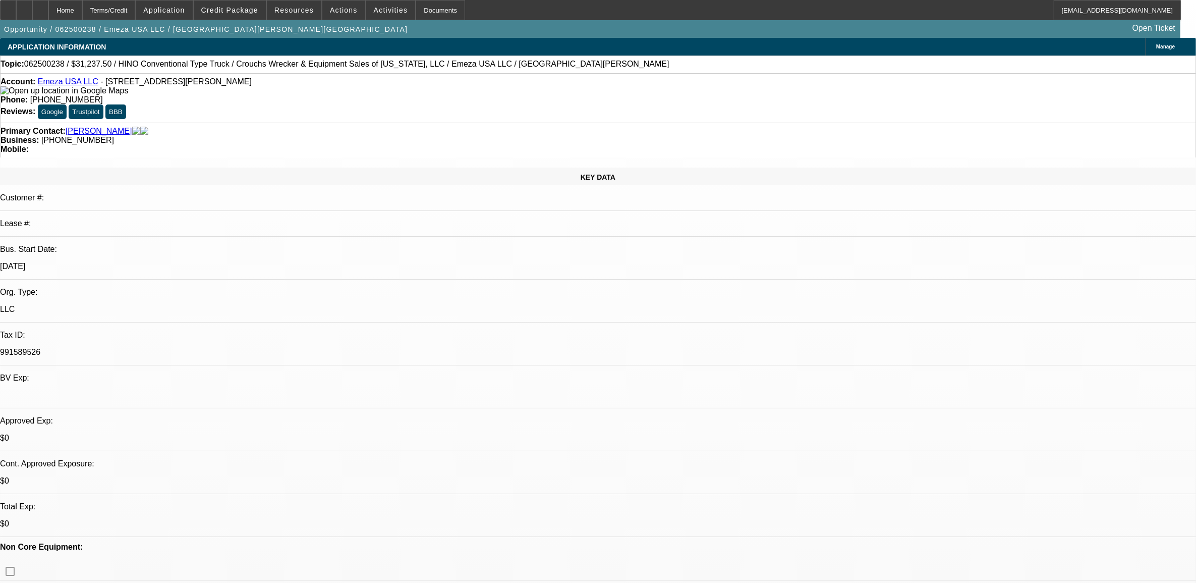
select select "0"
select select "0.1"
select select "0.15"
select select "0"
select select "0.1"
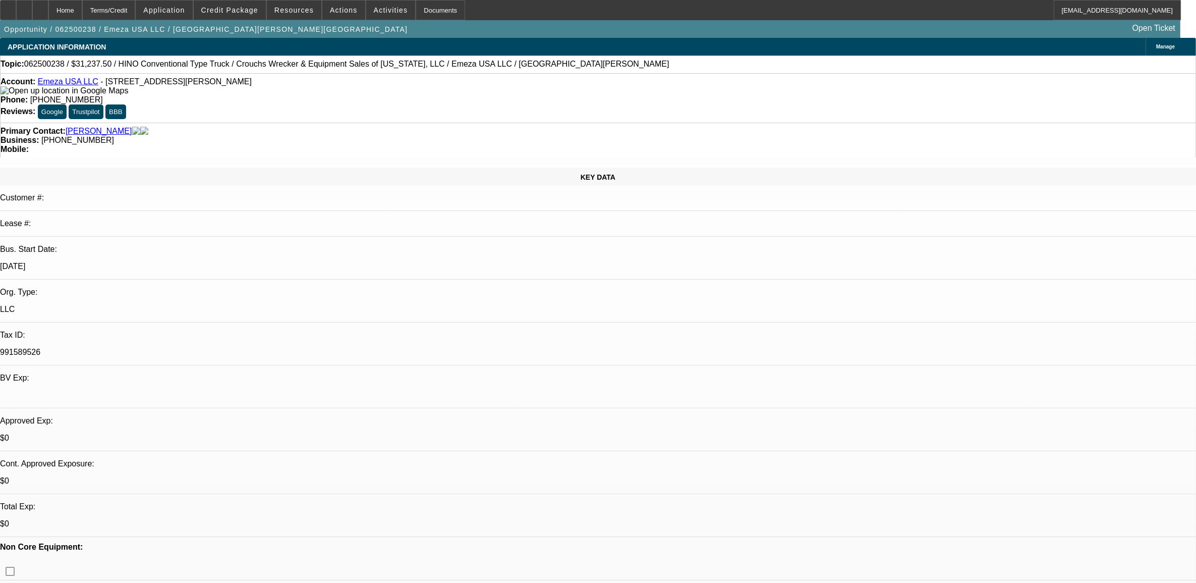
select select "0.15"
select select "2"
select select "0.1"
select select "0.15"
select select "2"
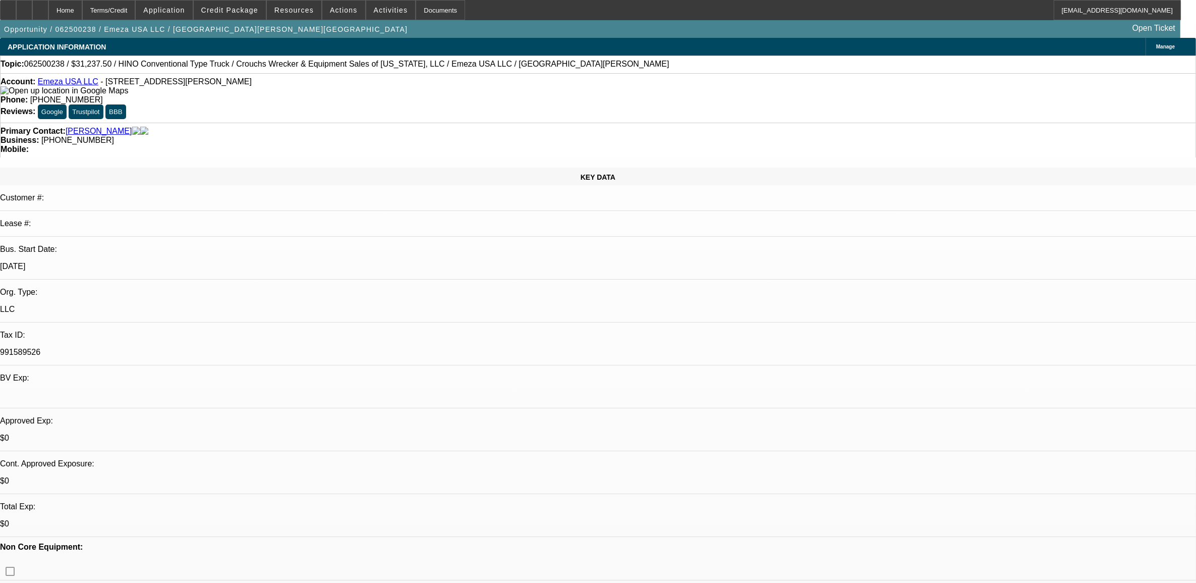
select select "0.1"
select select "1"
select select "4"
select select "1"
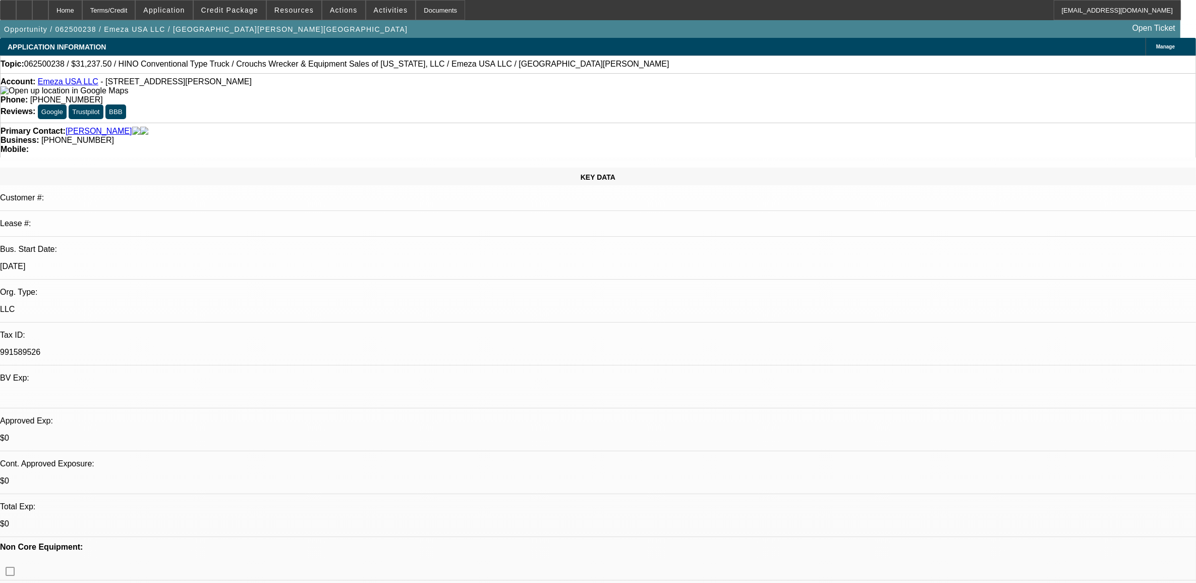
select select "1"
select select "4"
select select "1"
select select "2"
select select "4"
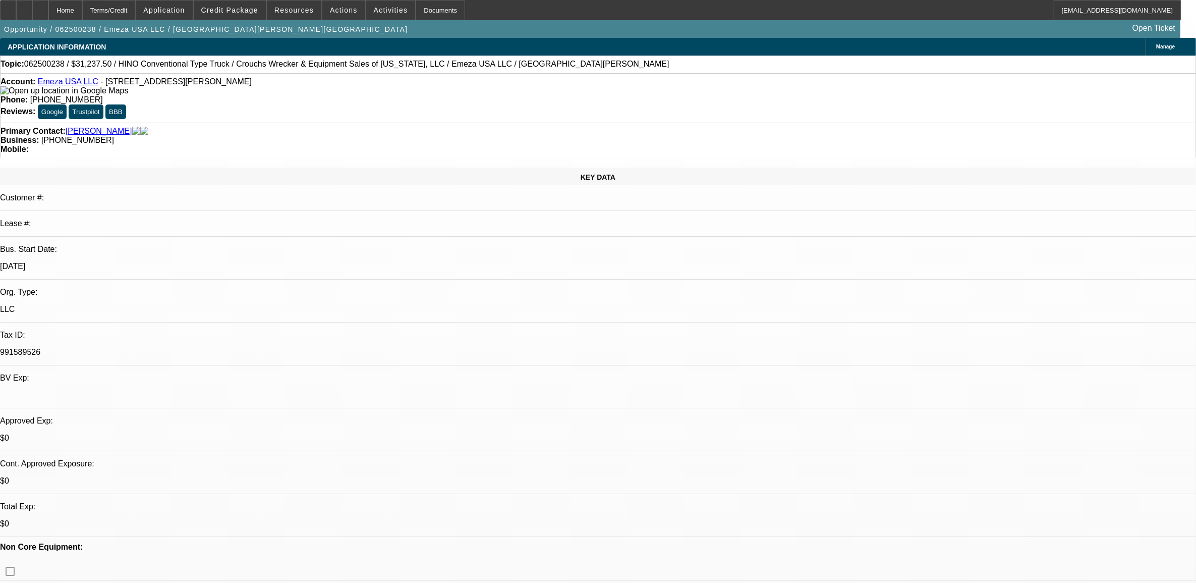
select select "1"
select select "2"
select select "4"
select select "0"
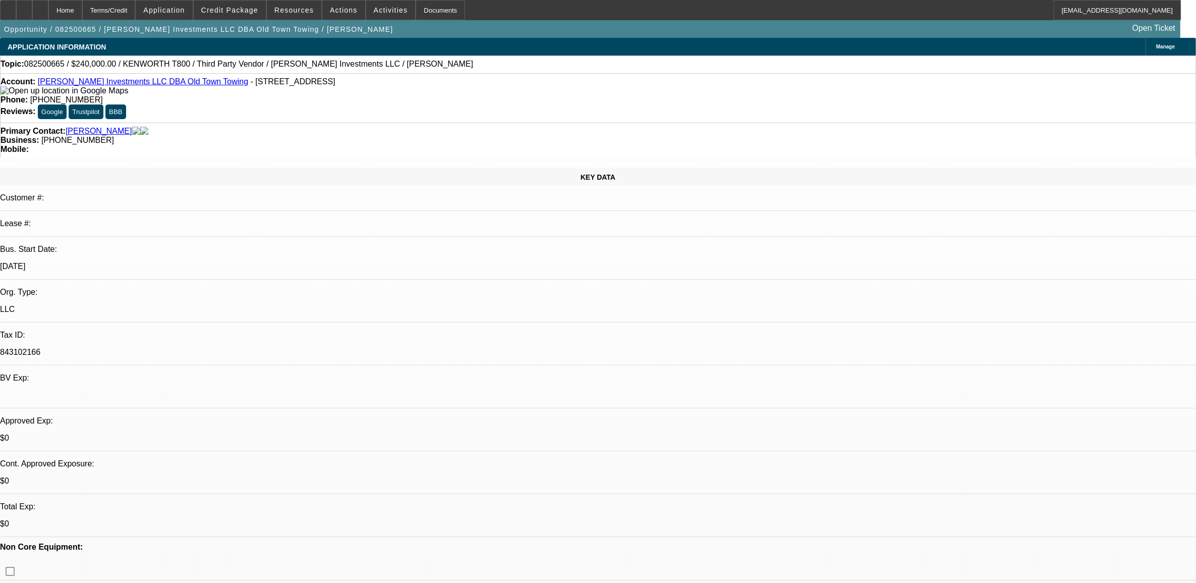
select select "0.1"
select select "0"
select select "0.1"
select select "1"
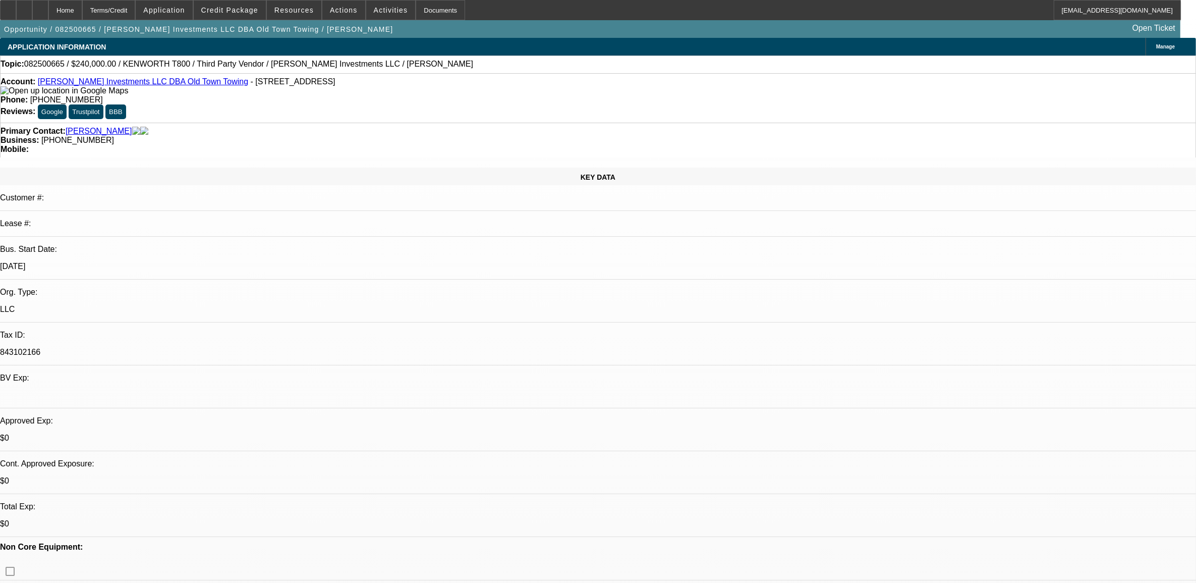
select select "2"
select select "4"
select select "1"
select select "2"
select select "4"
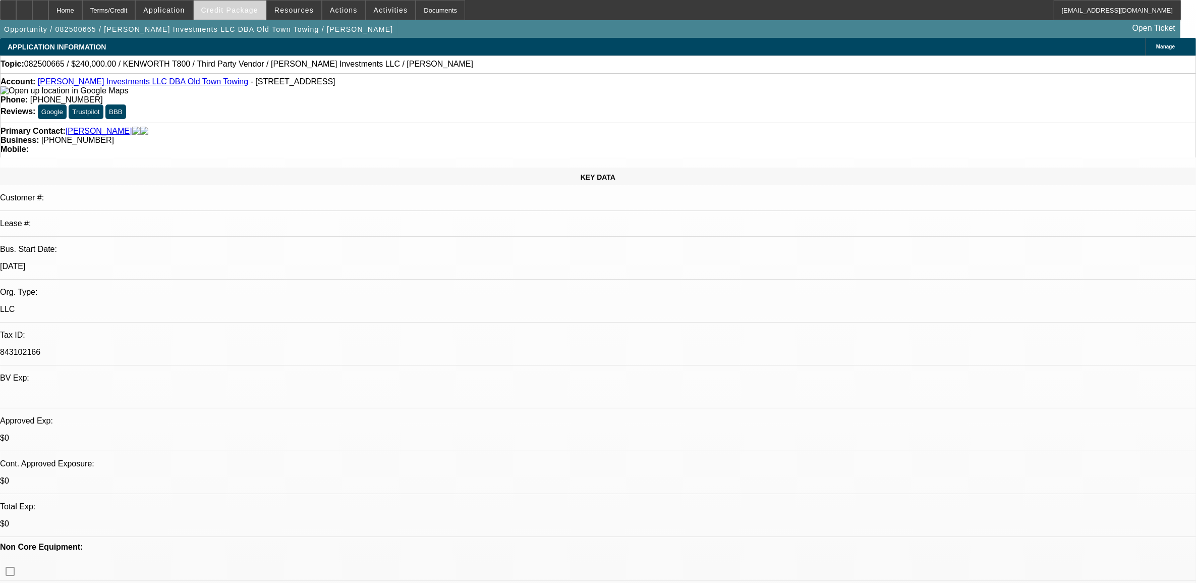
click at [251, 8] on span "Credit Package" at bounding box center [229, 10] width 57 height 8
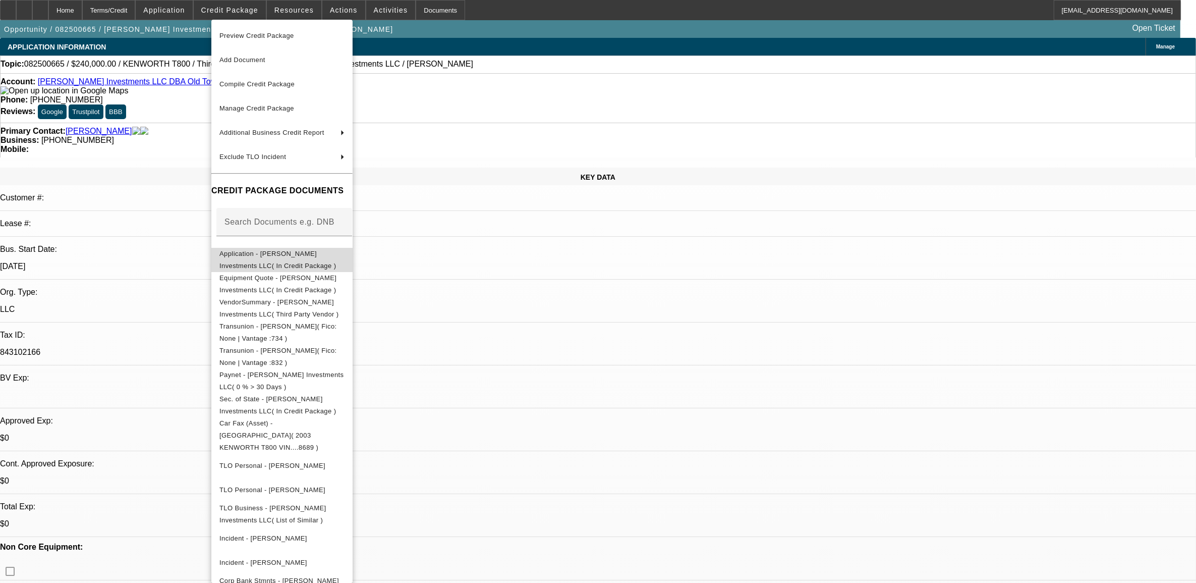
click at [271, 262] on button "Application - [PERSON_NAME] Investments LLC( In Credit Package )" at bounding box center [281, 259] width 141 height 24
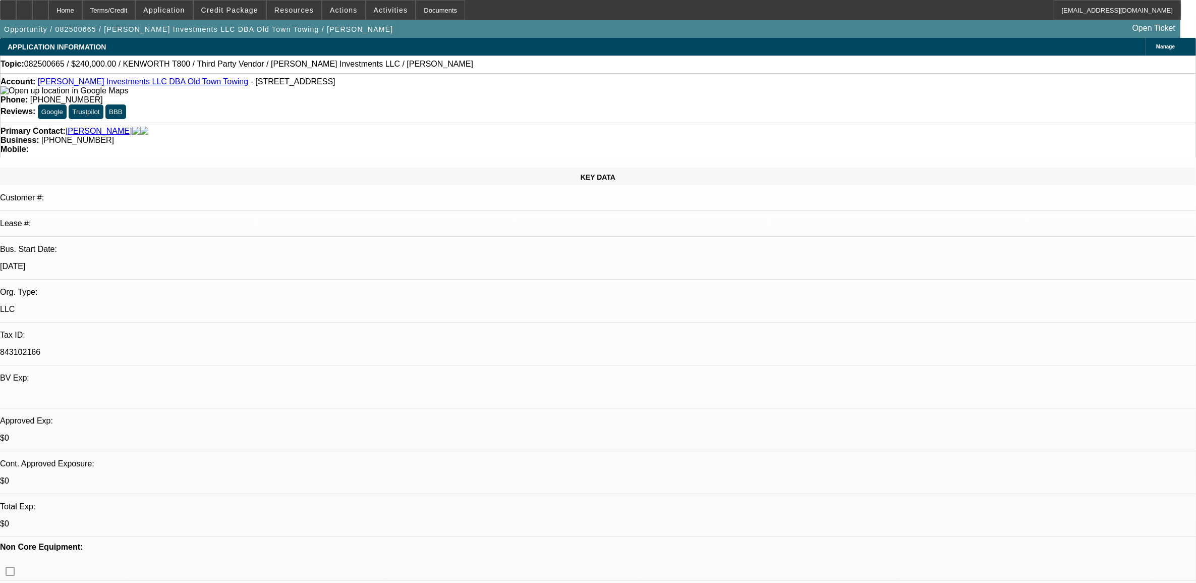
drag, startPoint x: 865, startPoint y: 277, endPoint x: 808, endPoint y: 240, distance: 68.3
drag, startPoint x: 808, startPoint y: 240, endPoint x: 828, endPoint y: 246, distance: 20.7
copy div "Old Town Scottsdale Towing was established in [DATE] and is owned and operated …"
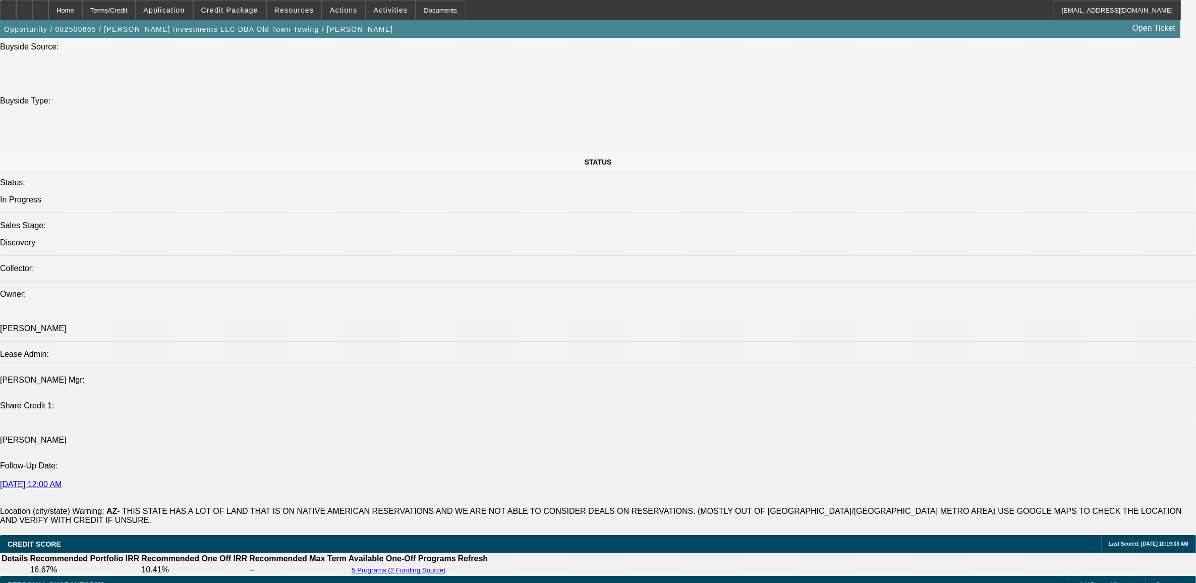
scroll to position [1072, 0]
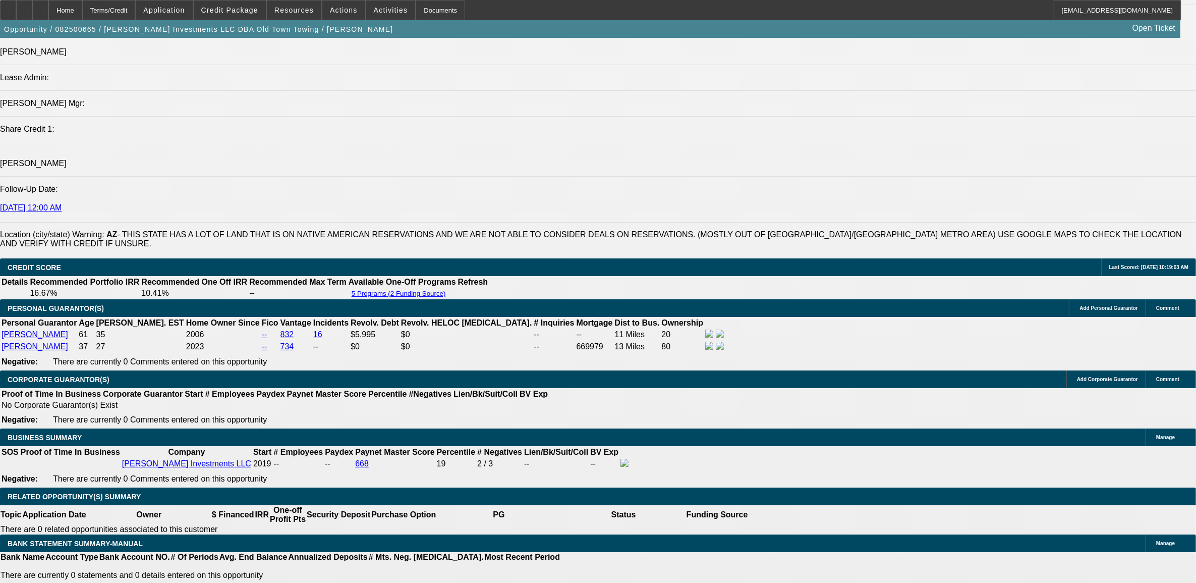
scroll to position [1388, 0]
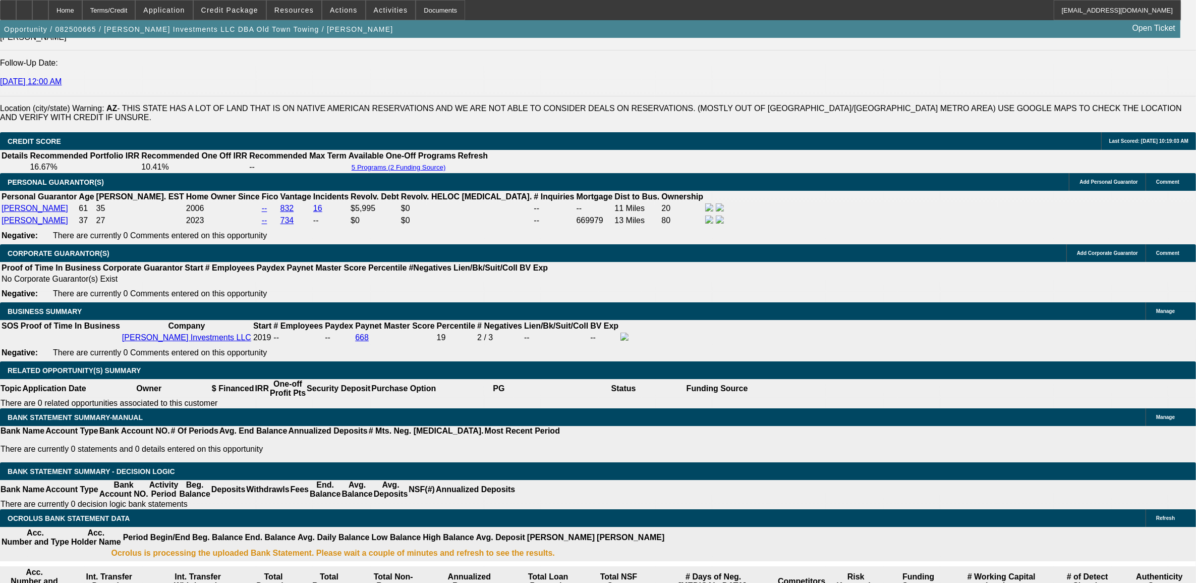
type input "UNKNOWN"
type input "9.9"
type input "$3,971.89"
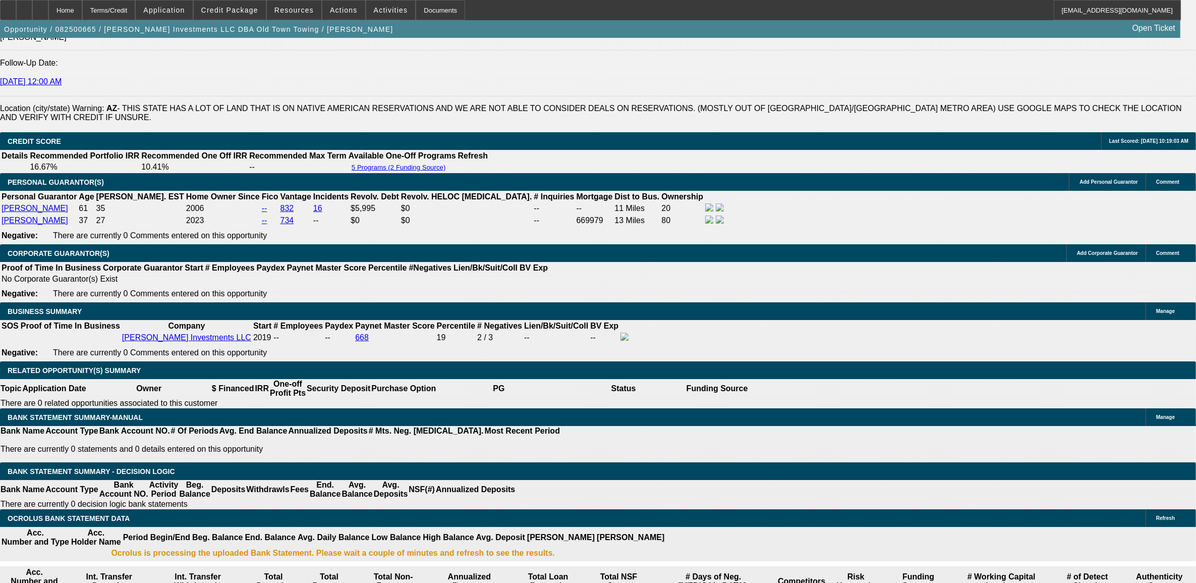
type input "9.9"
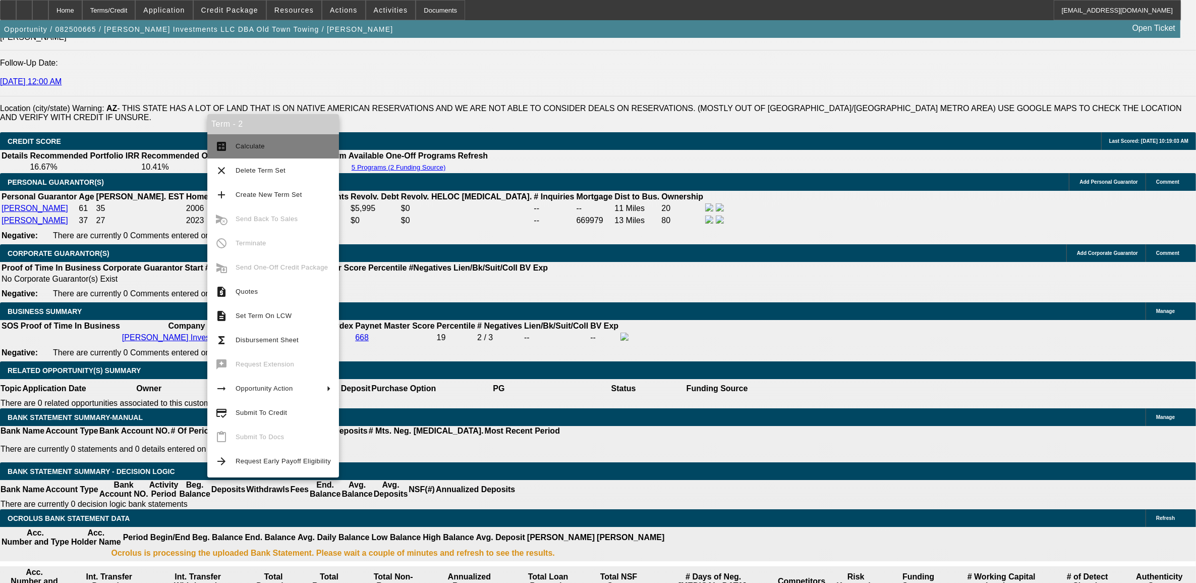
click at [238, 148] on span "Calculate" at bounding box center [250, 146] width 29 height 8
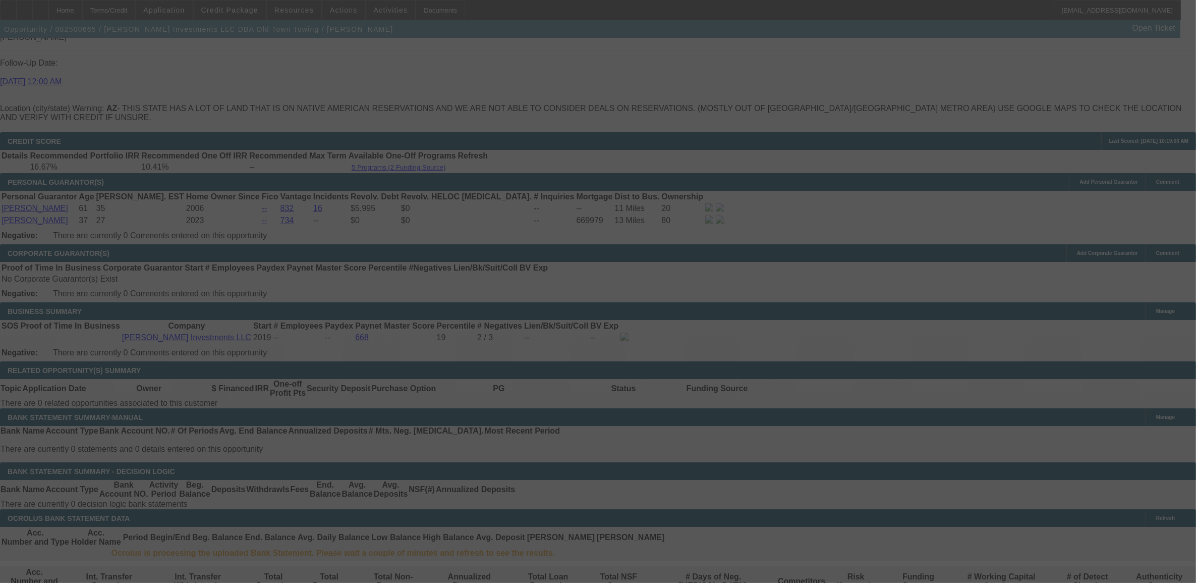
click at [381, 351] on div at bounding box center [598, 291] width 1196 height 583
select select "0"
select select "2"
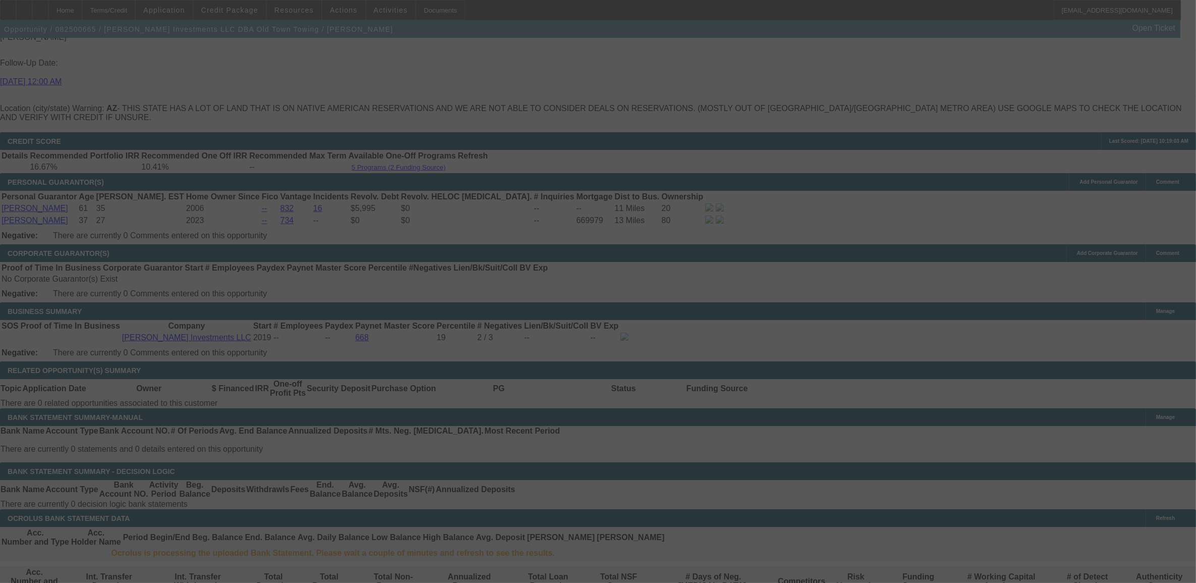
select select "0.1"
select select "4"
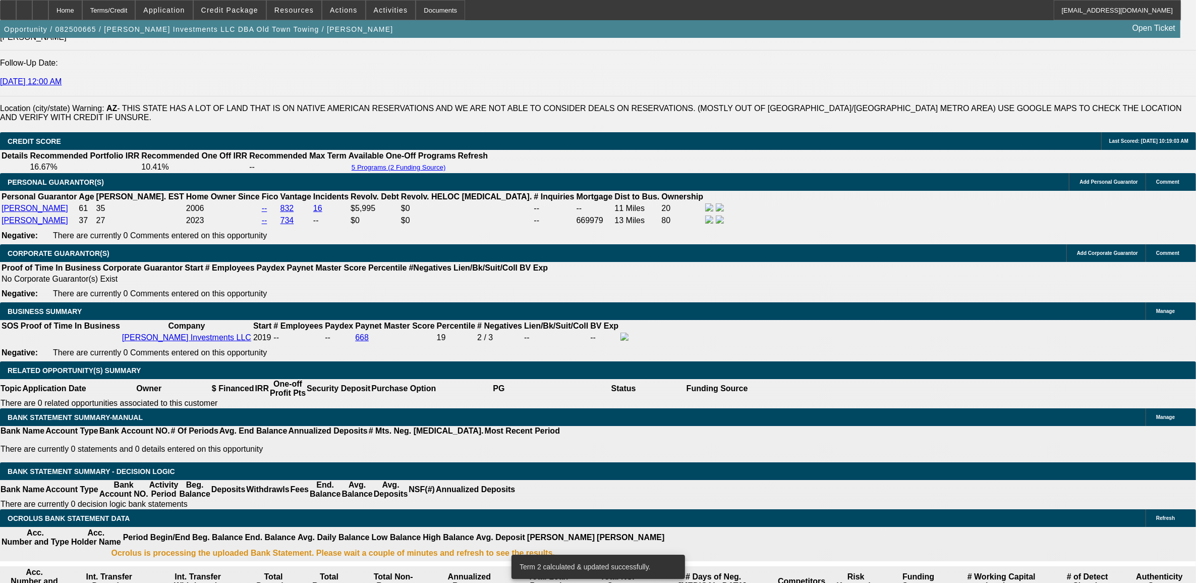
type input "UNKNOWN"
type input "9."
type input "$4,326.13"
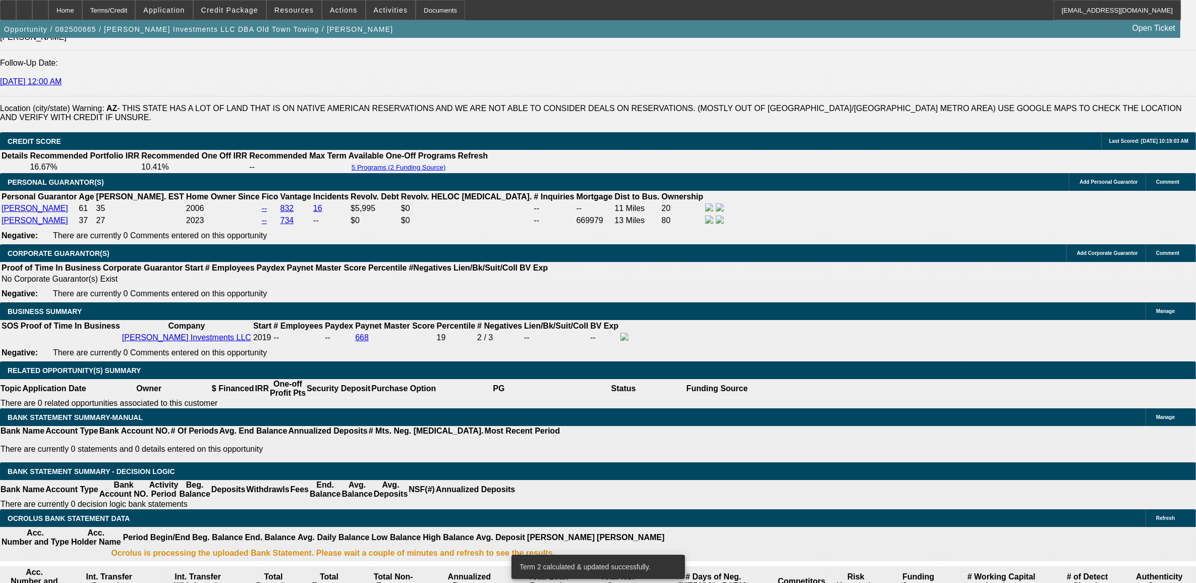
type input "9.9"
type input "$4,434.11"
type input "9.9"
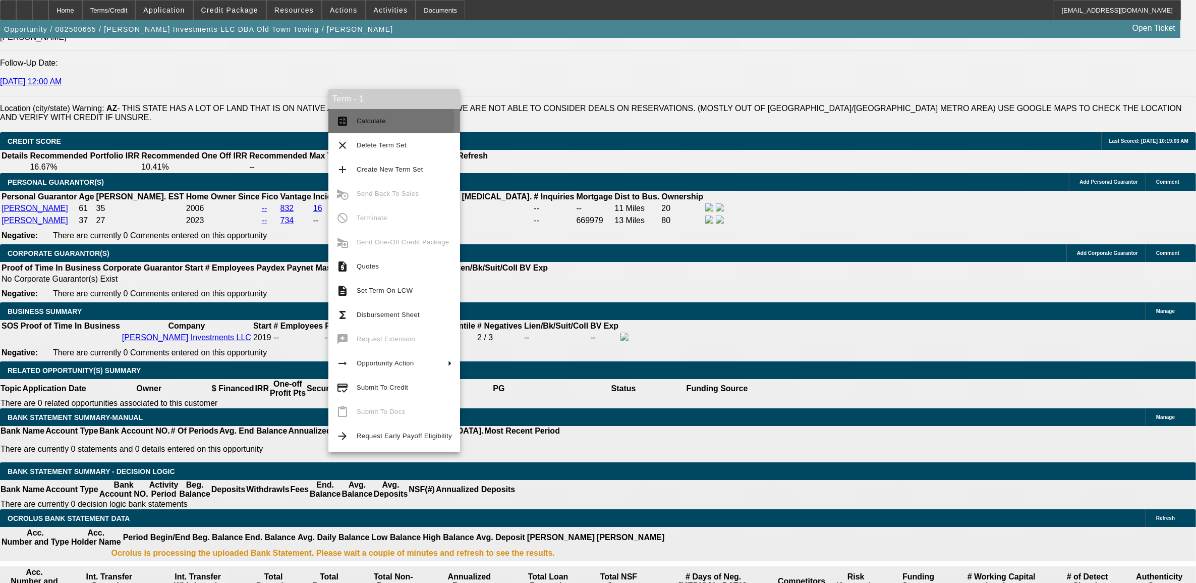
click at [359, 119] on span "Calculate" at bounding box center [371, 121] width 29 height 8
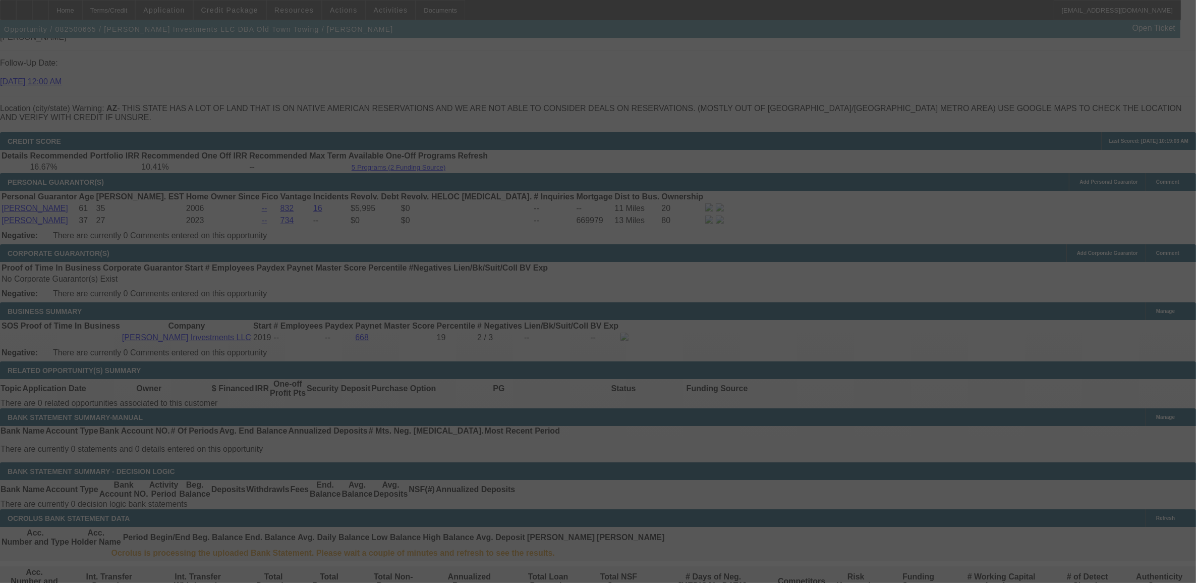
select select "0"
select select "2"
select select "0.1"
select select "4"
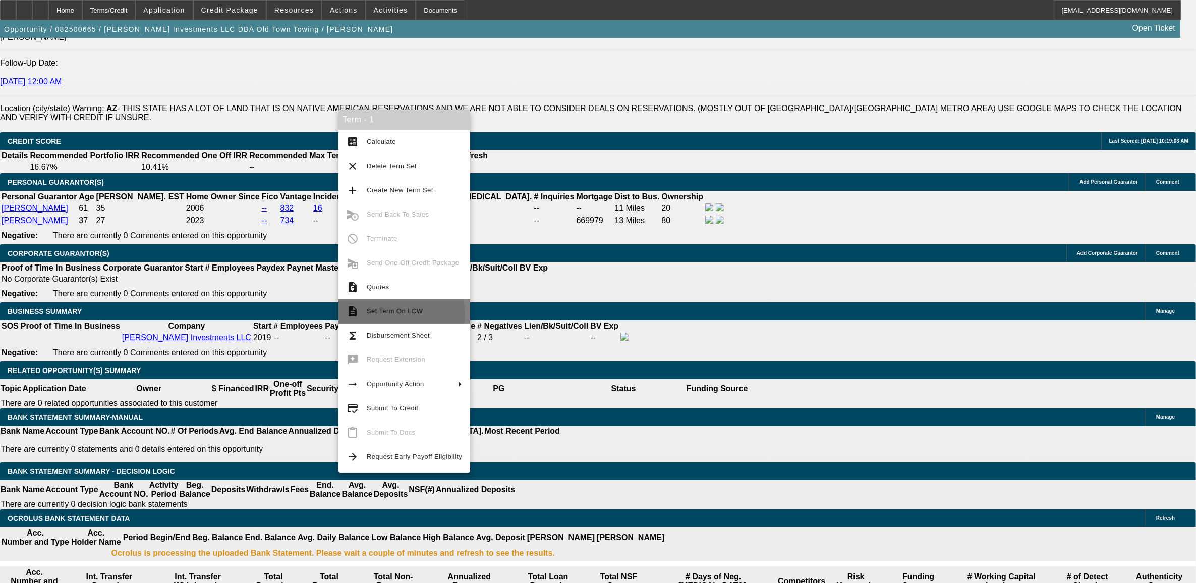
click at [390, 314] on span "Set Term On LCW" at bounding box center [395, 311] width 56 height 8
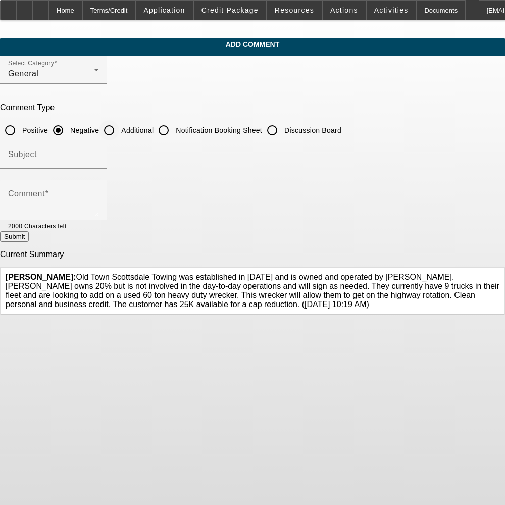
click at [119, 125] on input "Additional" at bounding box center [109, 130] width 20 height 20
radio input "true"
click at [499, 272] on icon at bounding box center [499, 272] width 0 height 0
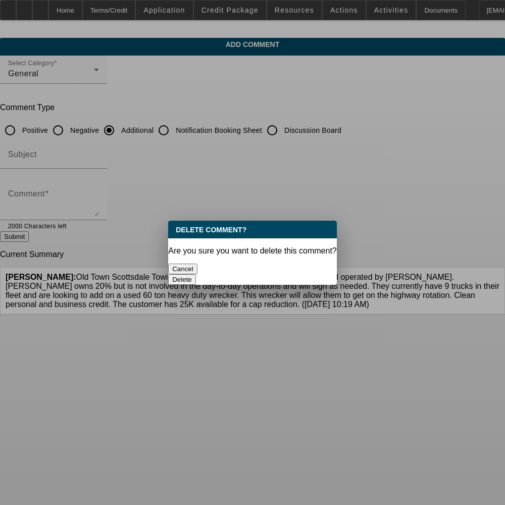
click at [196, 274] on button "Delete" at bounding box center [182, 279] width 28 height 11
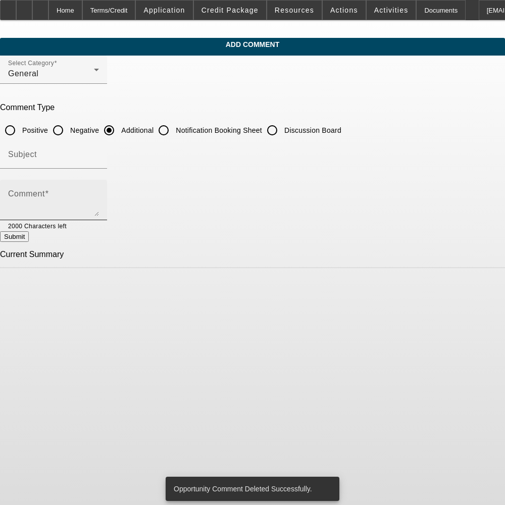
click at [99, 201] on textarea "Comment" at bounding box center [53, 204] width 91 height 24
paste textarea "Old Town Scottsdale Towing was established in [DATE] and is owned and operated …"
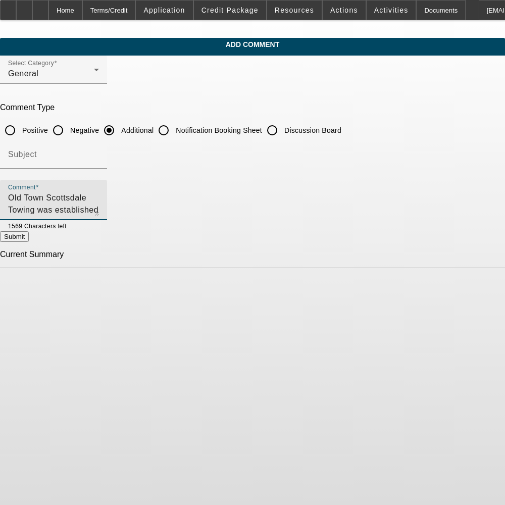
click at [99, 197] on textarea "Old Town Scottsdale Towing was established in [DATE] and is owned and operated …" at bounding box center [53, 204] width 91 height 24
click at [99, 195] on textarea "Old Town Scottsdale Towing was established in [DATE] and is owned and operated …" at bounding box center [53, 204] width 91 height 24
click at [99, 194] on textarea "Old Town Scottsdale Towing was established in [DATE] and is owned and operated …" at bounding box center [53, 204] width 91 height 24
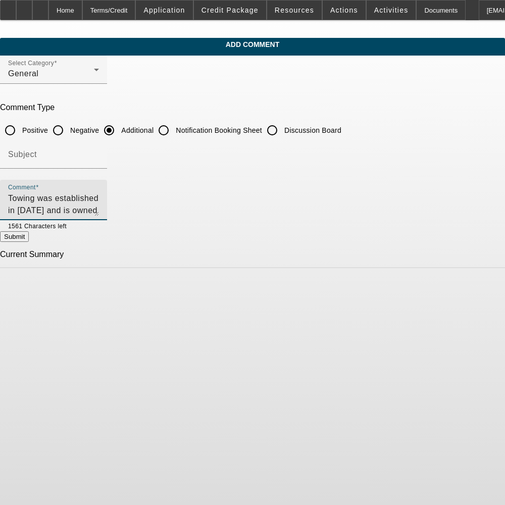
type textarea "Old Town Scottsdale Towing was established in [DATE] and is owned and operated …"
click at [462, 250] on div "Current Summary" at bounding box center [252, 259] width 505 height 18
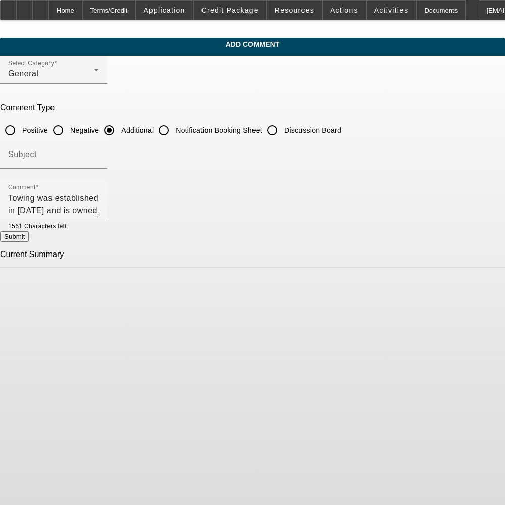
click at [29, 232] on button "Submit" at bounding box center [14, 236] width 29 height 11
radio input "true"
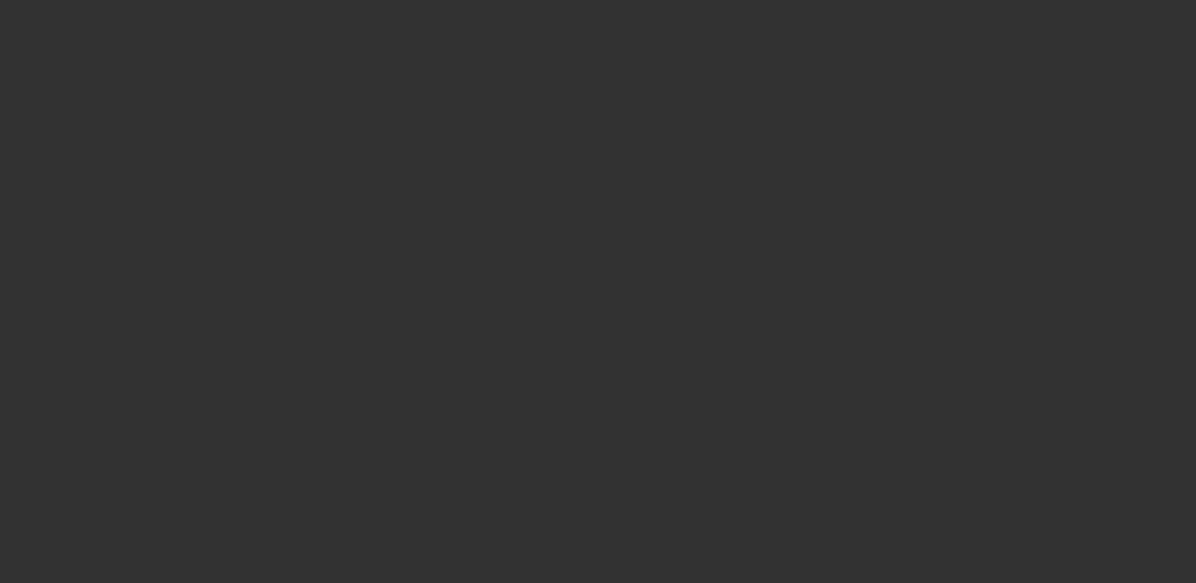
click at [242, 11] on div at bounding box center [598, 291] width 1196 height 583
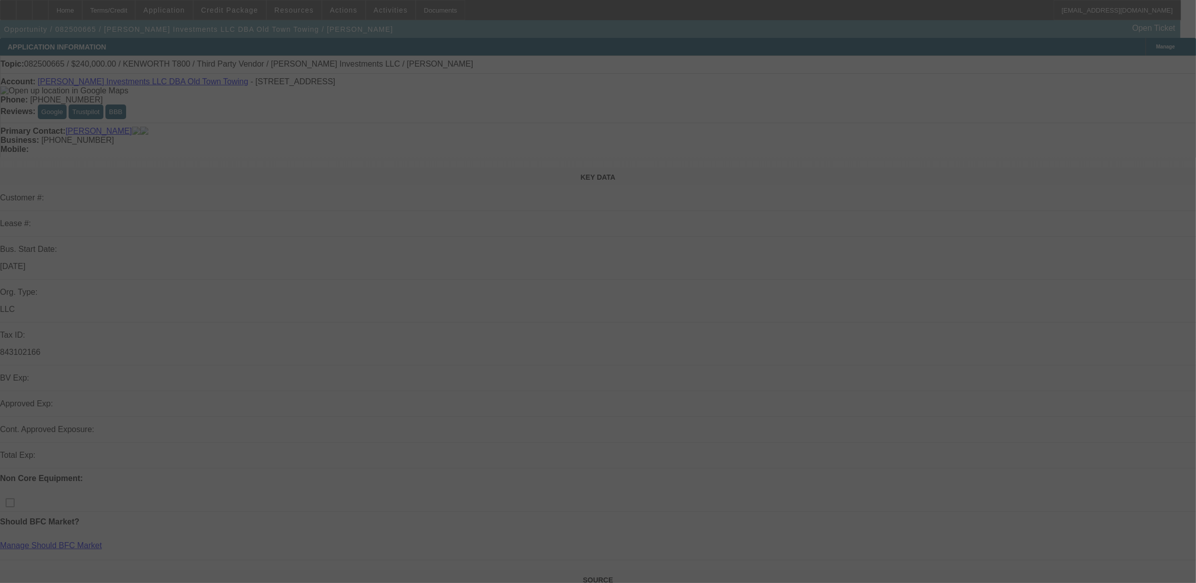
click at [242, 11] on div at bounding box center [598, 291] width 1196 height 583
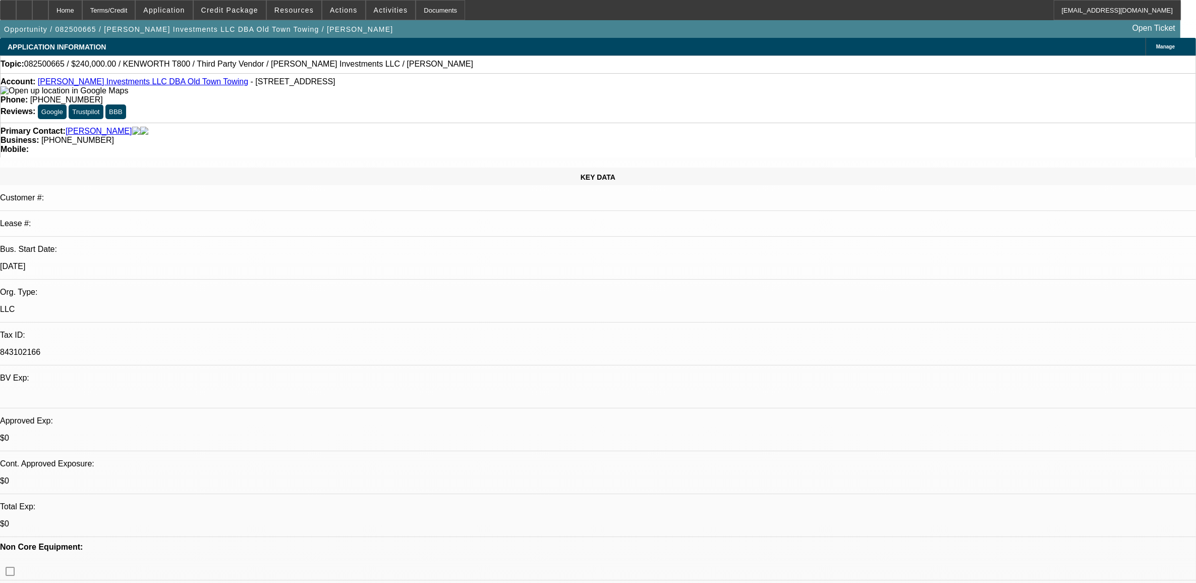
select select "0"
select select "0.1"
select select "0"
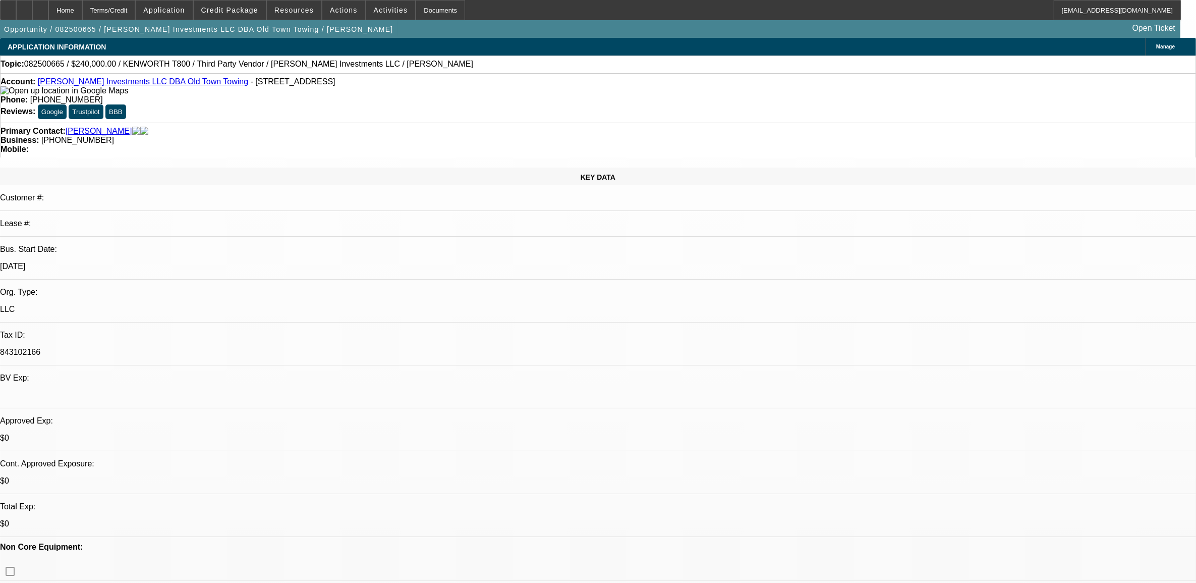
select select "0.1"
select select "1"
select select "2"
select select "4"
select select "1"
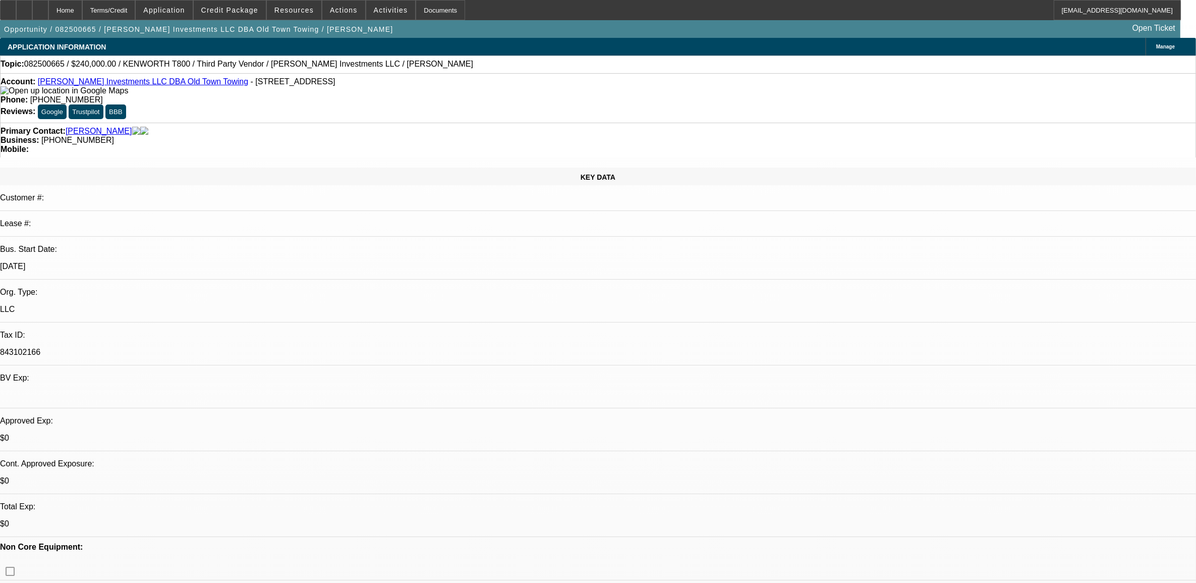
select select "2"
select select "4"
click at [242, 11] on span "Credit Package" at bounding box center [229, 10] width 57 height 8
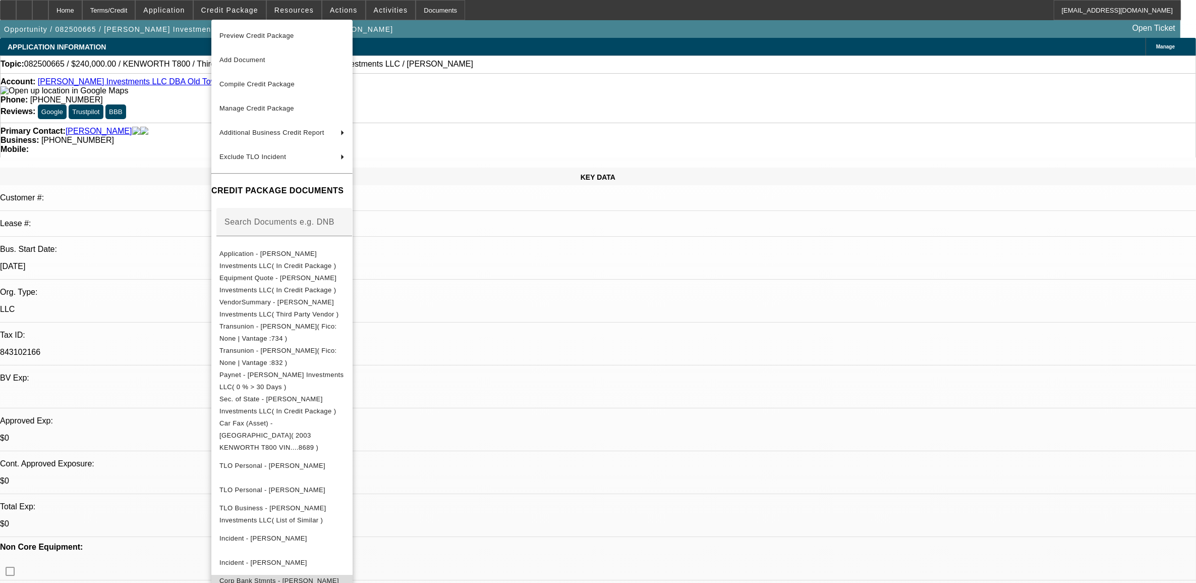
click at [308, 576] on span "Corp Bank Stmnts - [PERSON_NAME] Investments LLC( (Acct) [PERSON_NAME] Investme…" at bounding box center [279, 592] width 120 height 32
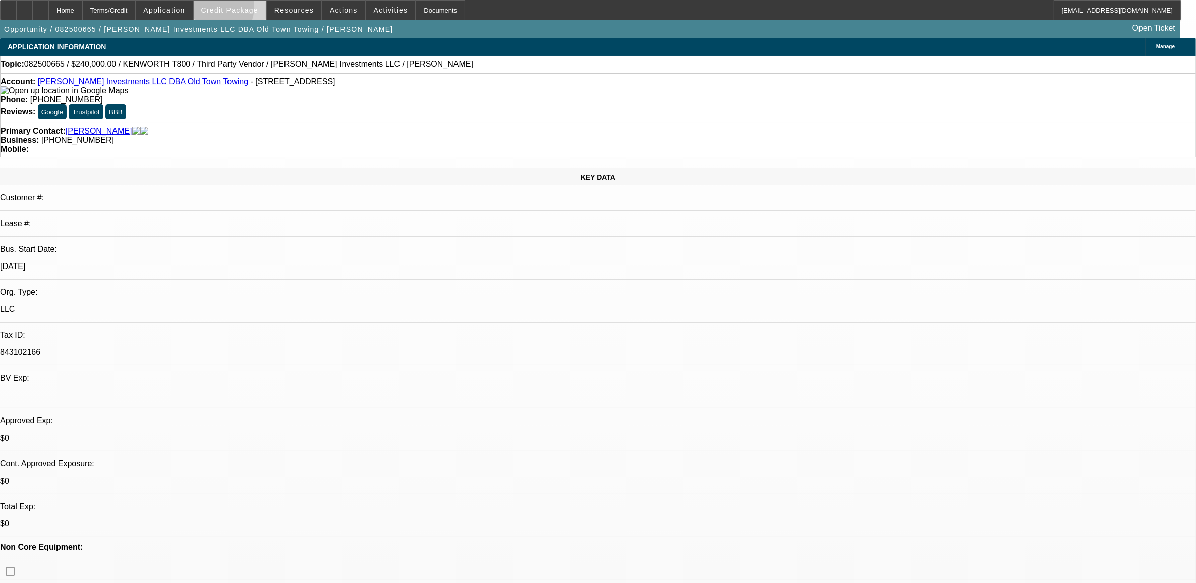
click at [227, 9] on span "Credit Package" at bounding box center [229, 10] width 57 height 8
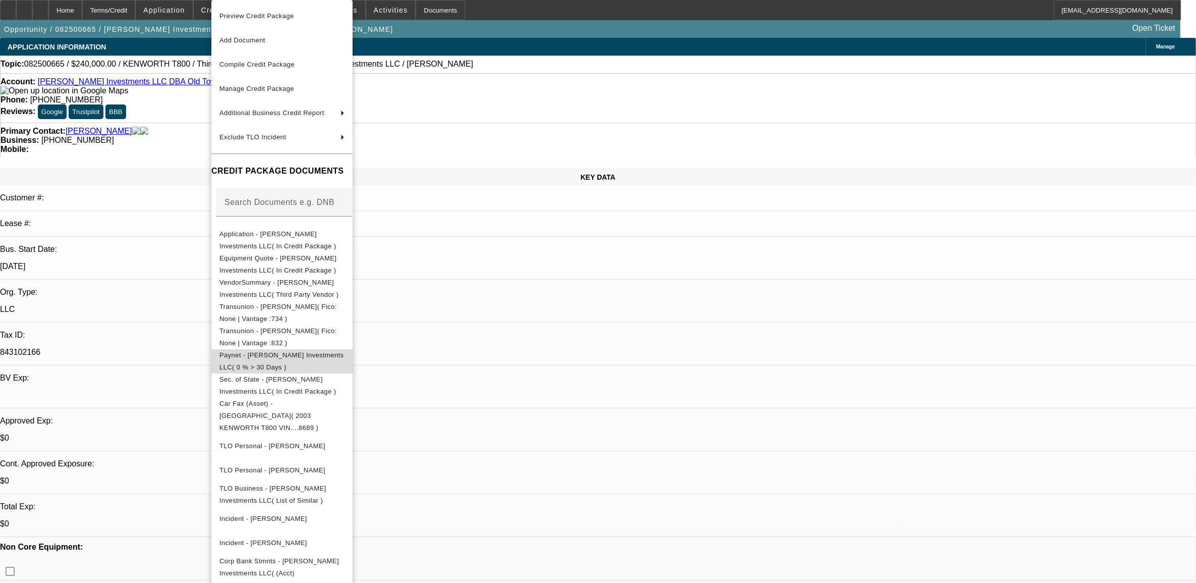
click at [283, 361] on span "Paynet - [PERSON_NAME] Investments LLC( 0 % > 30 Days )" at bounding box center [281, 361] width 125 height 24
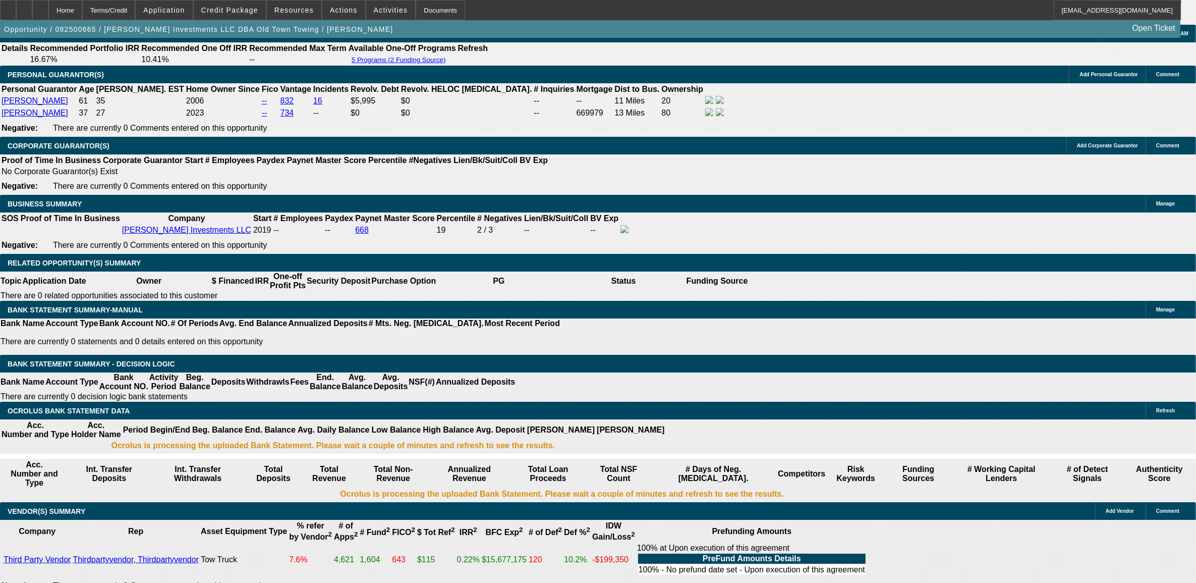
scroll to position [1514, 0]
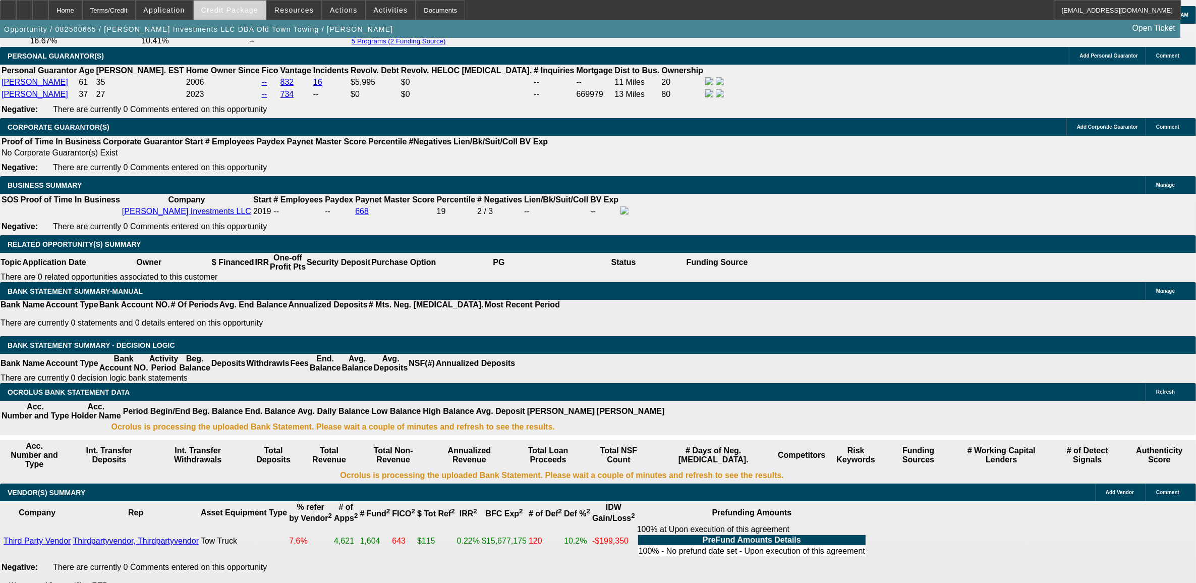
click at [246, 10] on span "Credit Package" at bounding box center [229, 10] width 57 height 8
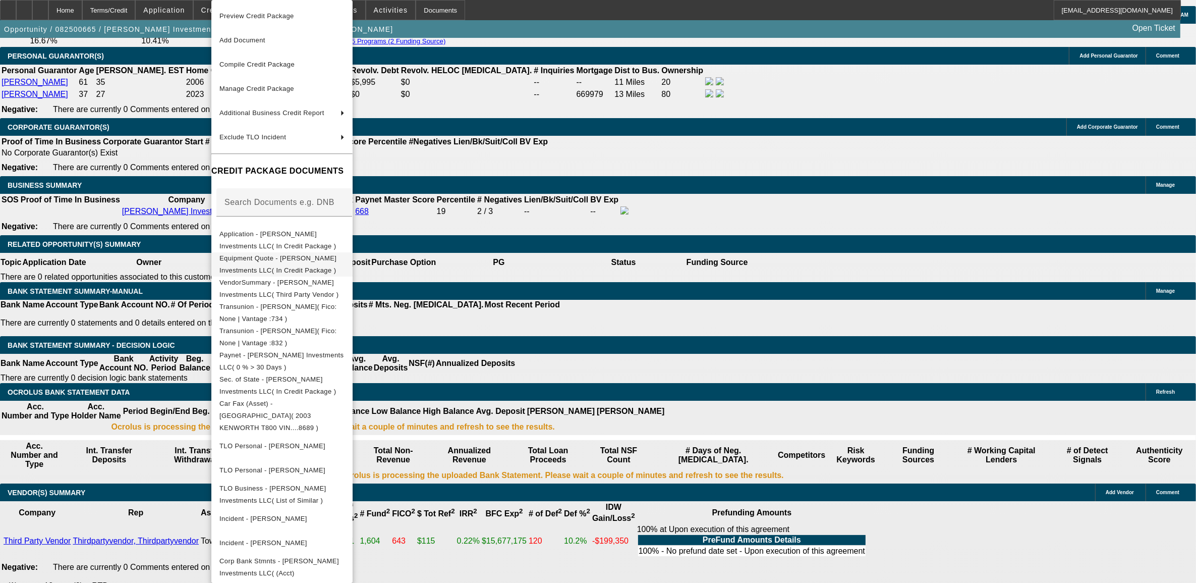
click at [284, 265] on span "Equipment Quote - [PERSON_NAME] Investments LLC( In Credit Package )" at bounding box center [281, 264] width 125 height 24
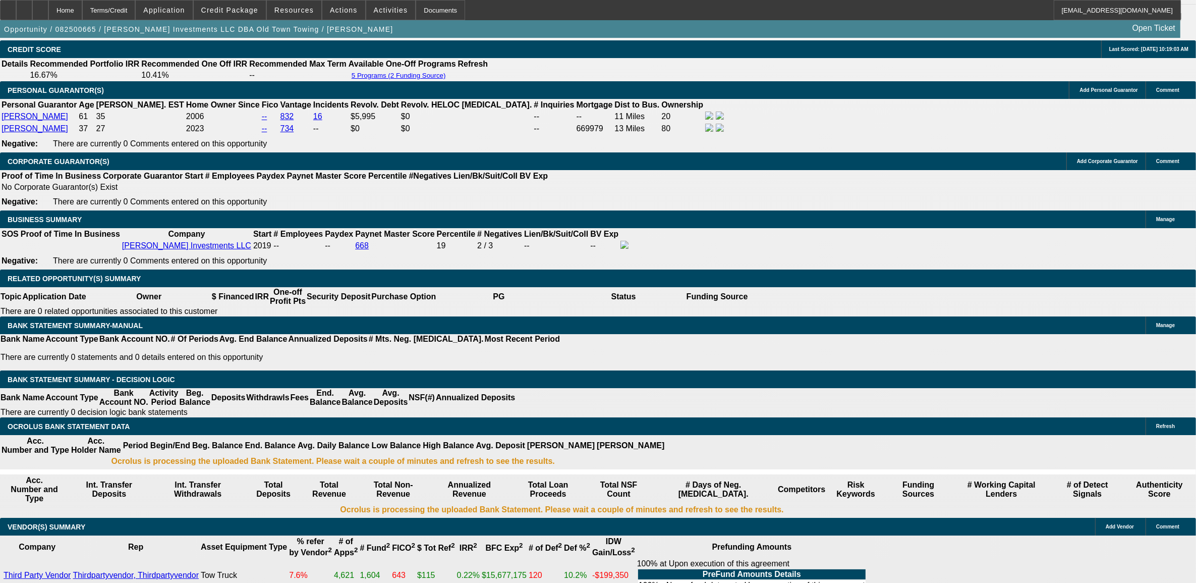
scroll to position [1457, 0]
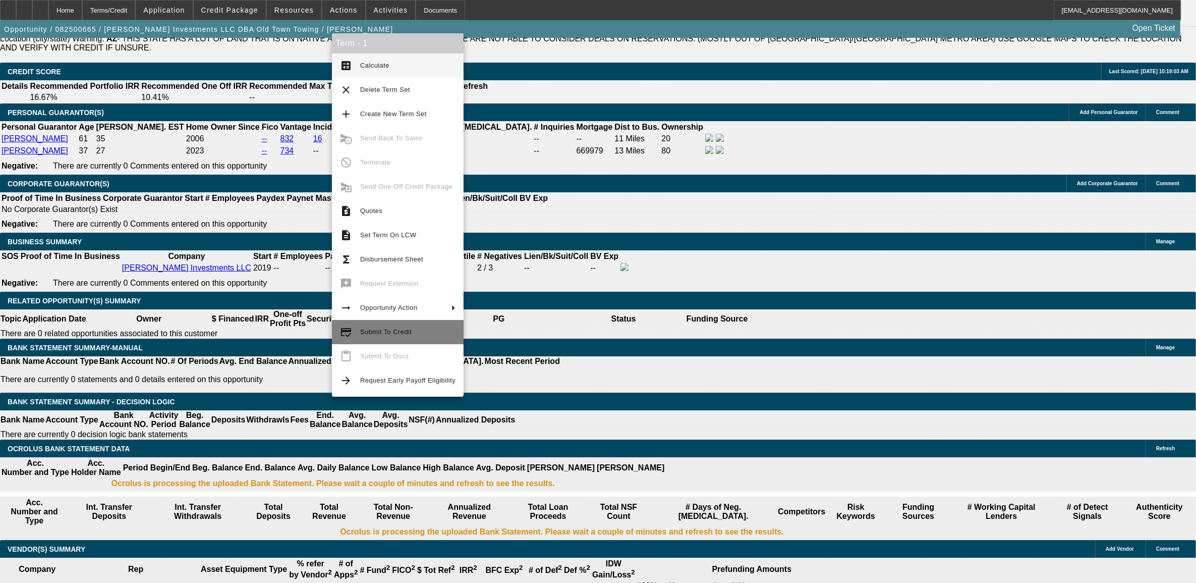
click at [384, 330] on span "Submit To Credit" at bounding box center [385, 332] width 51 height 8
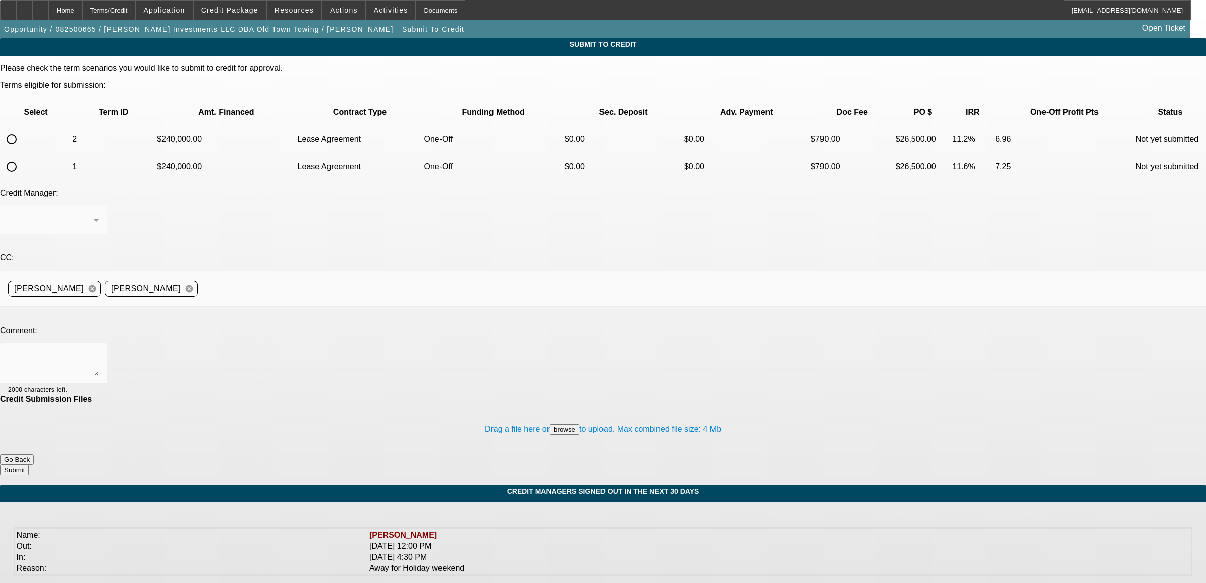
click at [22, 156] on input "radio" at bounding box center [12, 166] width 20 height 20
radio input "true"
click at [99, 351] on textarea at bounding box center [53, 363] width 91 height 24
type textarea "please send to channel partners. Nick"
click at [29, 465] on button "Submit" at bounding box center [14, 470] width 29 height 11
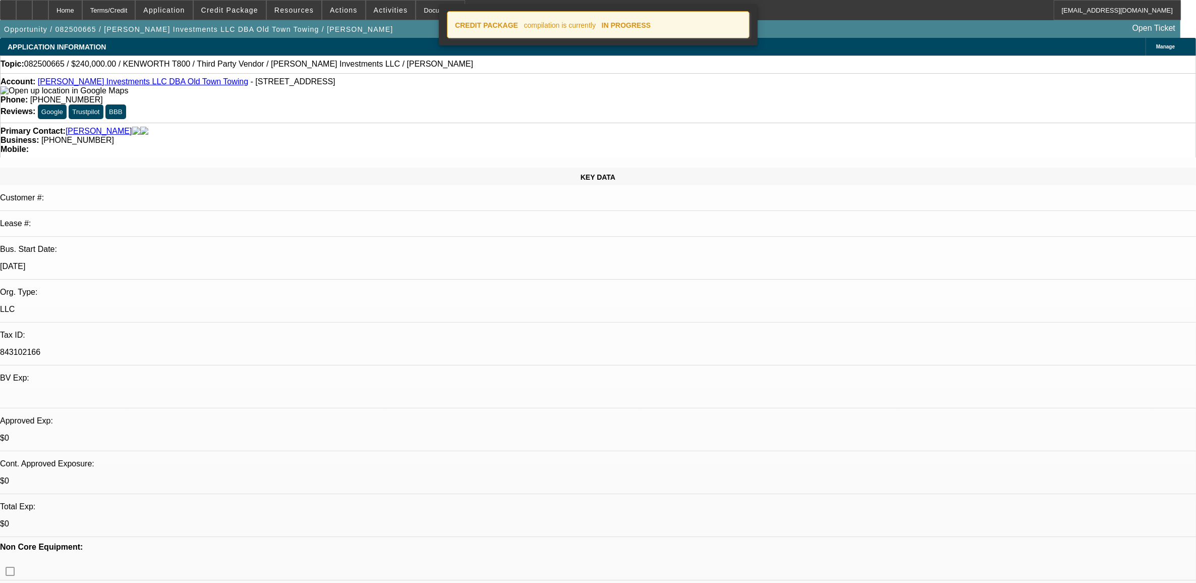
select select "0"
select select "2"
select select "0.1"
select select "4"
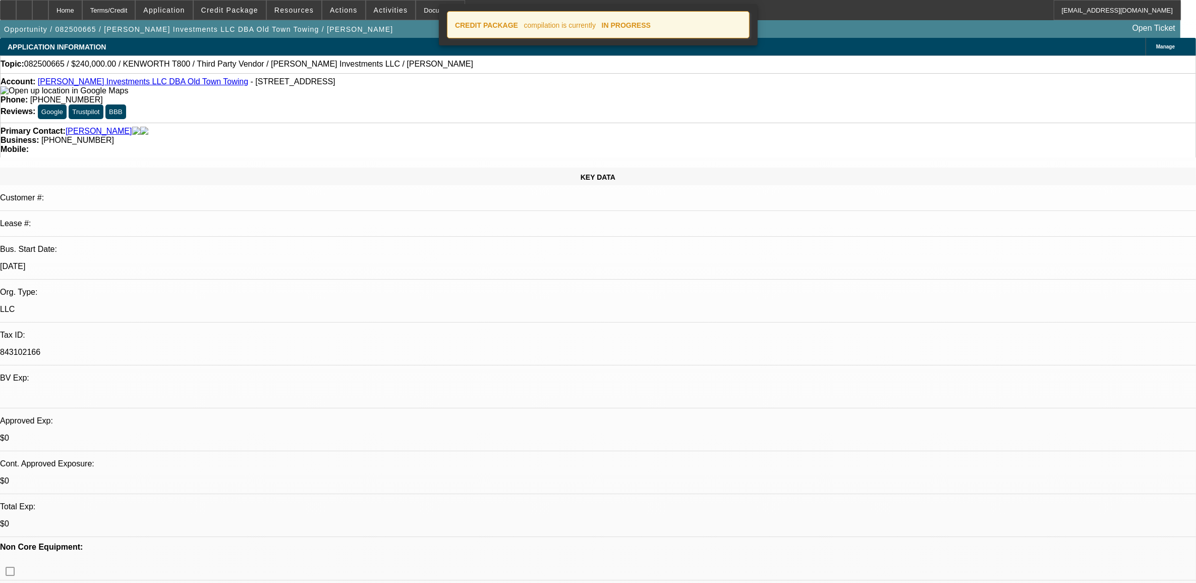
select select "0"
select select "2"
select select "0.1"
select select "4"
